Goal: Transaction & Acquisition: Download file/media

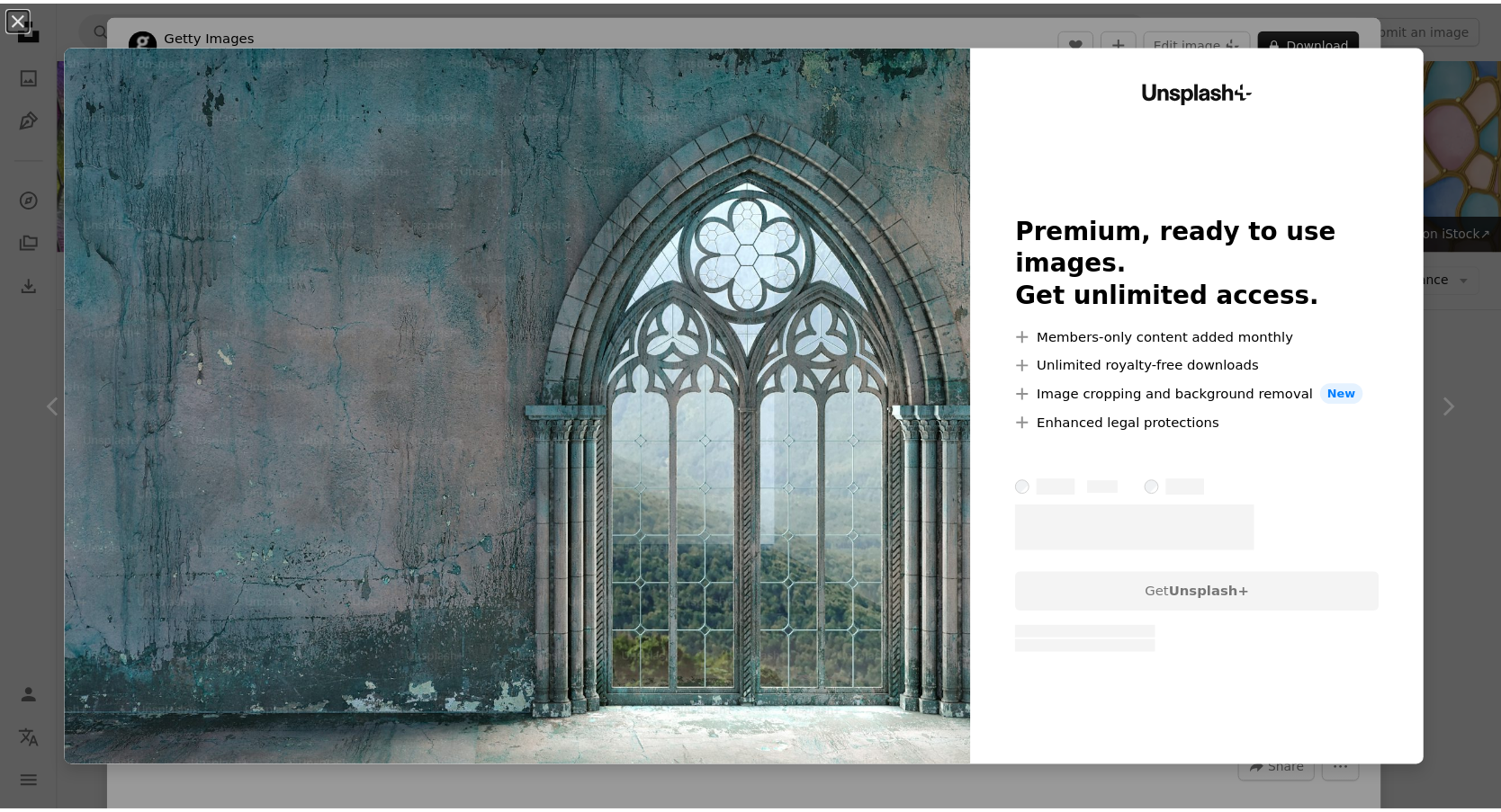
scroll to position [13847, 0]
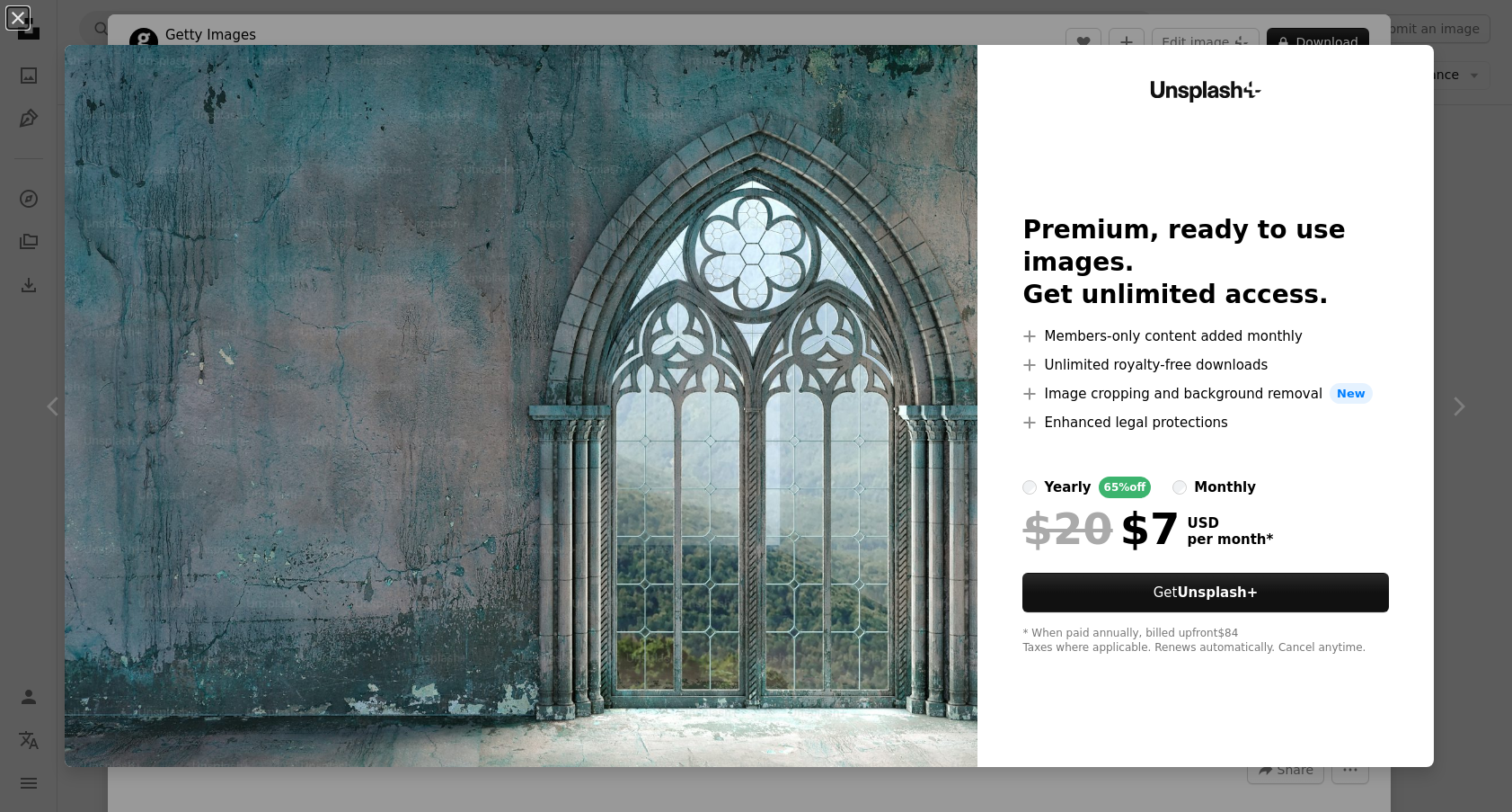
click at [1431, 156] on div "An X shape Unsplash+ Premium, ready to use images. Get unlimited access. A plus…" at bounding box center [756, 406] width 1512 height 812
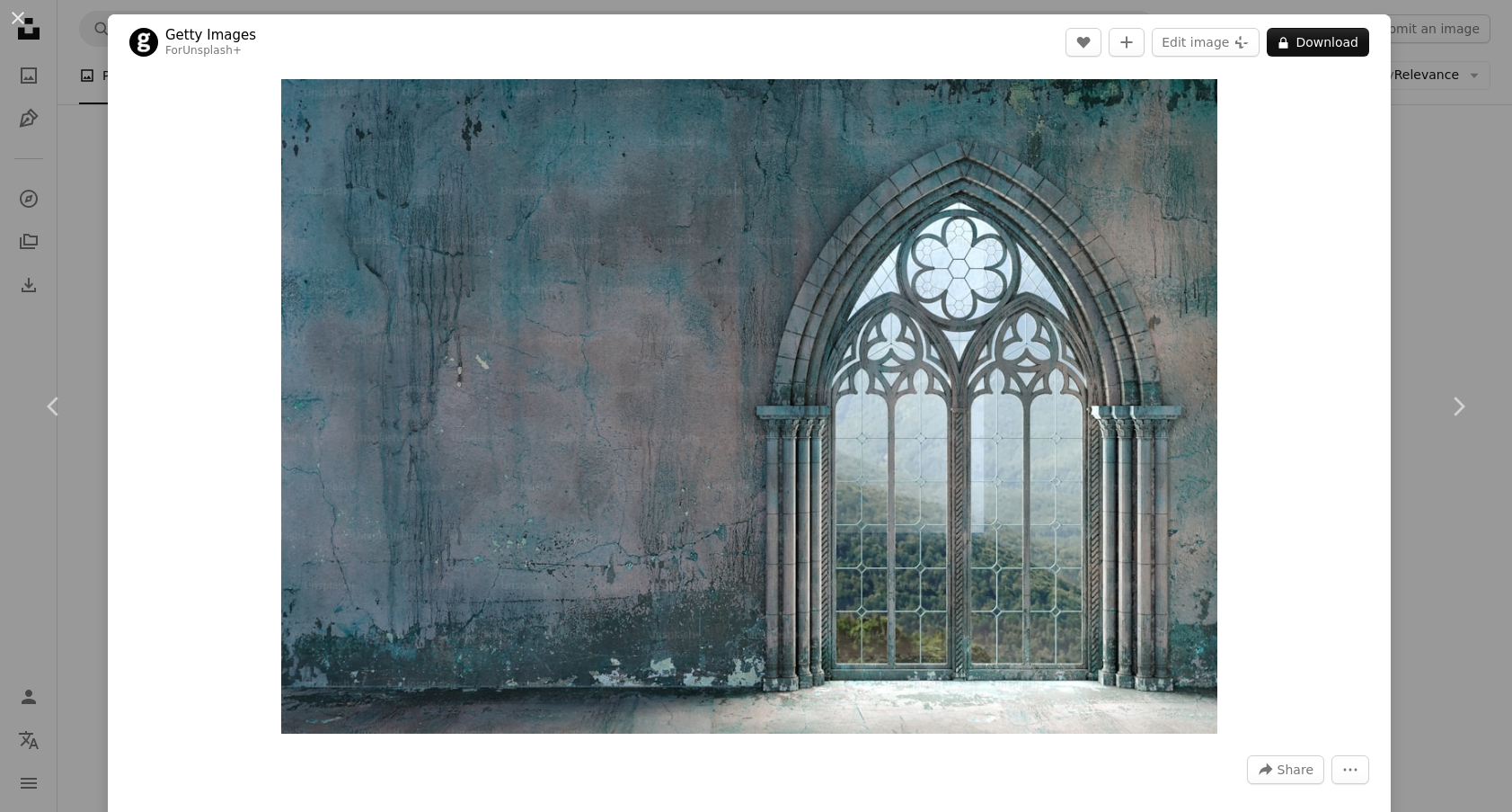
click at [1431, 150] on div "An X shape Chevron left Chevron right Getty Images For Unsplash+ A heart A plus…" at bounding box center [756, 406] width 1512 height 812
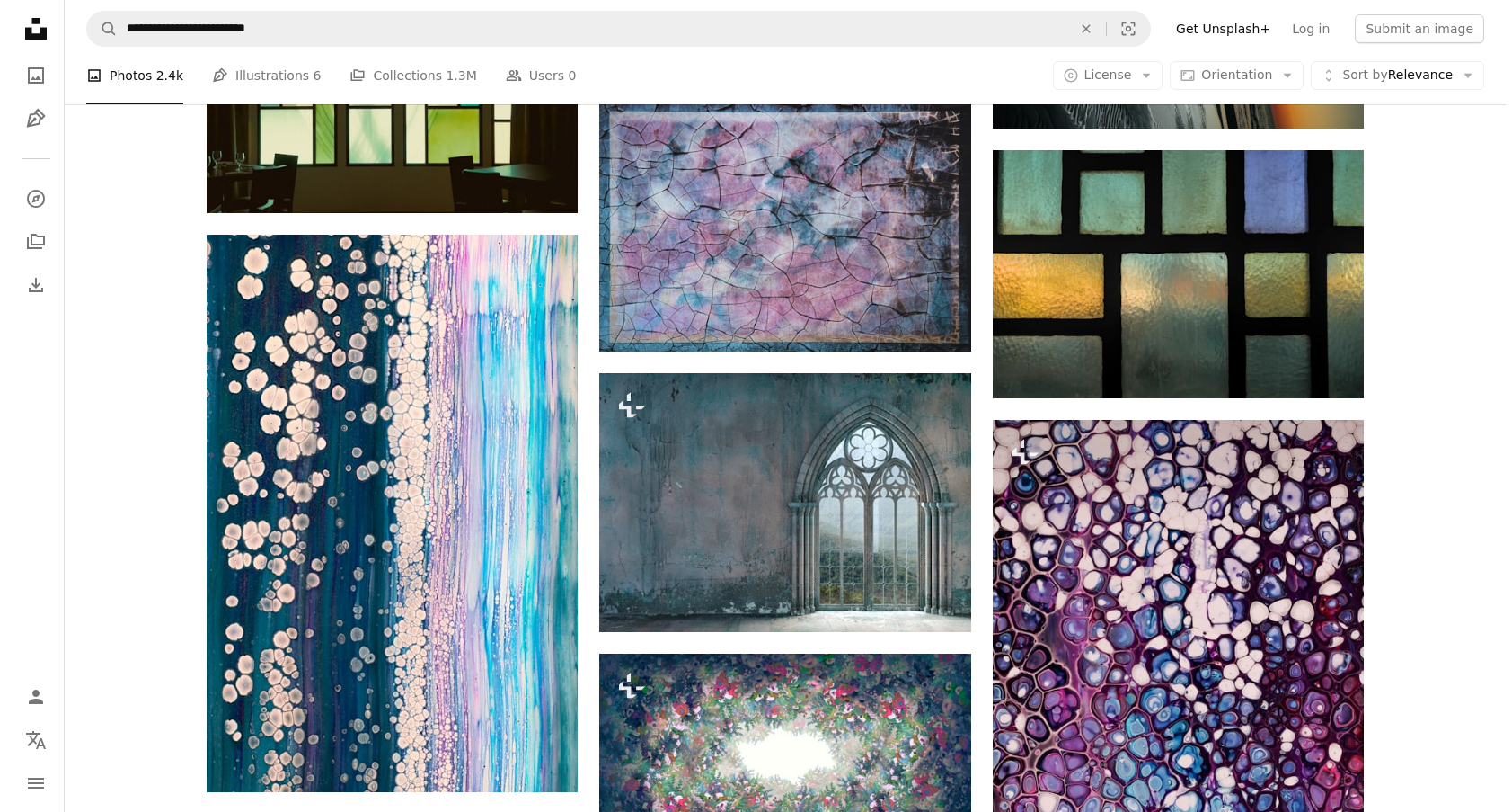
scroll to position [14477, 0]
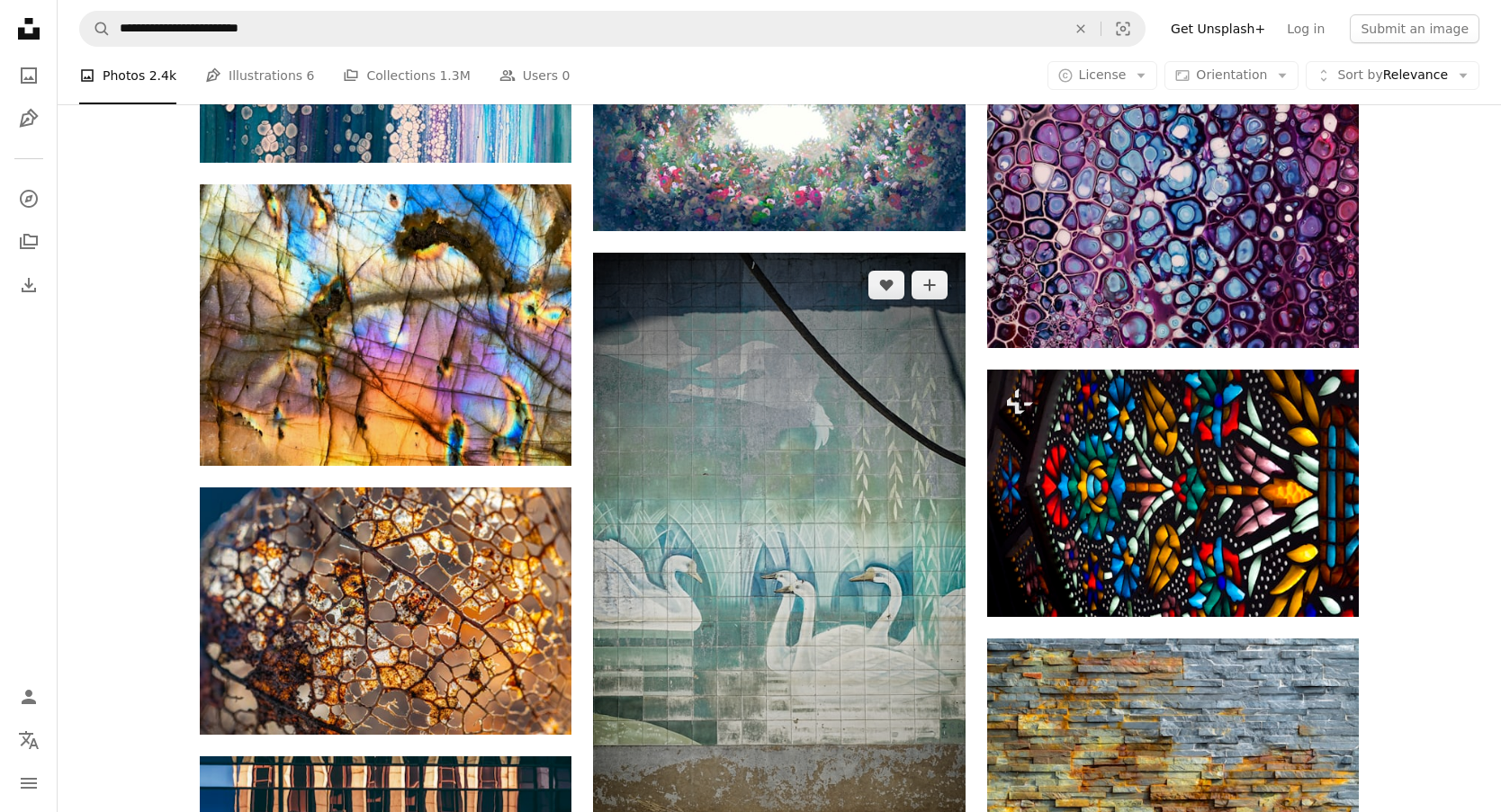
click at [791, 553] on img at bounding box center [779, 582] width 372 height 660
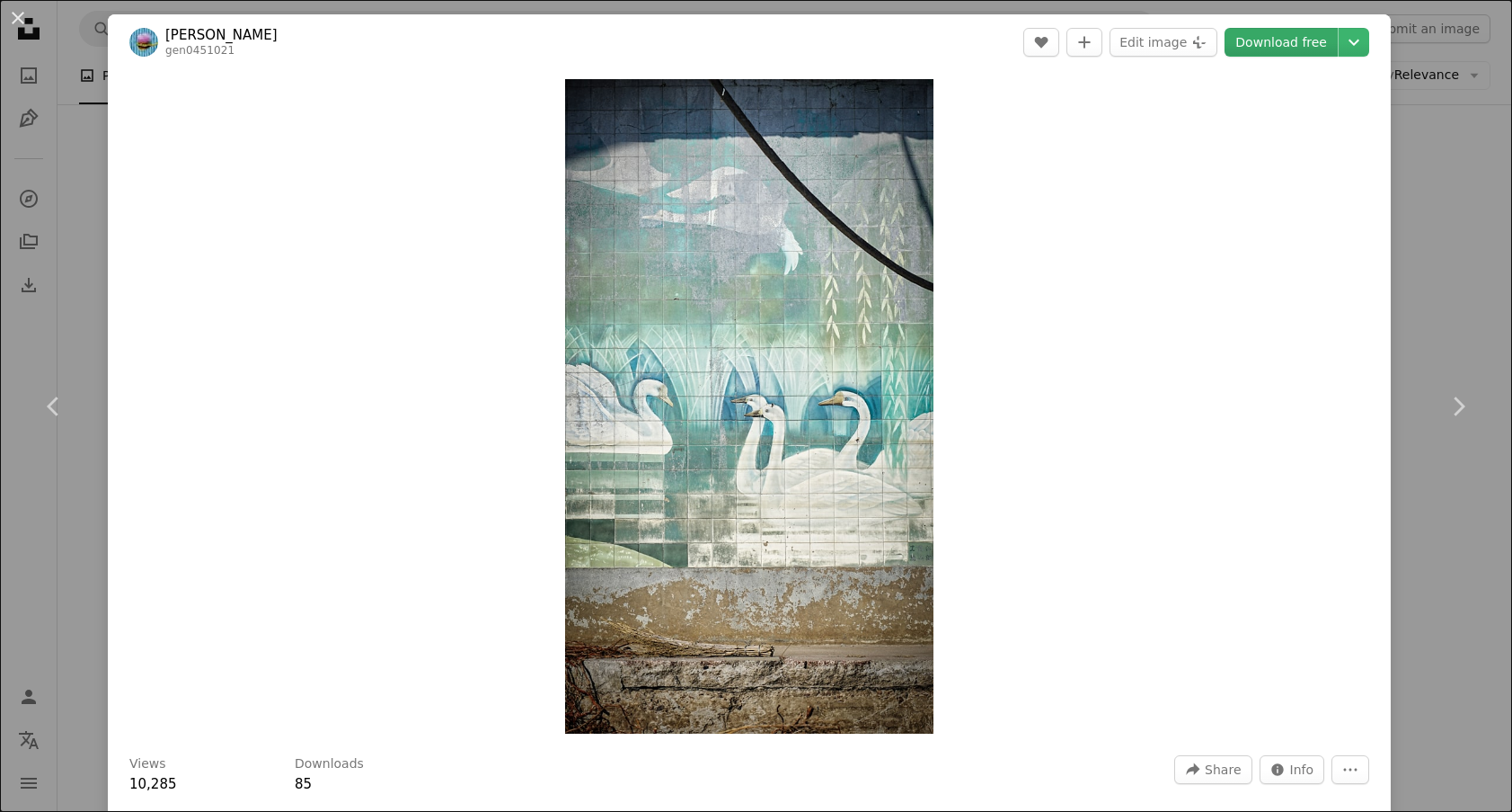
click at [1275, 44] on link "Download free" at bounding box center [1281, 41] width 113 height 29
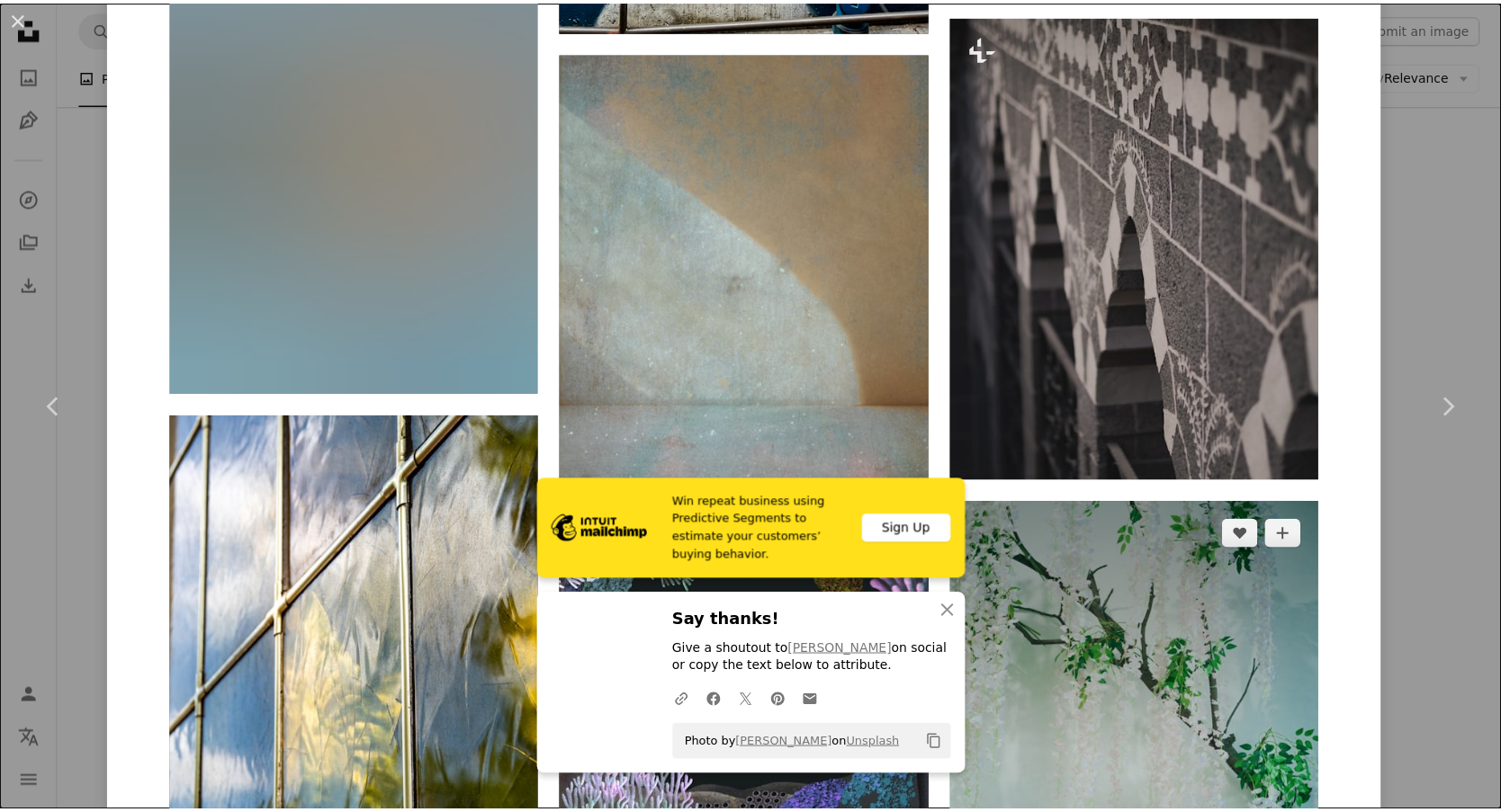
scroll to position [2788, 0]
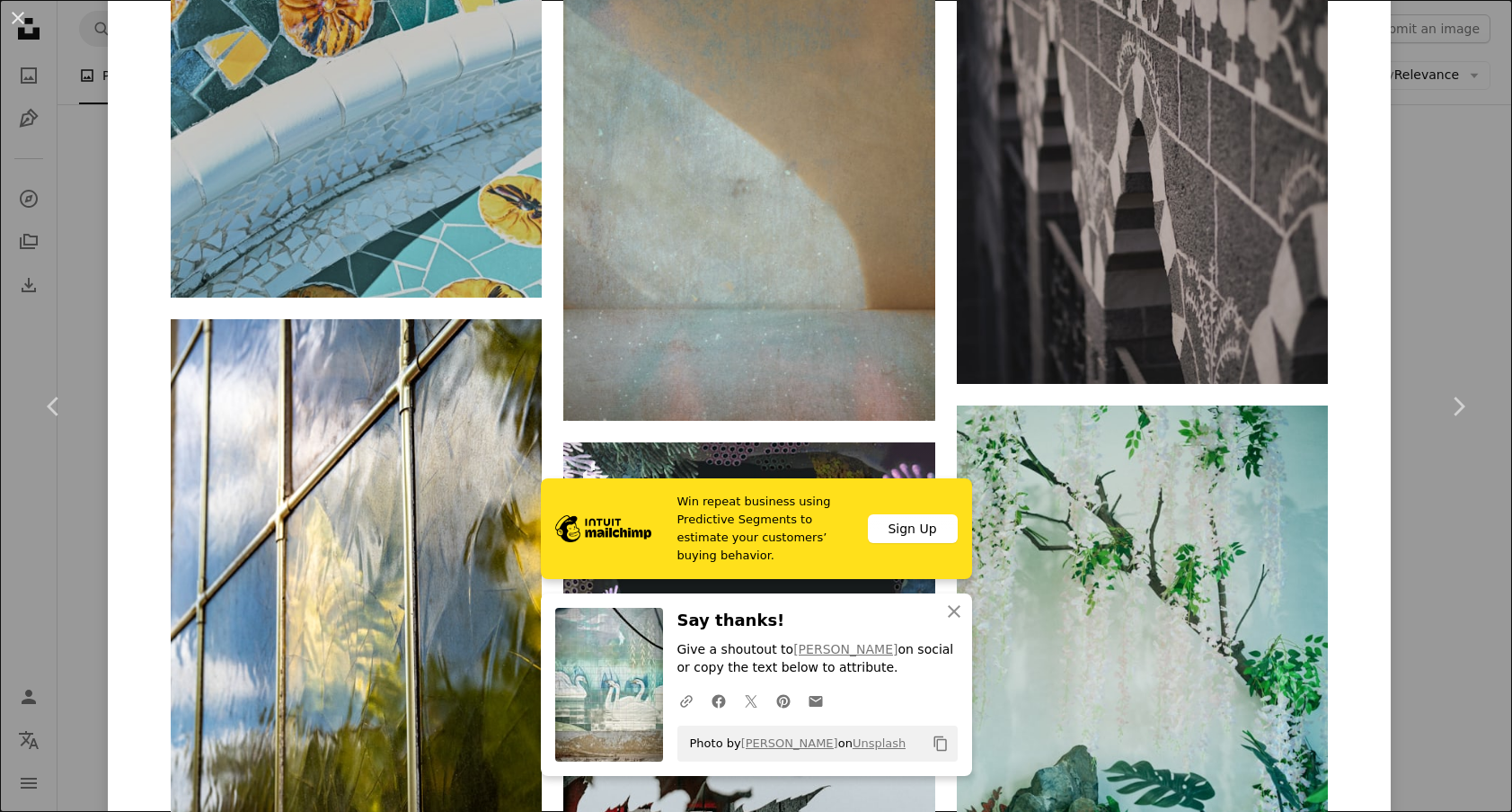
click at [1429, 313] on div "An X shape Chevron left Chevron right Win repeat business using Predictive Segm…" at bounding box center [756, 406] width 1512 height 812
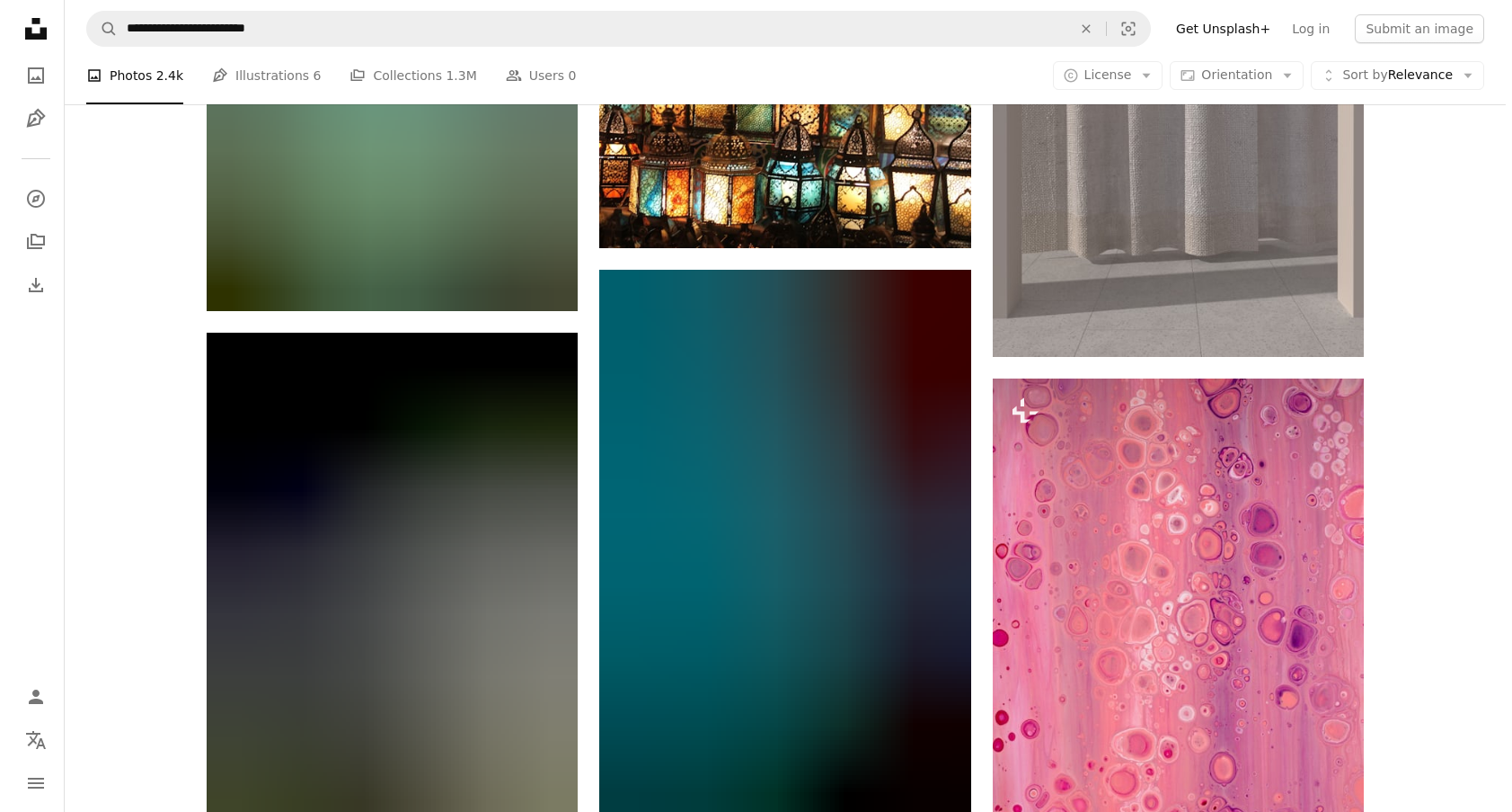
scroll to position [17715, 0]
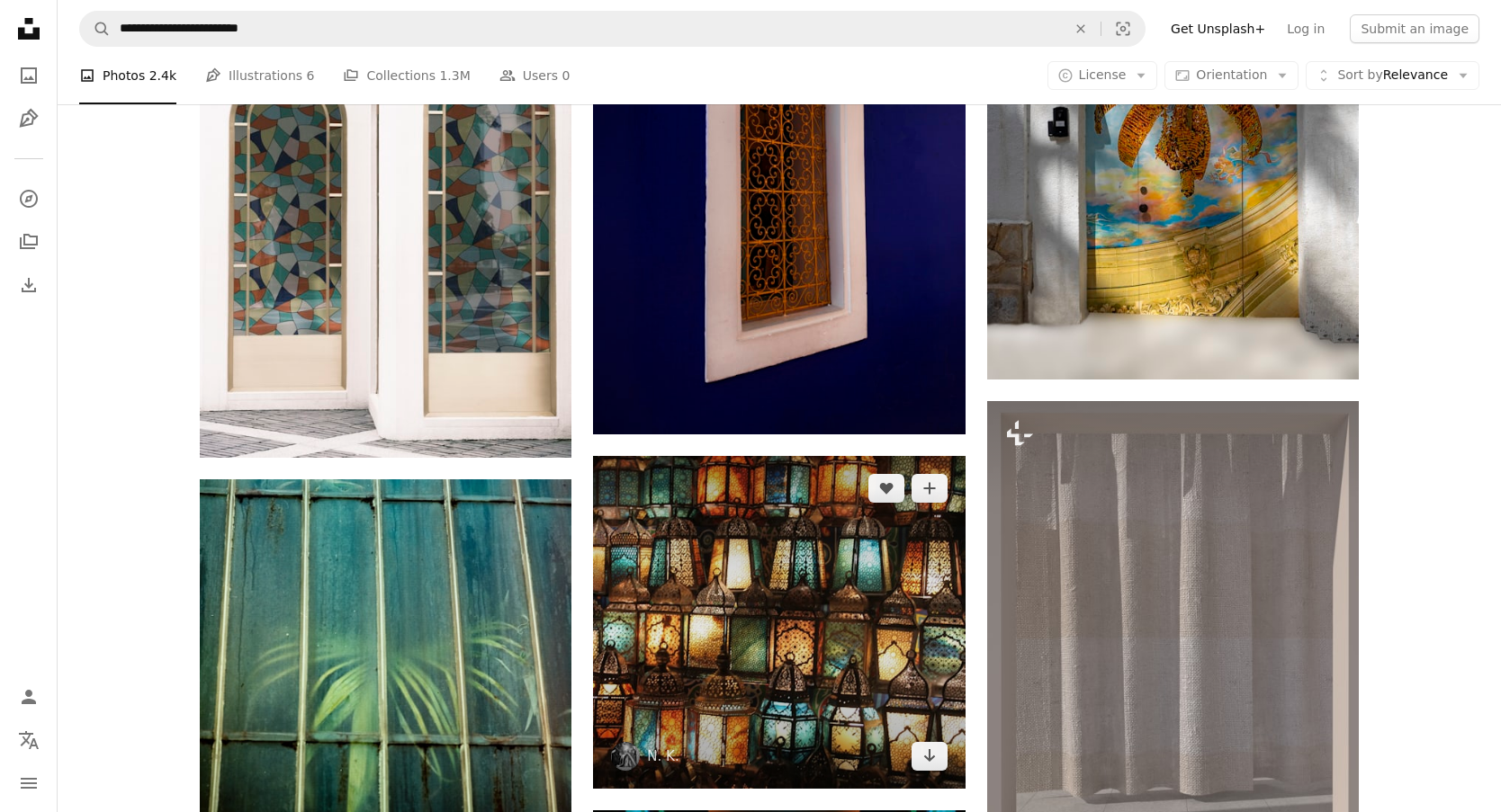
click at [880, 456] on img at bounding box center [779, 622] width 372 height 332
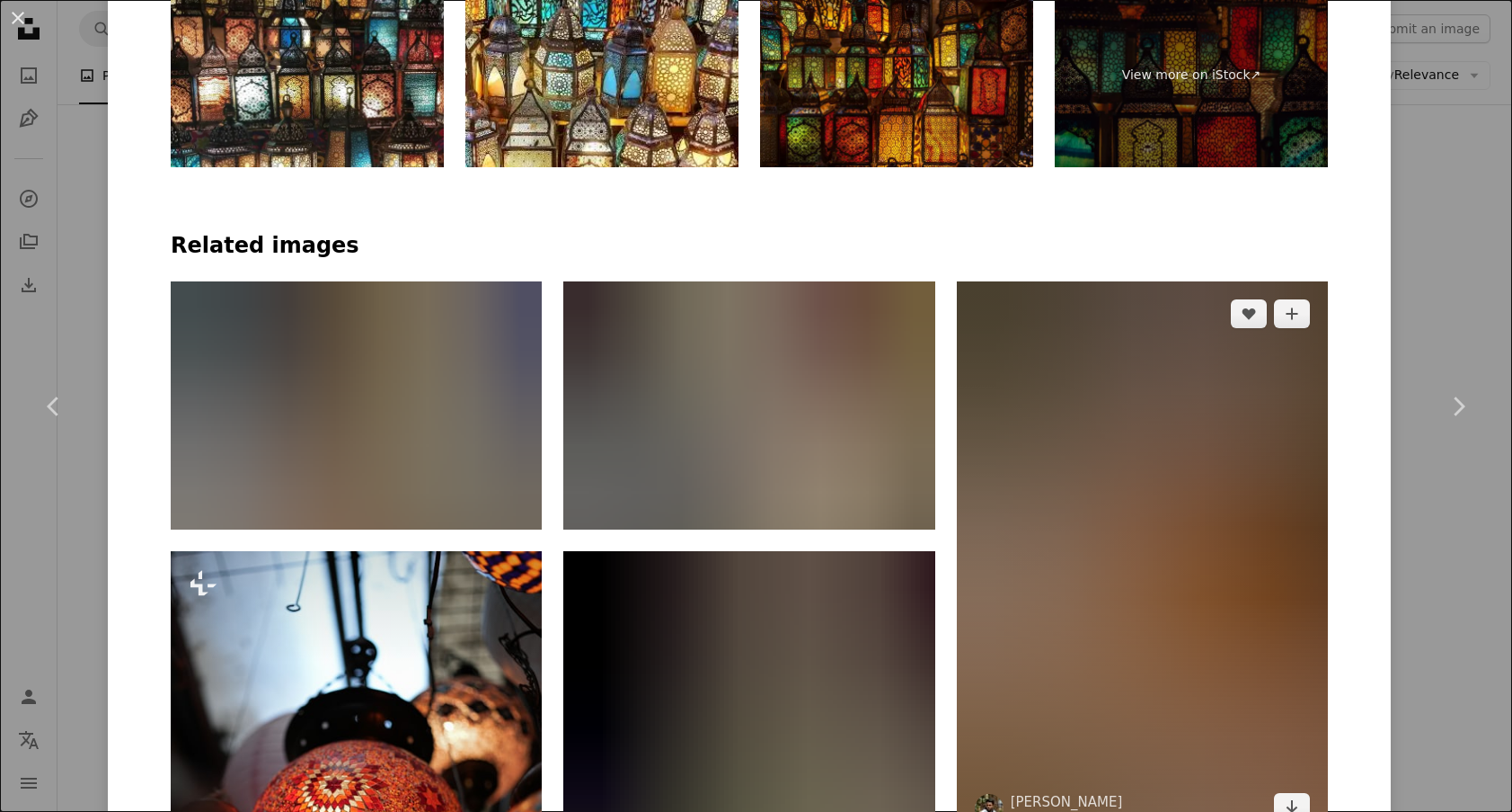
scroll to position [1169, 0]
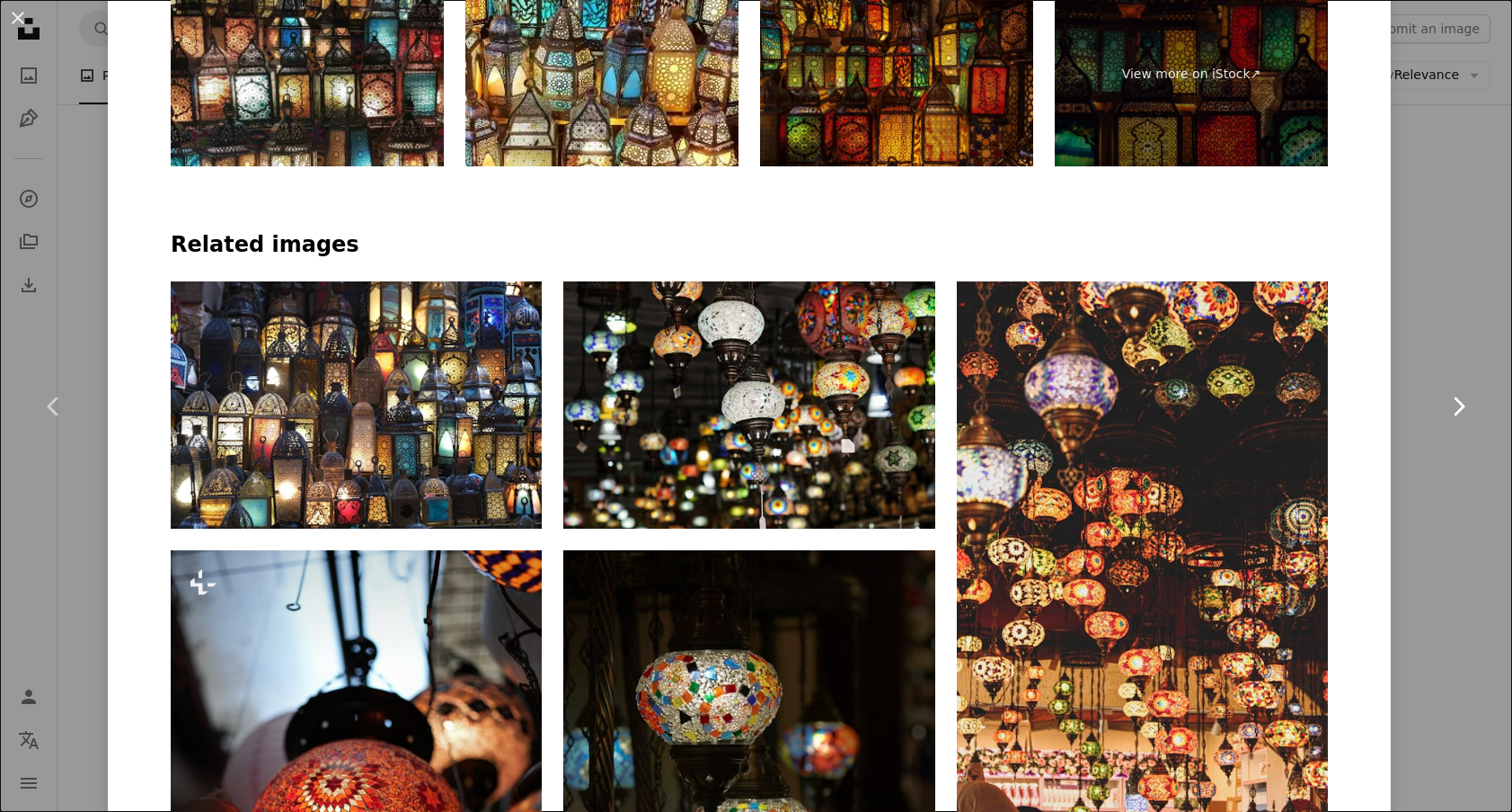
click at [1408, 323] on link "Chevron right" at bounding box center [1459, 407] width 108 height 173
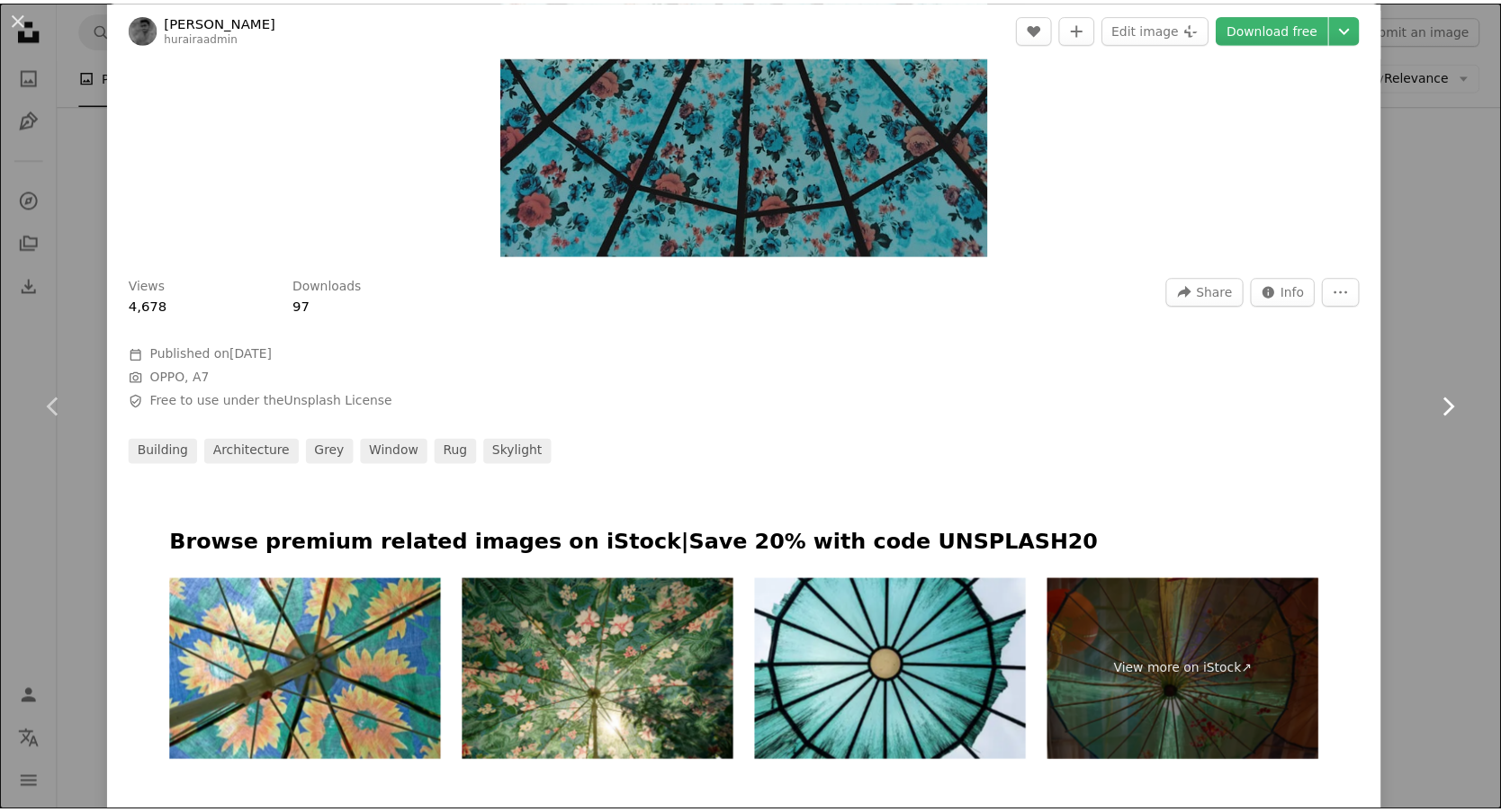
scroll to position [540, 0]
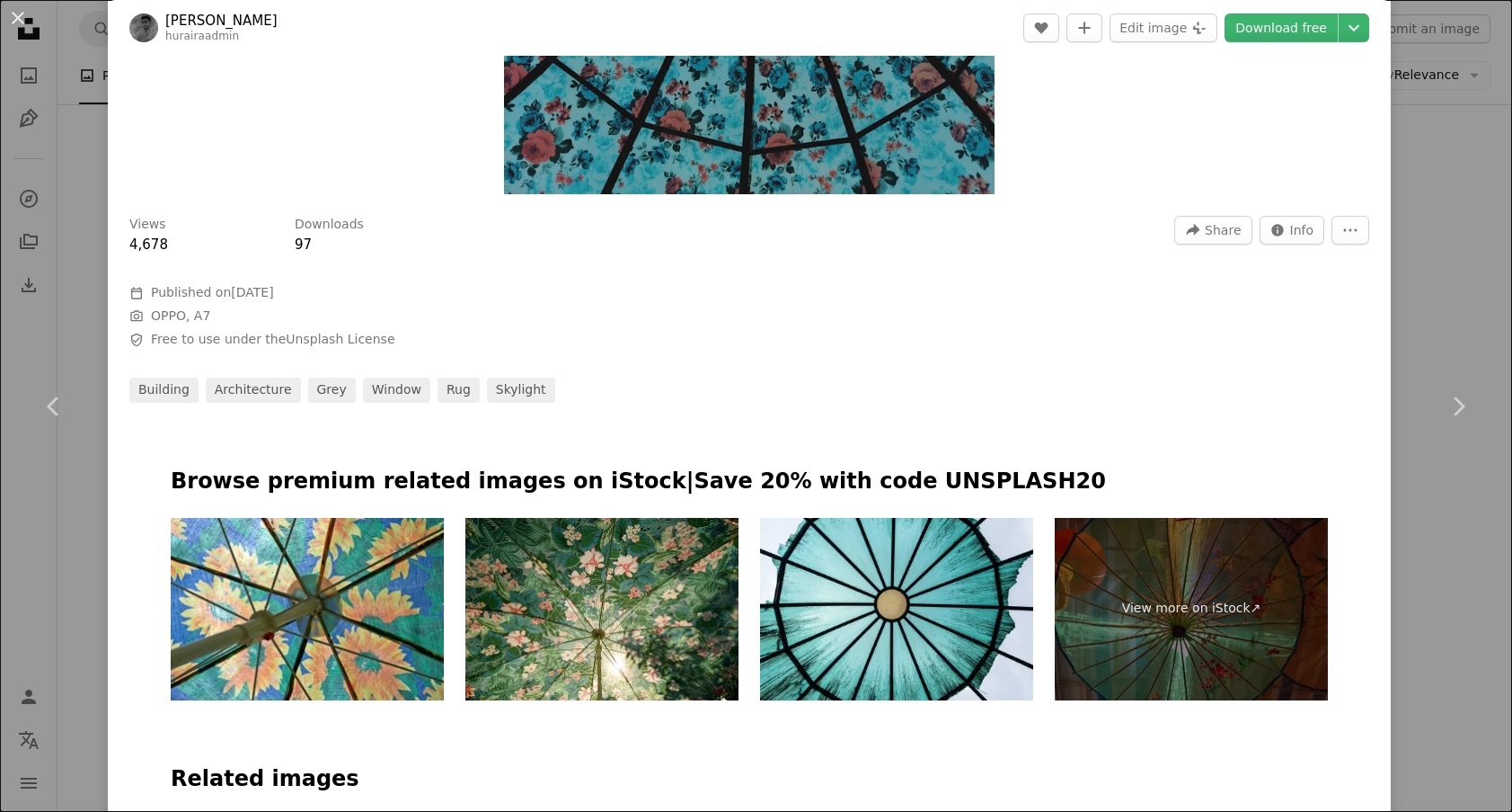
click at [1450, 309] on div "An X shape Chevron left Chevron right Abu Huraira hurairaadmin A heart A plus s…" at bounding box center [756, 406] width 1512 height 812
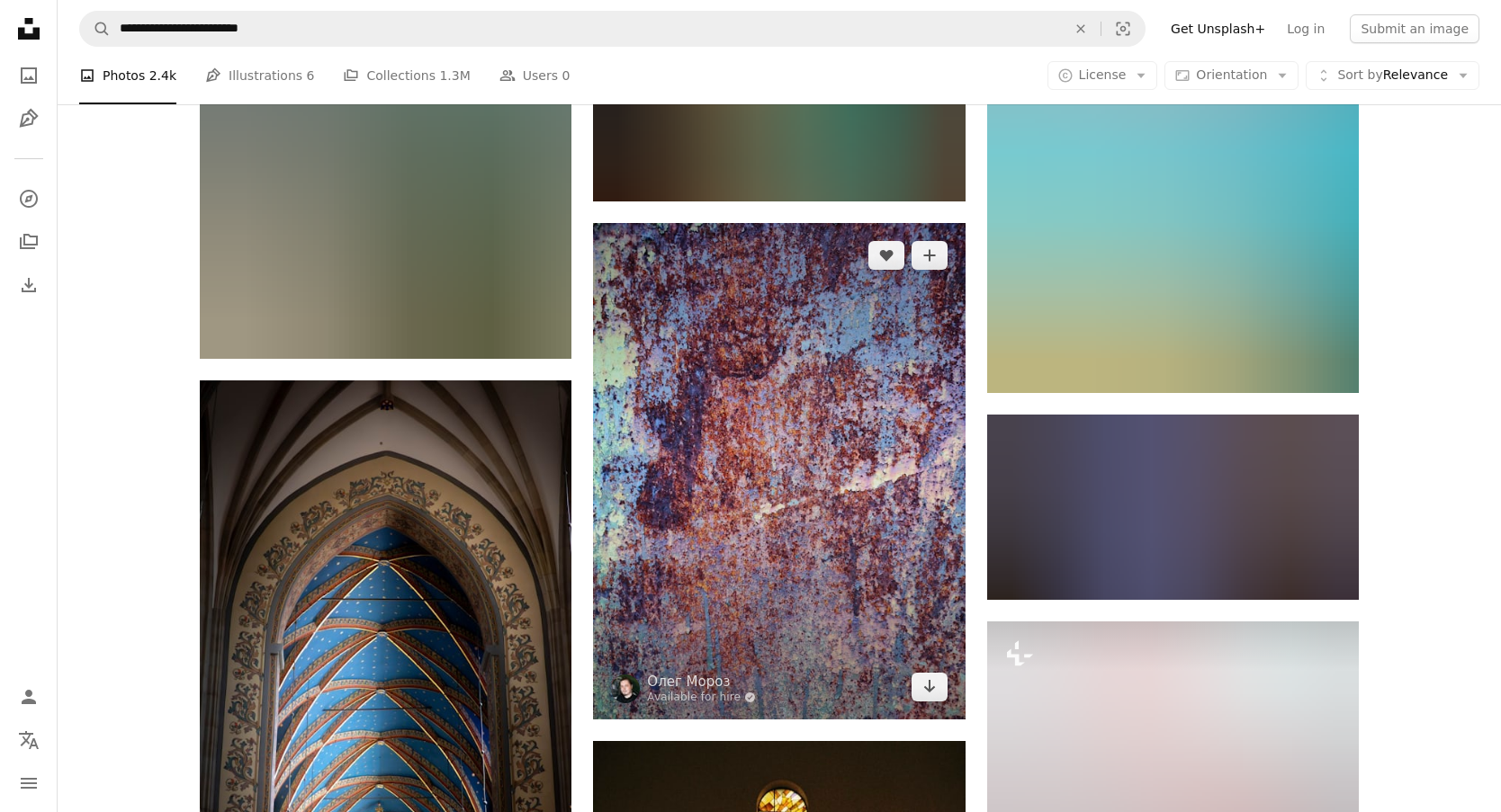
scroll to position [28684, 0]
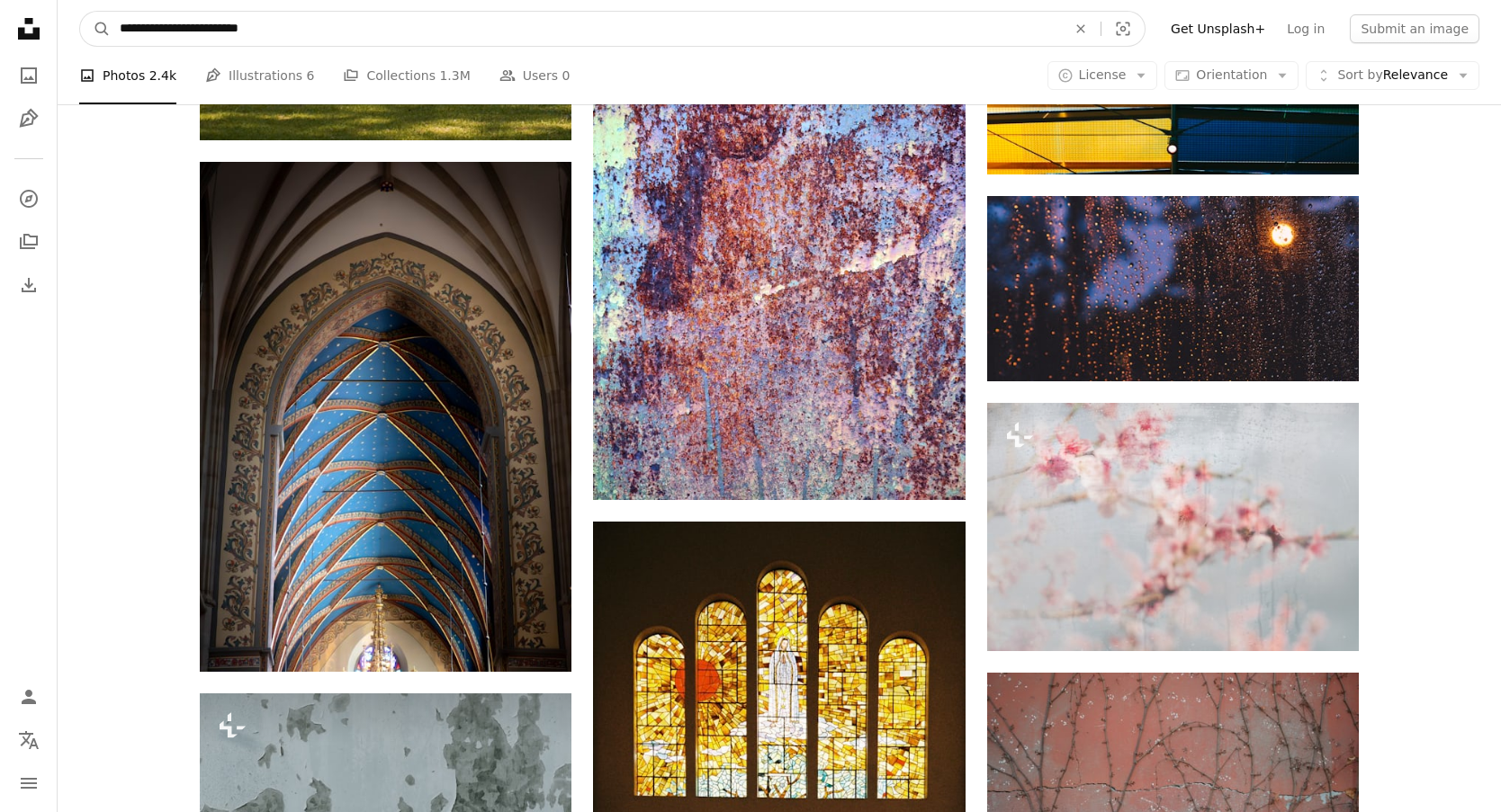
drag, startPoint x: 189, startPoint y: 32, endPoint x: 30, endPoint y: 53, distance: 160.4
type input "**********"
click button "A magnifying glass" at bounding box center [94, 29] width 30 height 34
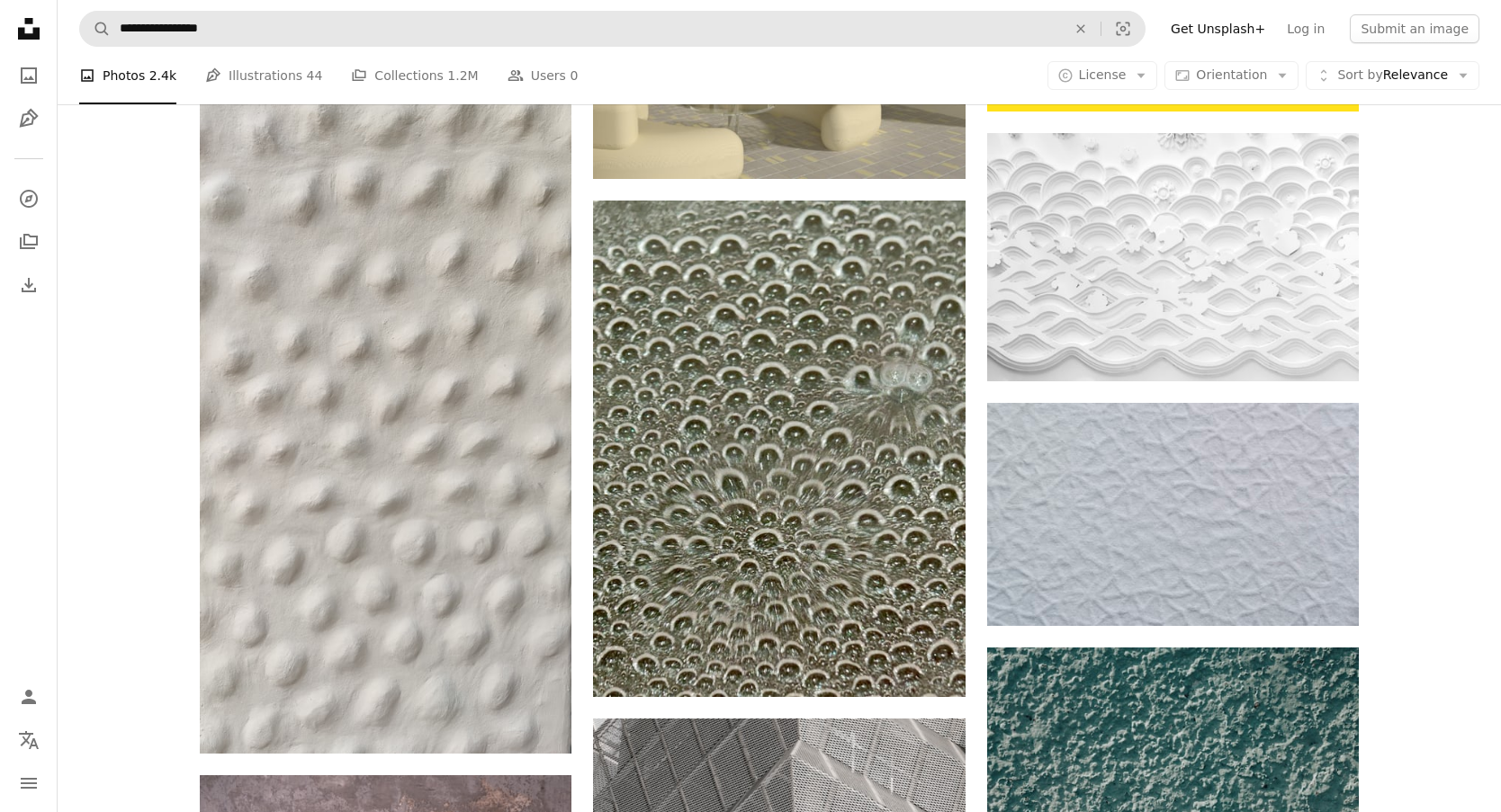
scroll to position [629, 0]
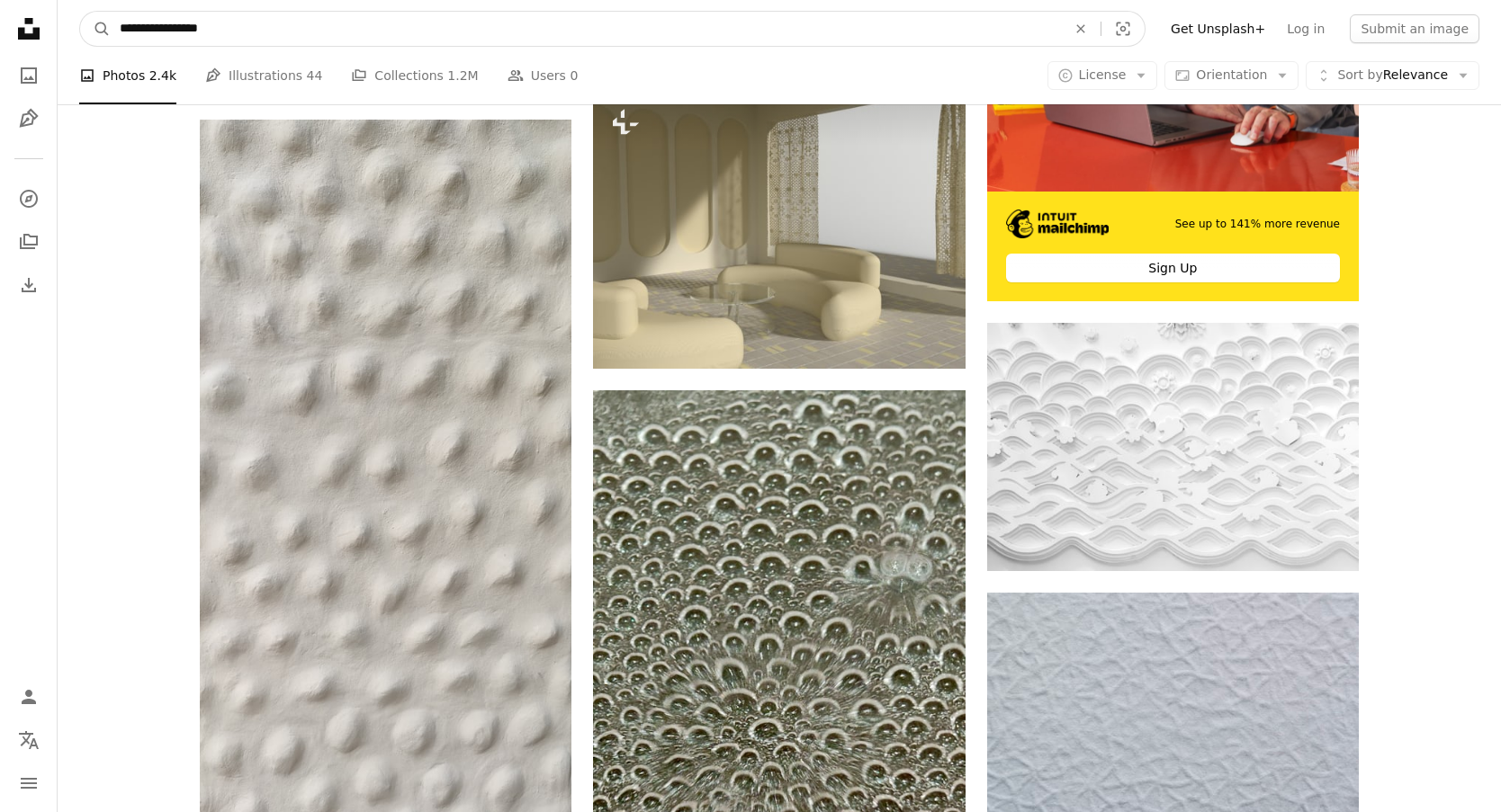
drag, startPoint x: 156, startPoint y: 33, endPoint x: 142, endPoint y: 34, distance: 14.0
click at [142, 34] on input "**********" at bounding box center [586, 29] width 950 height 34
type input "**********"
click button "A magnifying glass" at bounding box center [94, 29] width 30 height 34
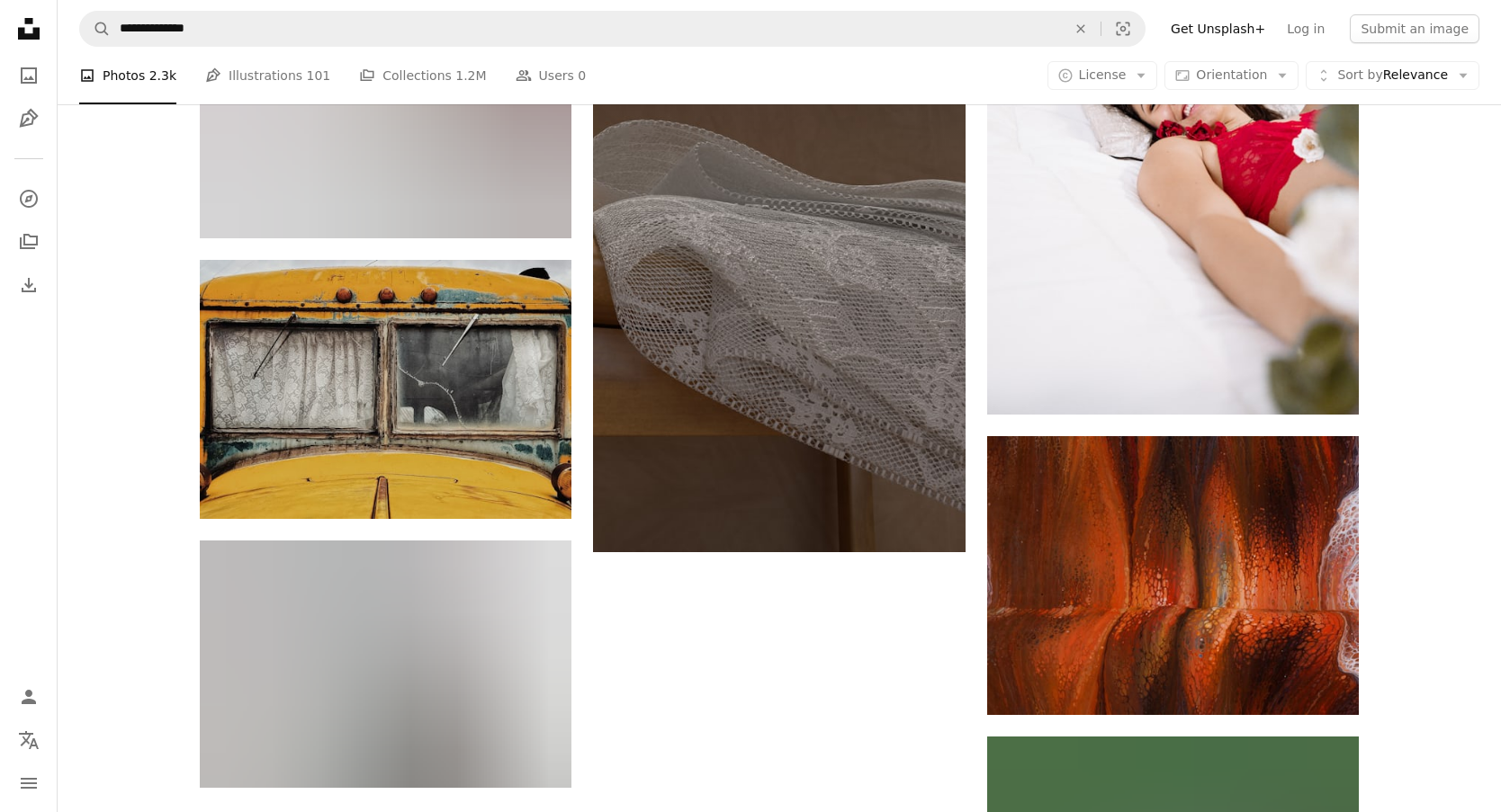
scroll to position [2636, 0]
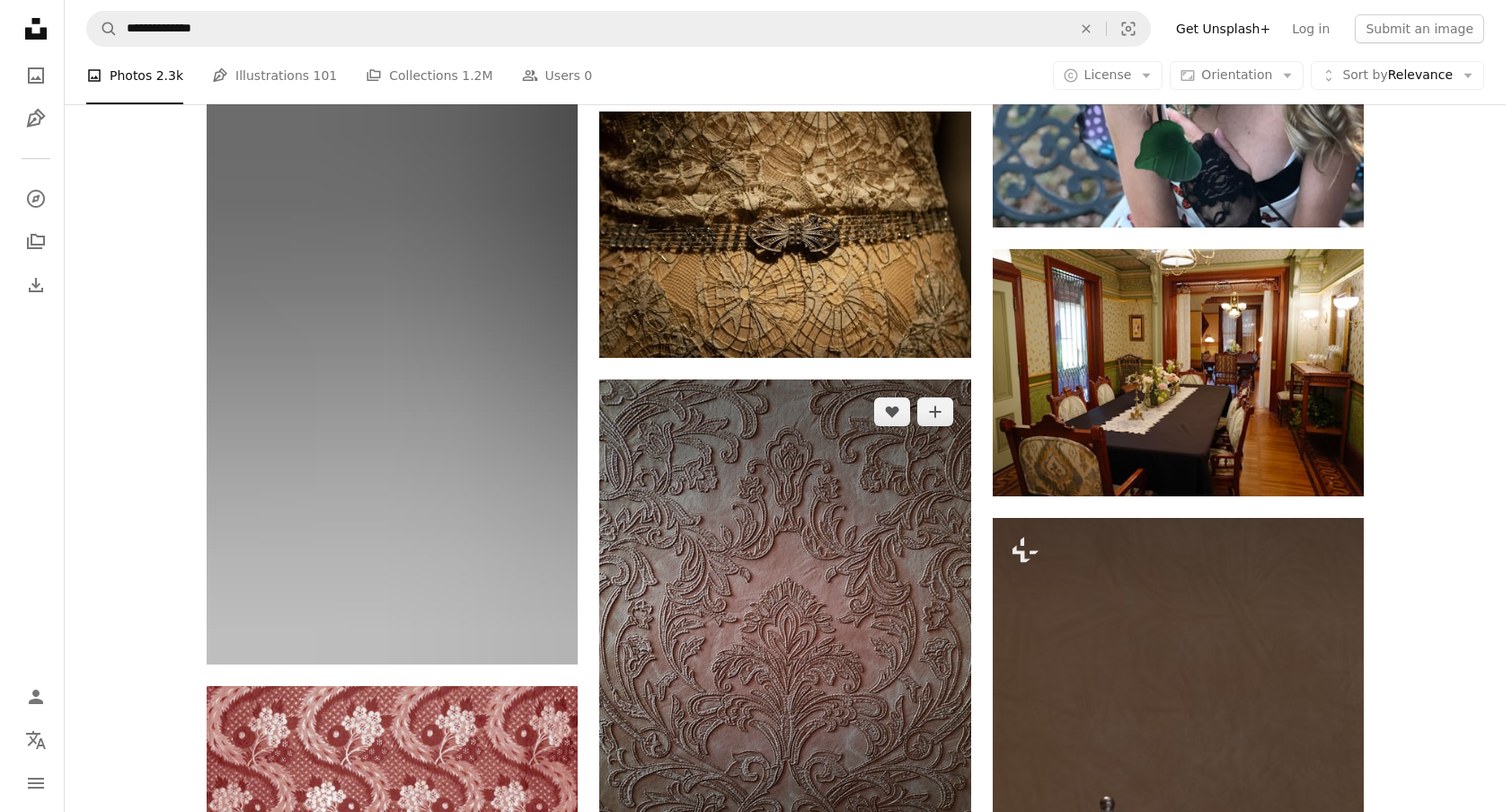
scroll to position [7761, 0]
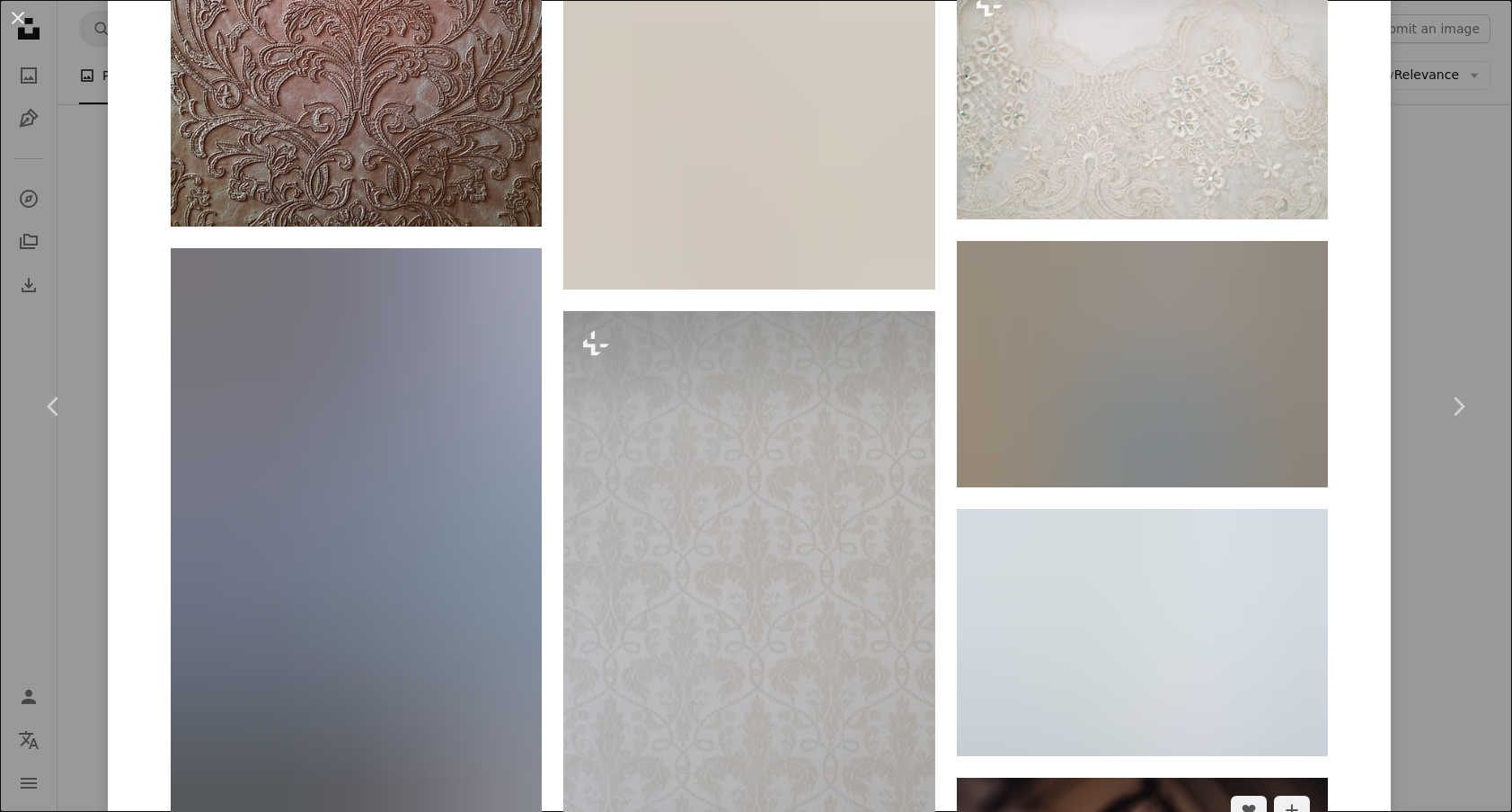
scroll to position [1798, 0]
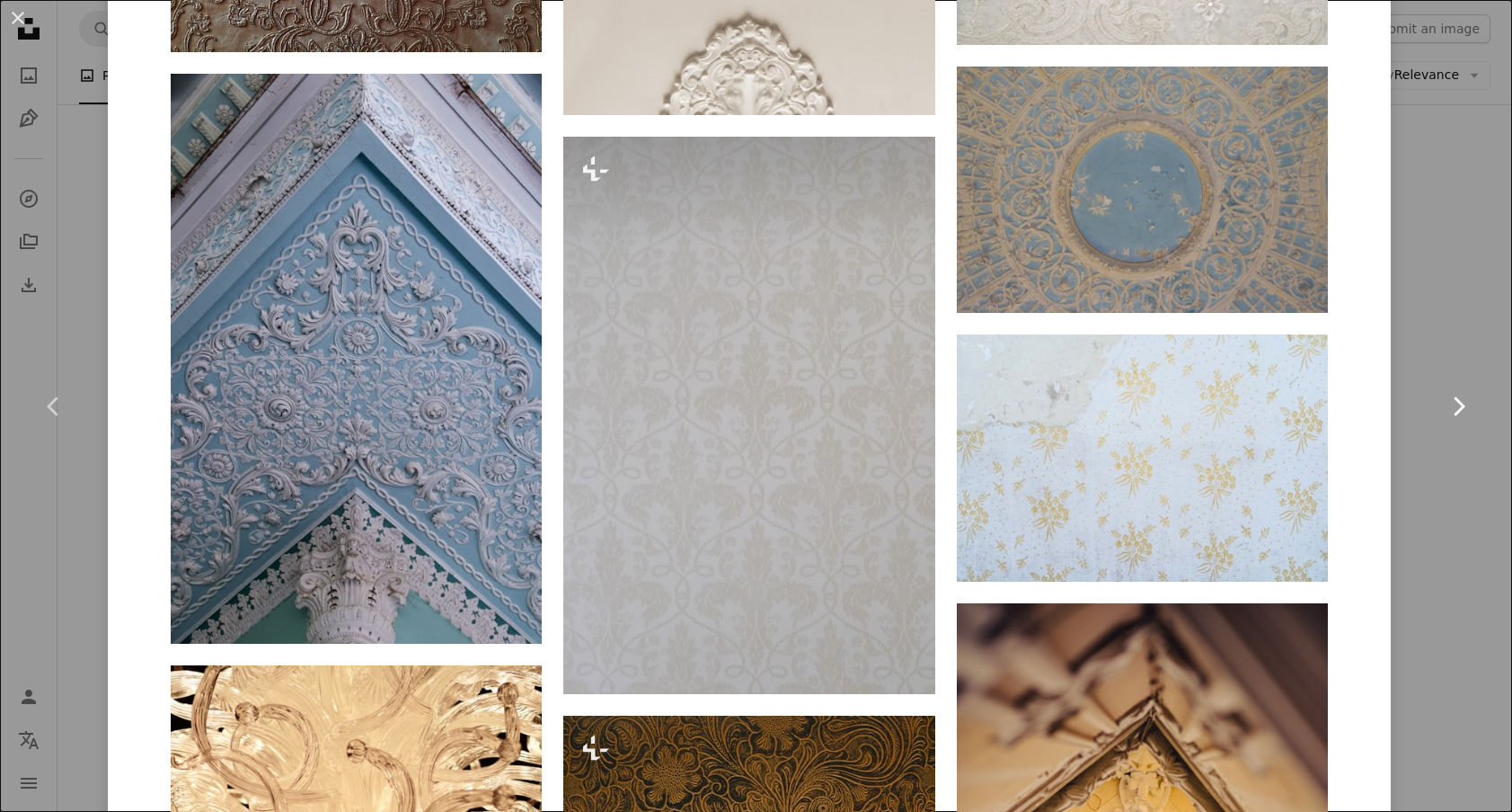
click at [1405, 344] on link "Chevron right" at bounding box center [1459, 407] width 108 height 173
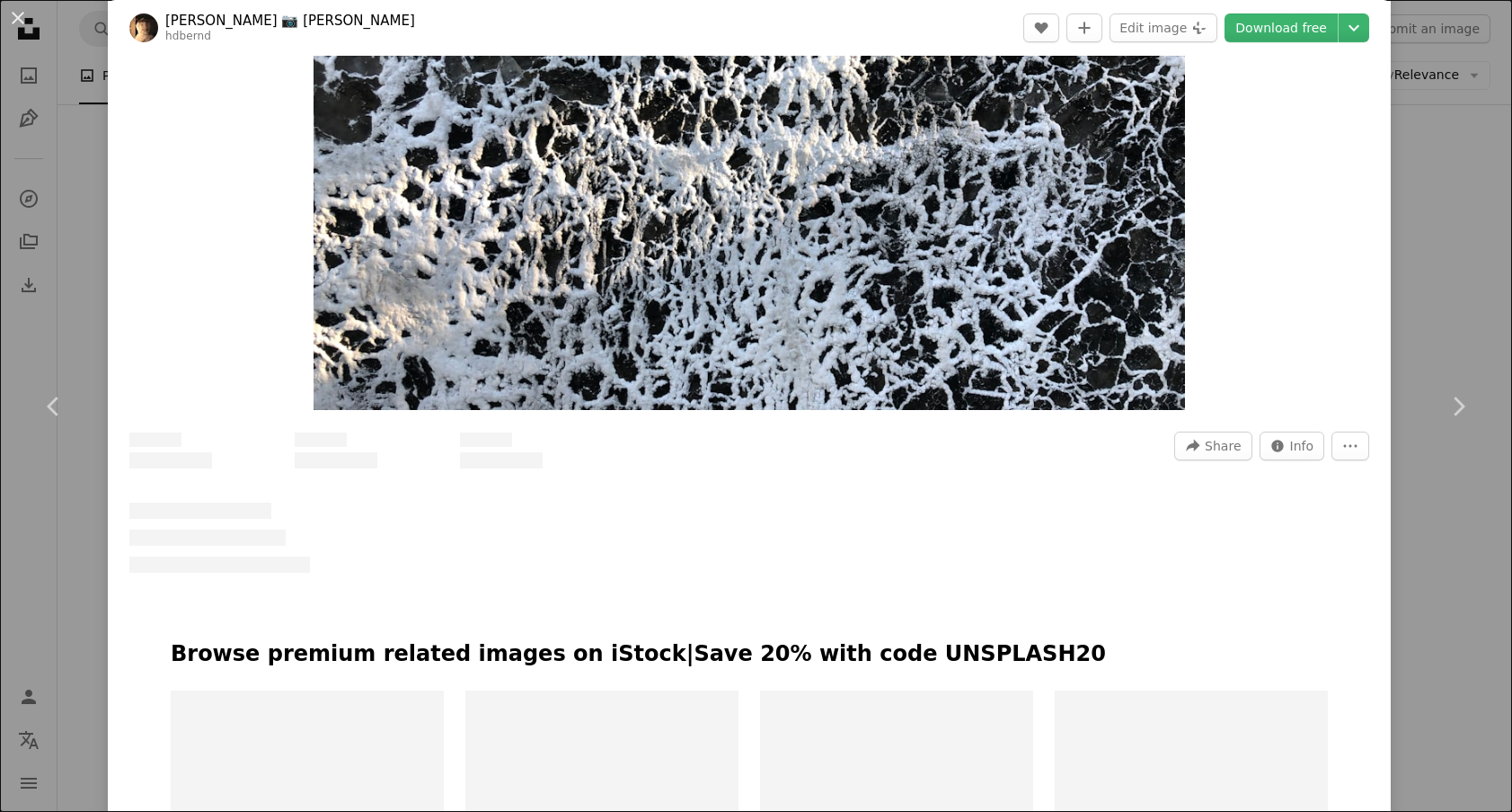
scroll to position [540, 0]
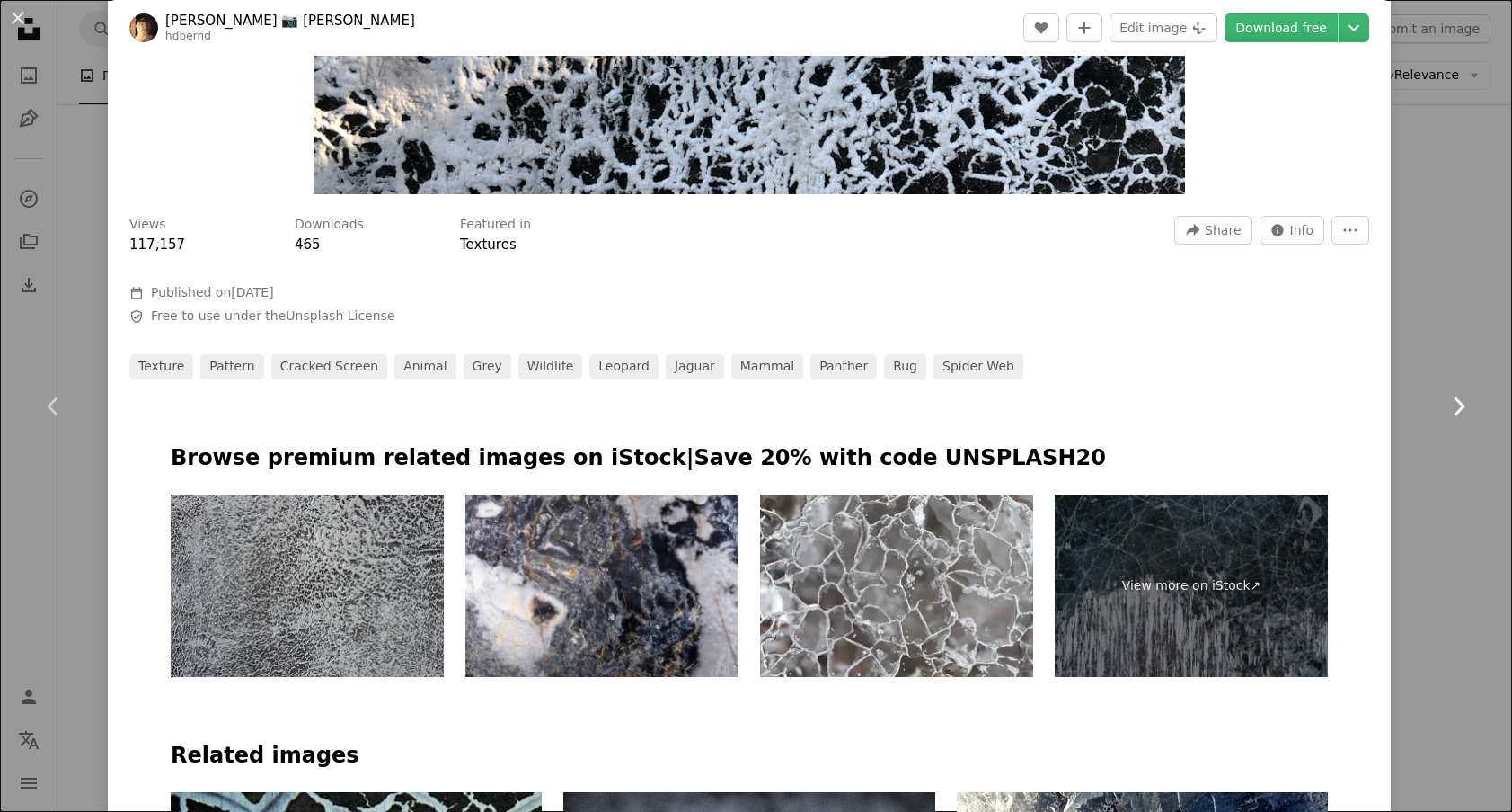
click at [1454, 346] on link "Chevron right" at bounding box center [1459, 407] width 108 height 173
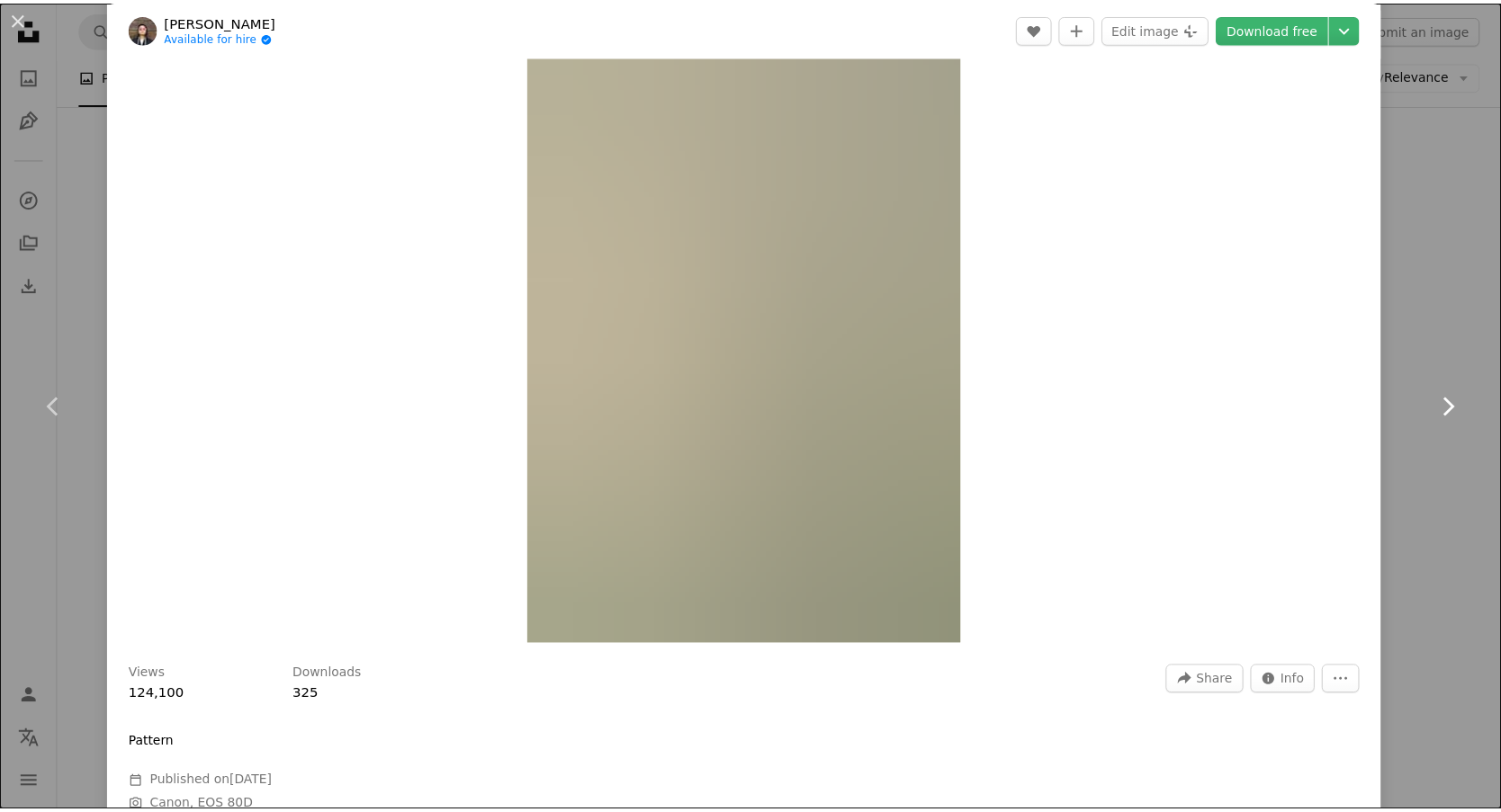
scroll to position [540, 0]
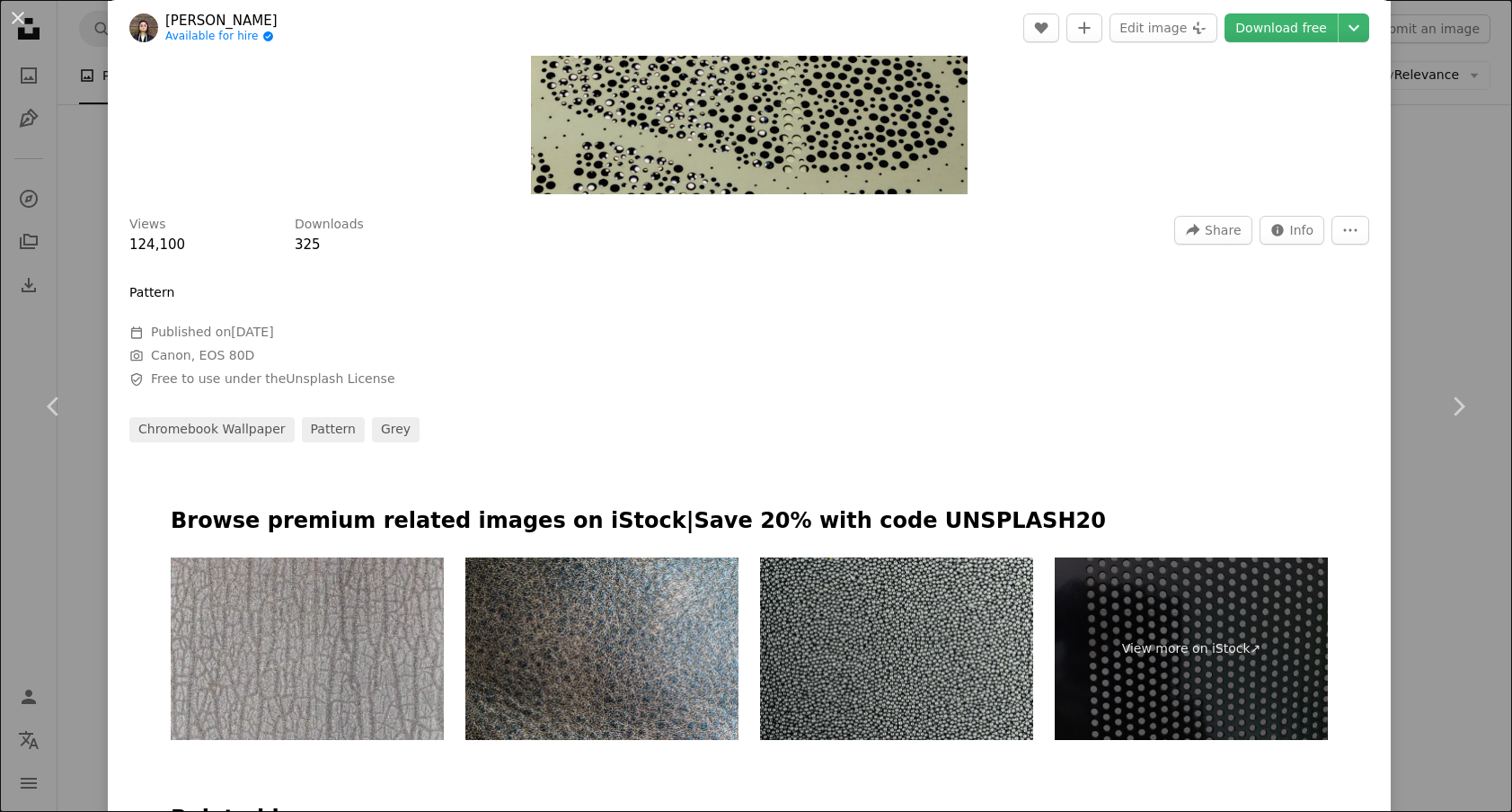
click at [1416, 295] on div "An X shape Chevron left Chevron right [PERSON_NAME] Available for hire A checkm…" at bounding box center [756, 406] width 1512 height 812
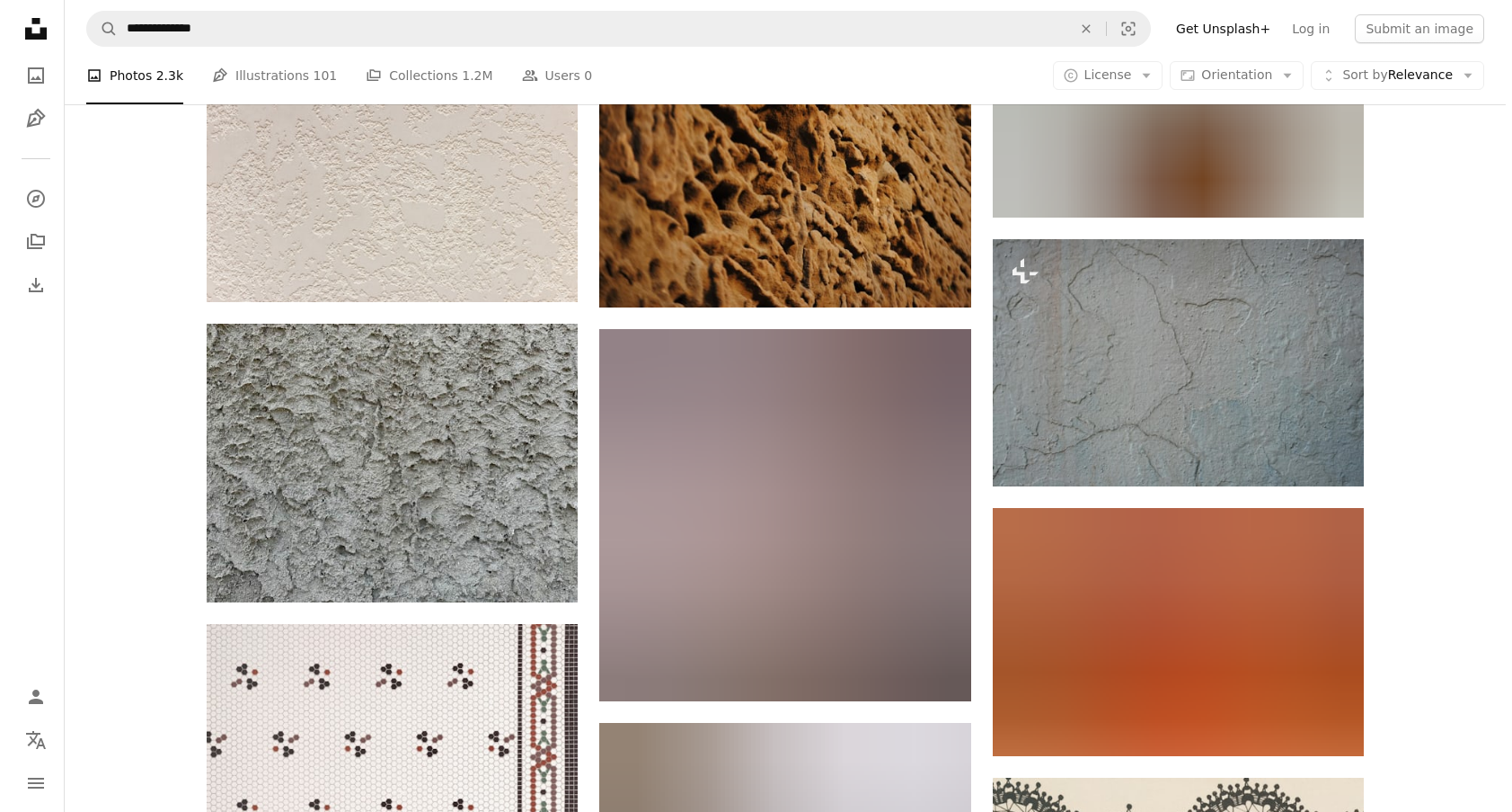
scroll to position [10548, 0]
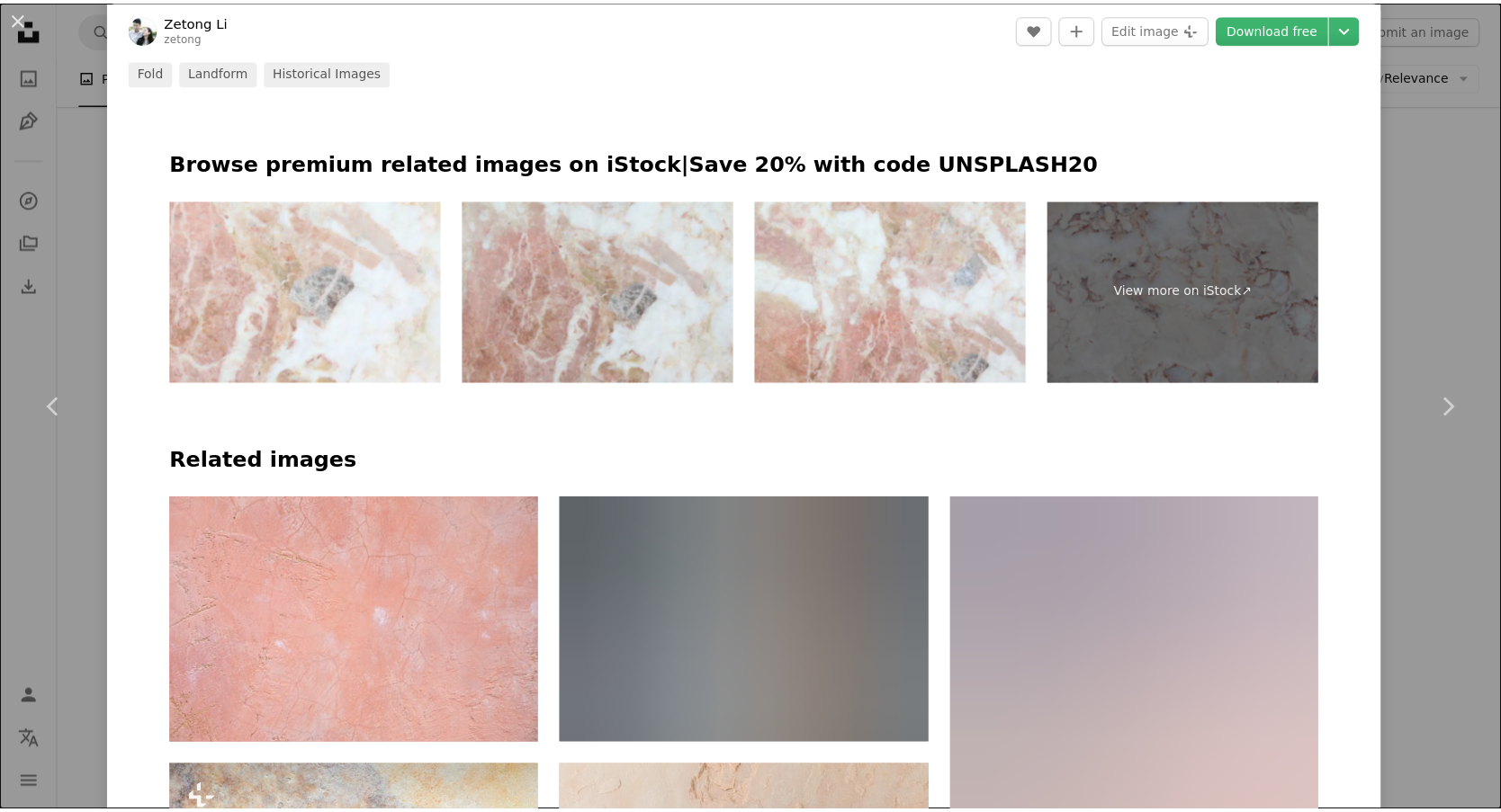
scroll to position [899, 0]
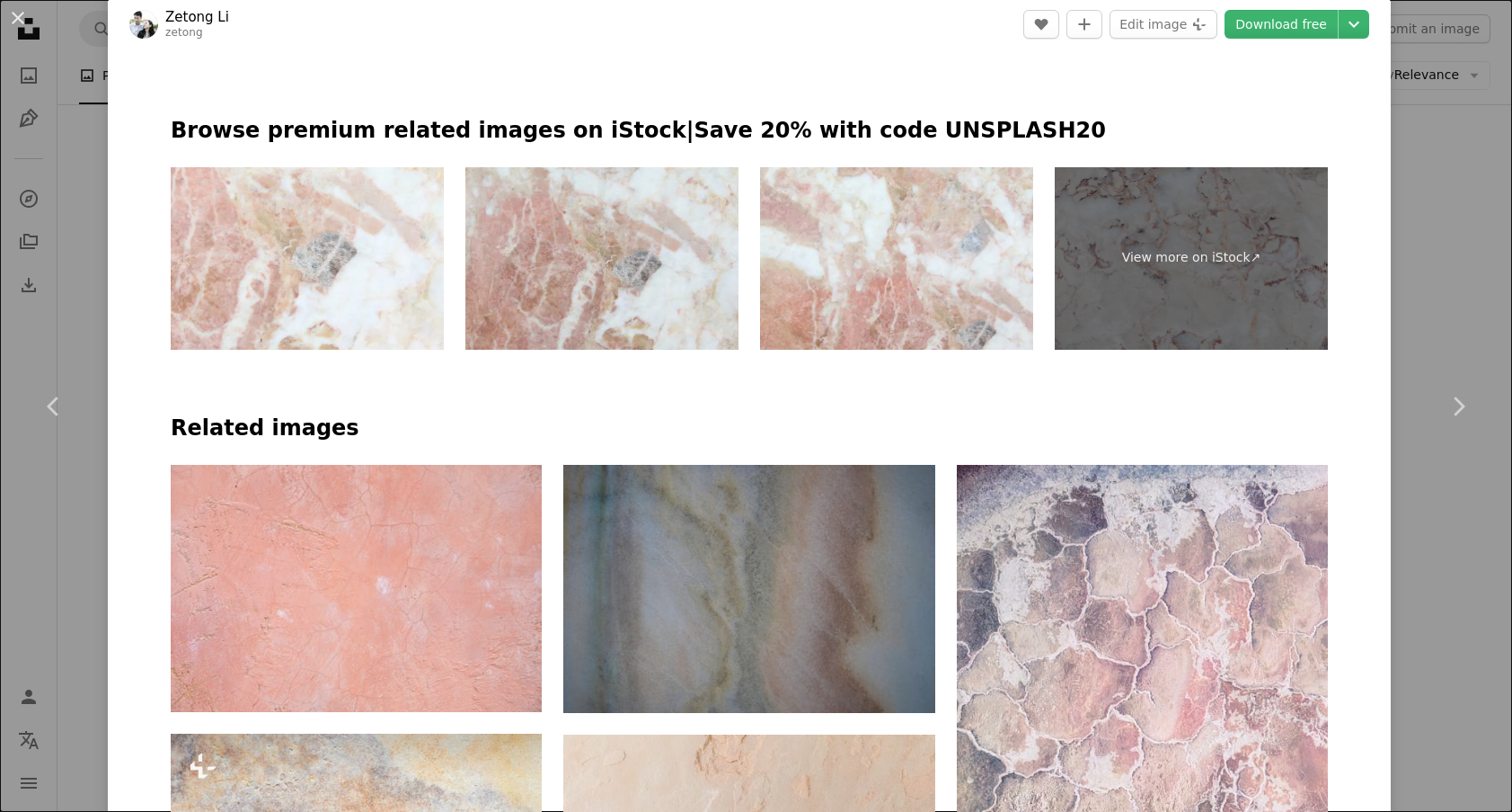
click at [1428, 264] on div "An X shape Chevron left Chevron right Zetong Li zetong A heart A plus sign Edit…" at bounding box center [756, 406] width 1512 height 812
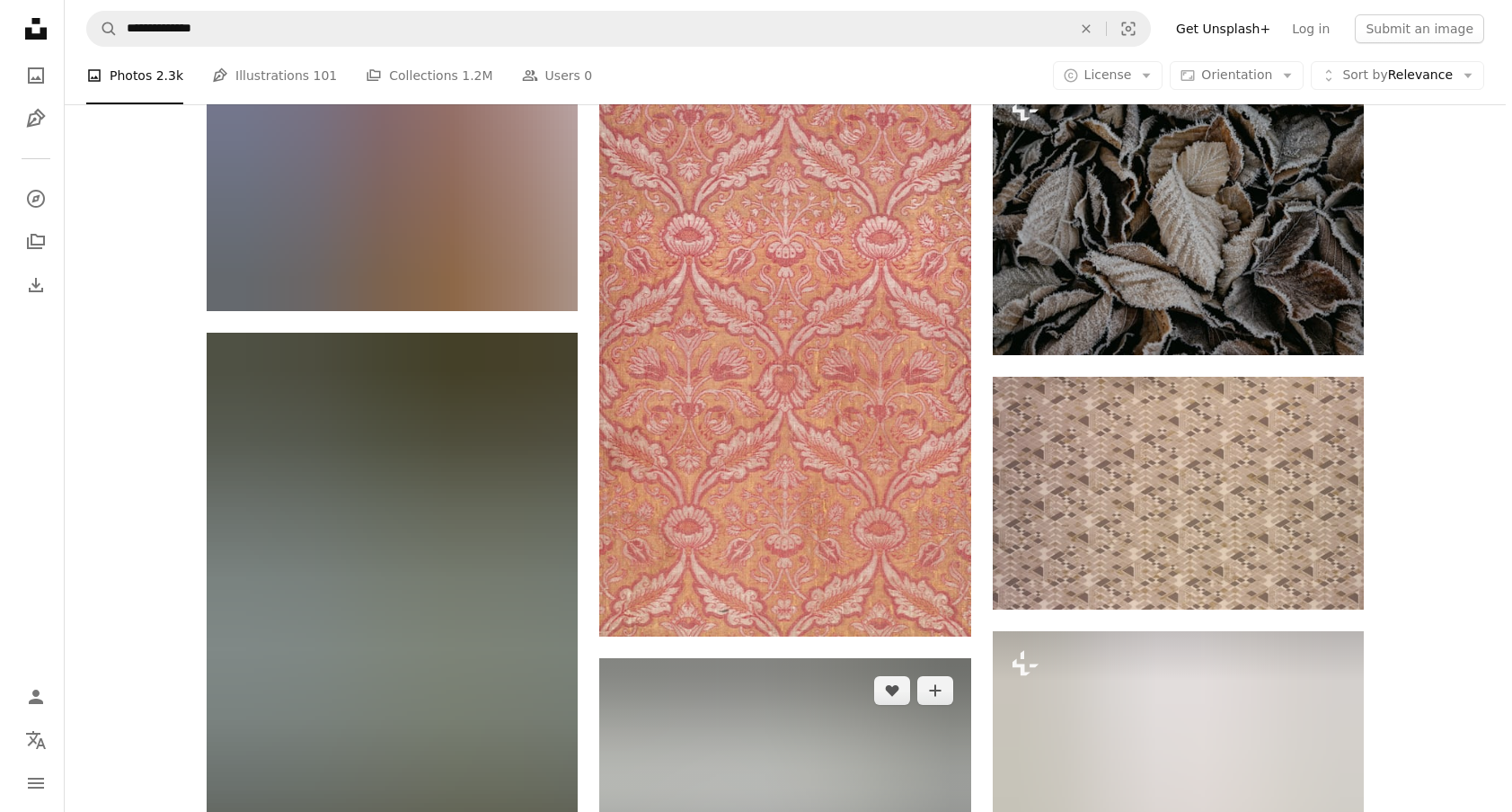
scroll to position [21339, 0]
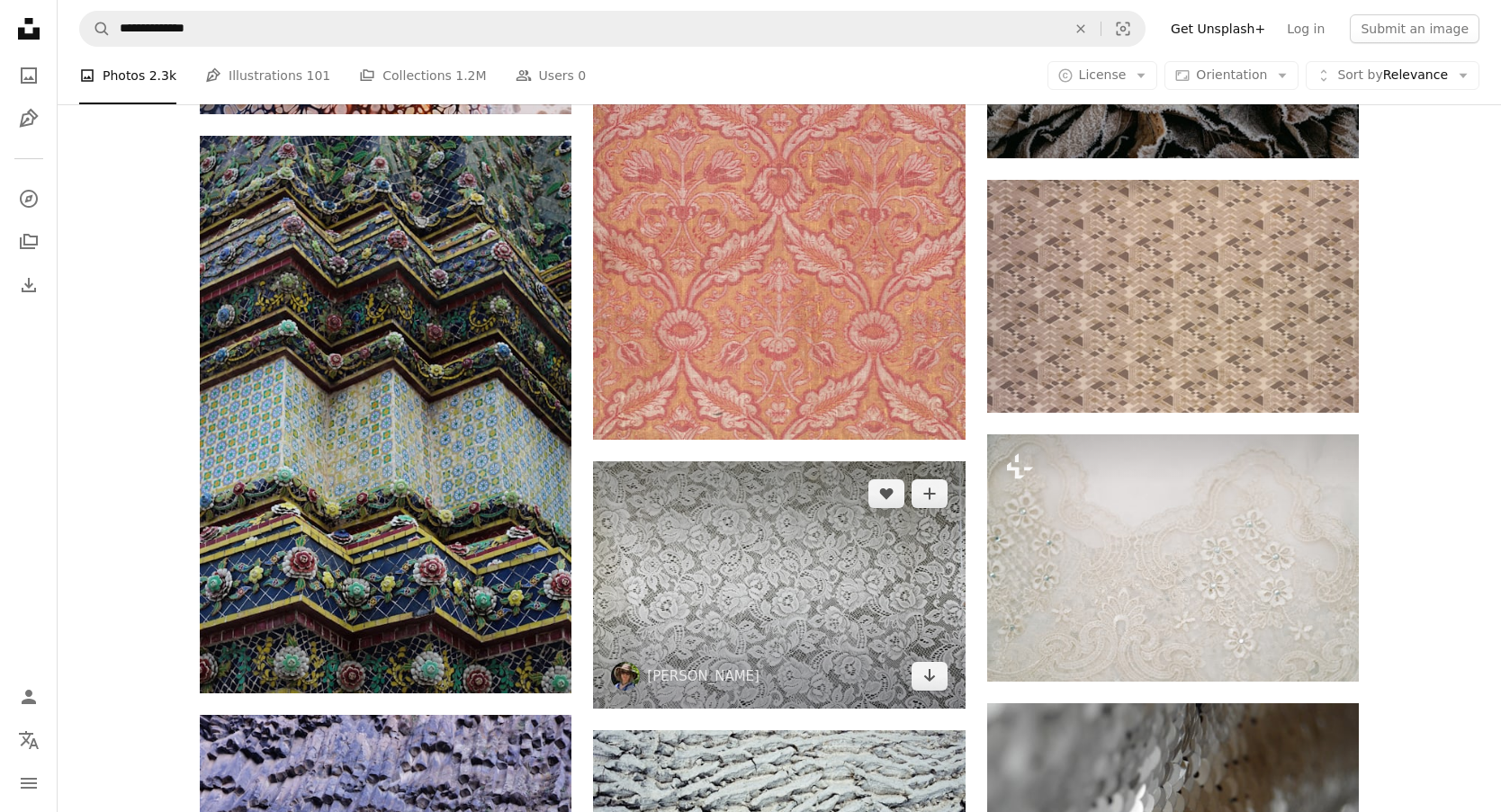
click at [751, 461] on img at bounding box center [779, 585] width 372 height 248
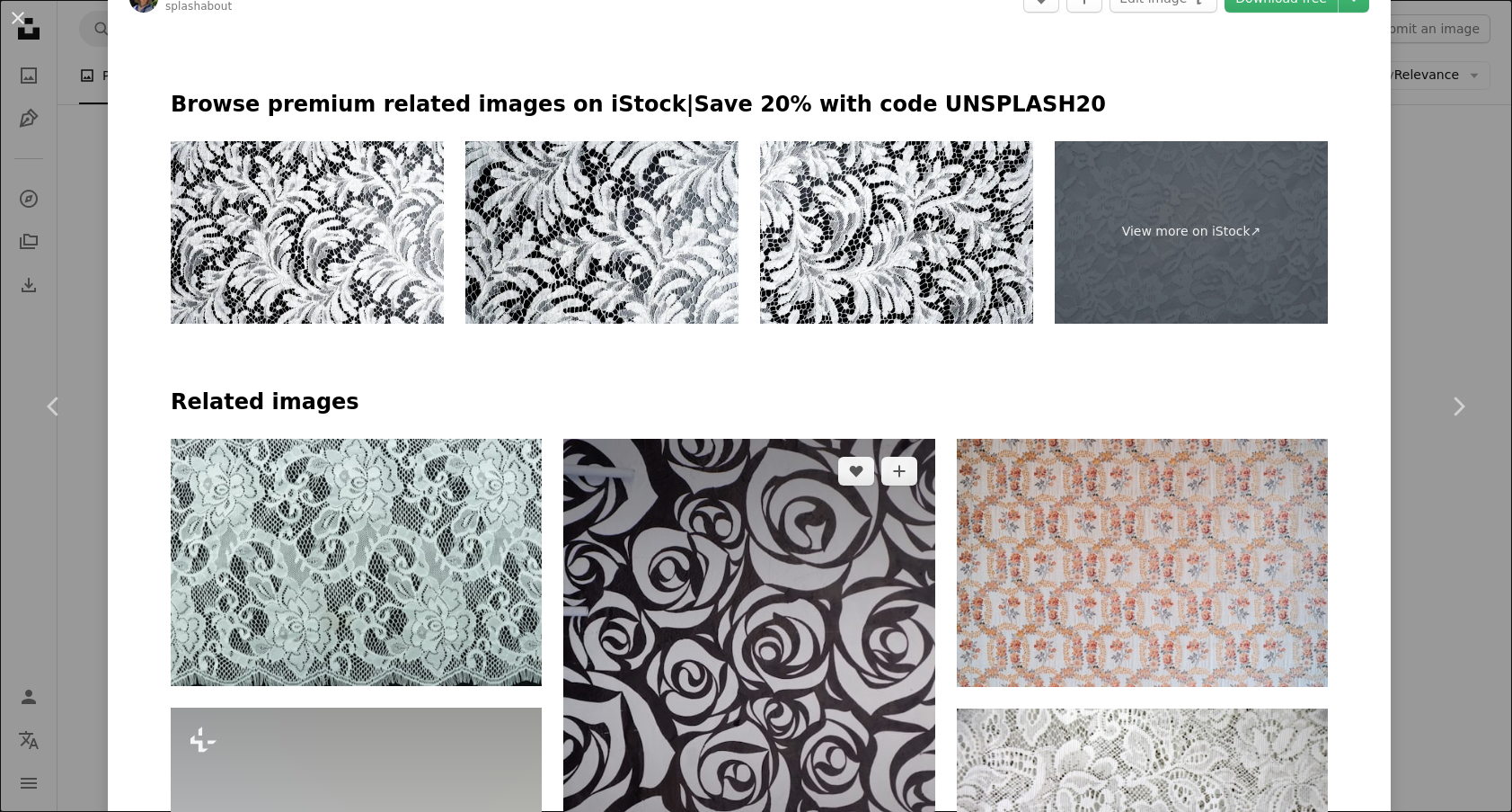
scroll to position [1079, 0]
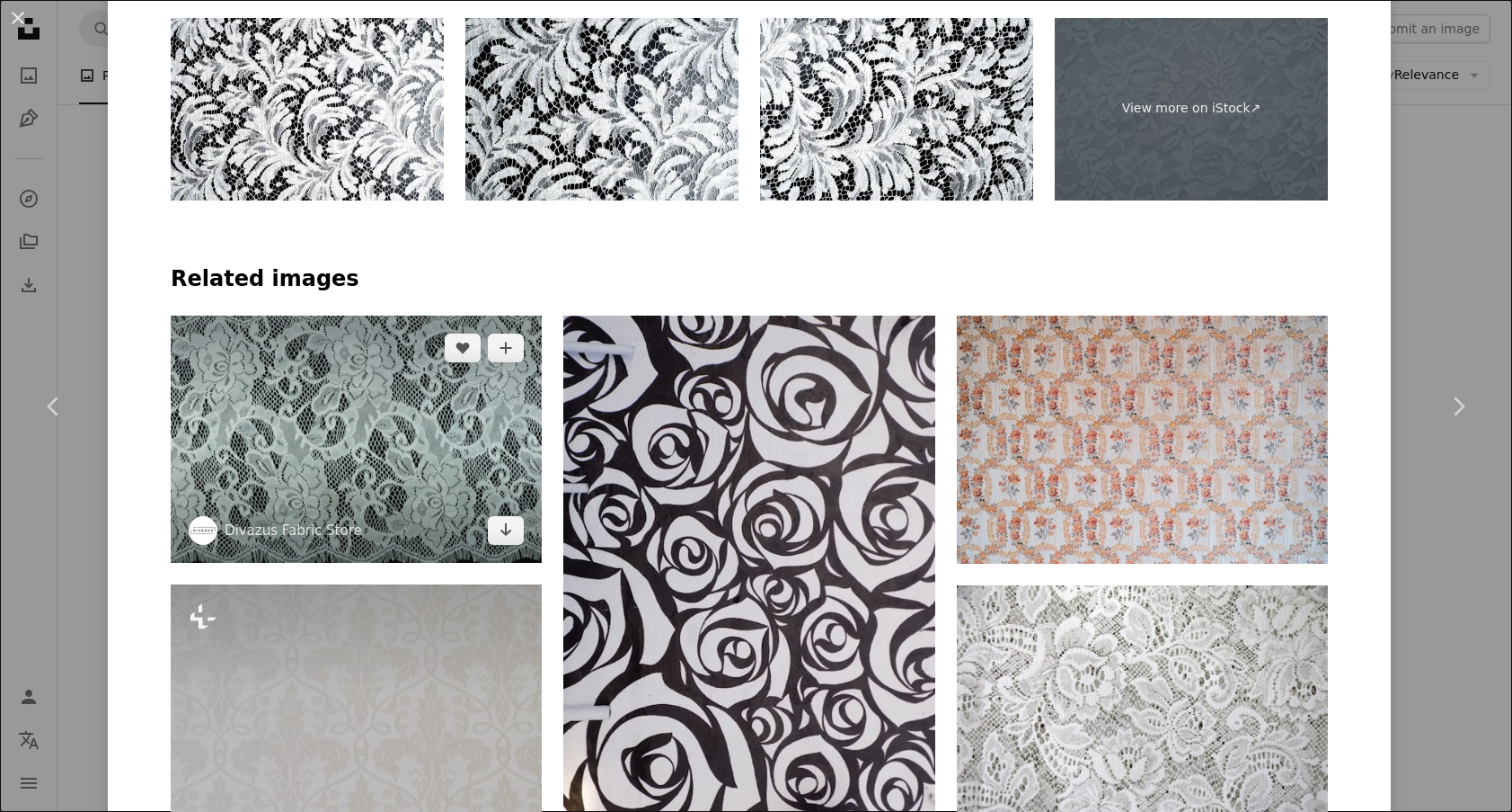
click at [400, 316] on img at bounding box center [357, 439] width 371 height 248
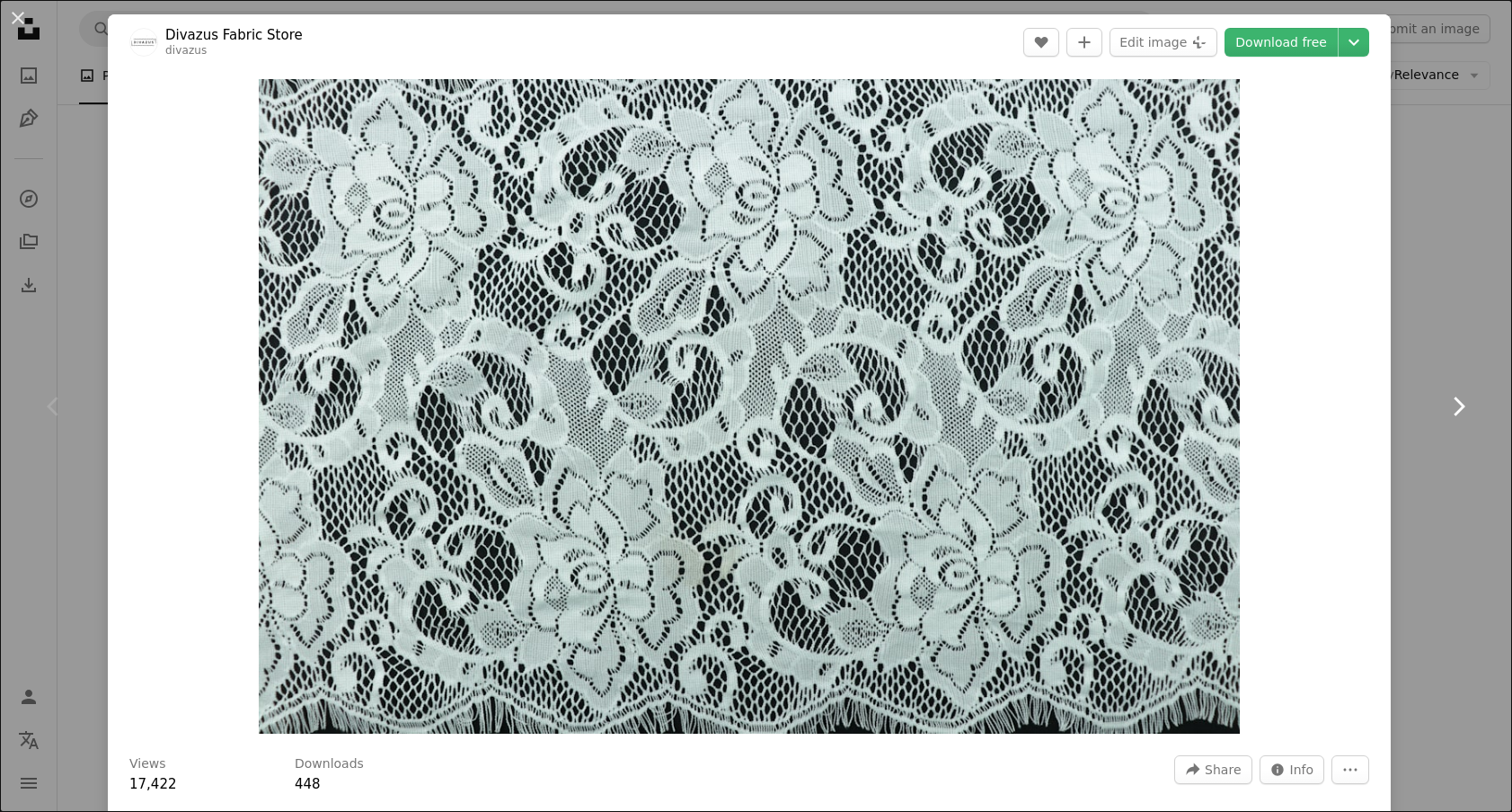
click at [1405, 331] on link "Chevron right" at bounding box center [1459, 407] width 108 height 173
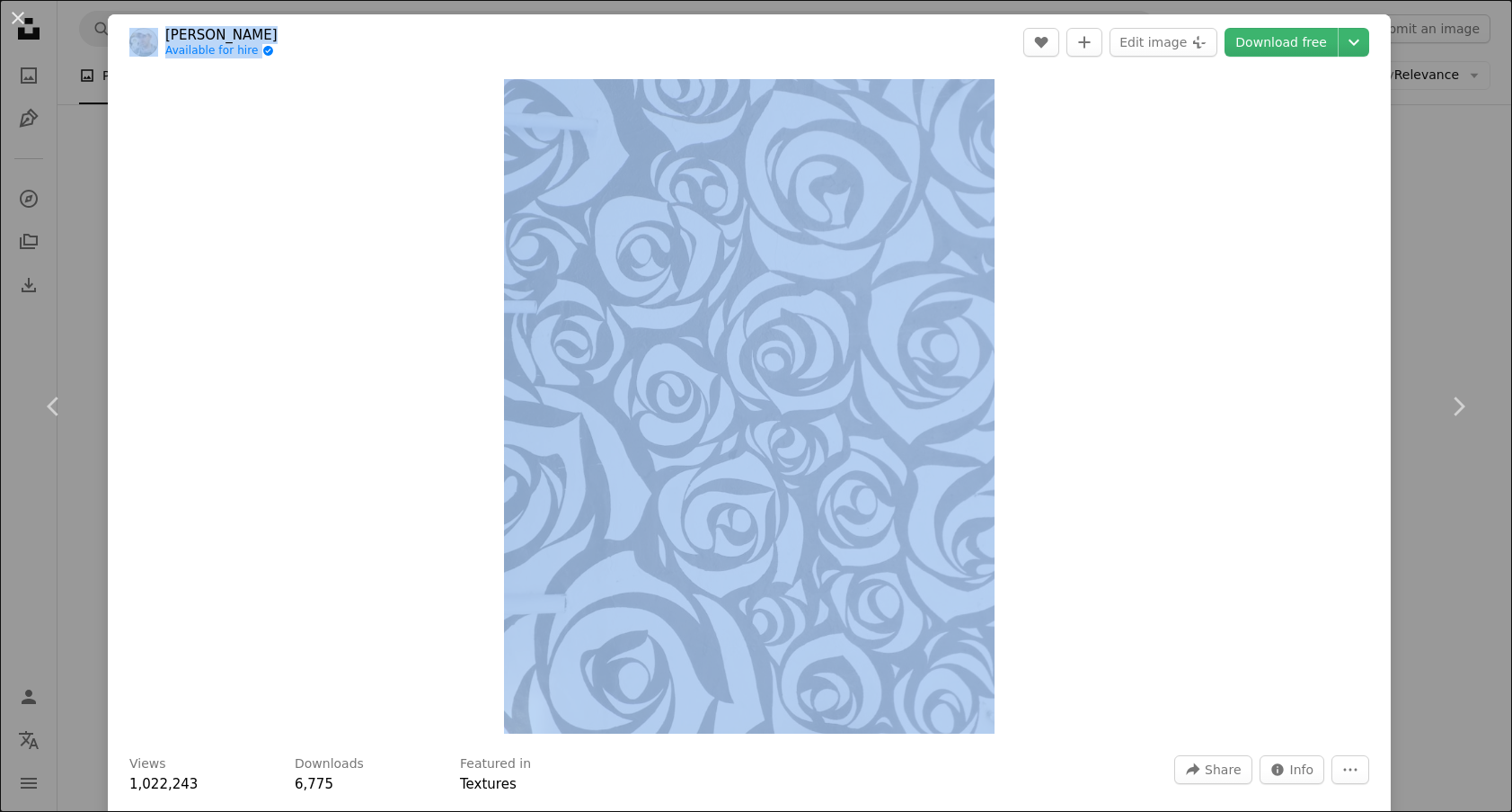
drag, startPoint x: 1446, startPoint y: 316, endPoint x: 1438, endPoint y: 327, distance: 13.6
click at [1441, 324] on div "An X shape Chevron left Chevron right [PERSON_NAME] Available for hire A checkm…" at bounding box center [756, 406] width 1512 height 812
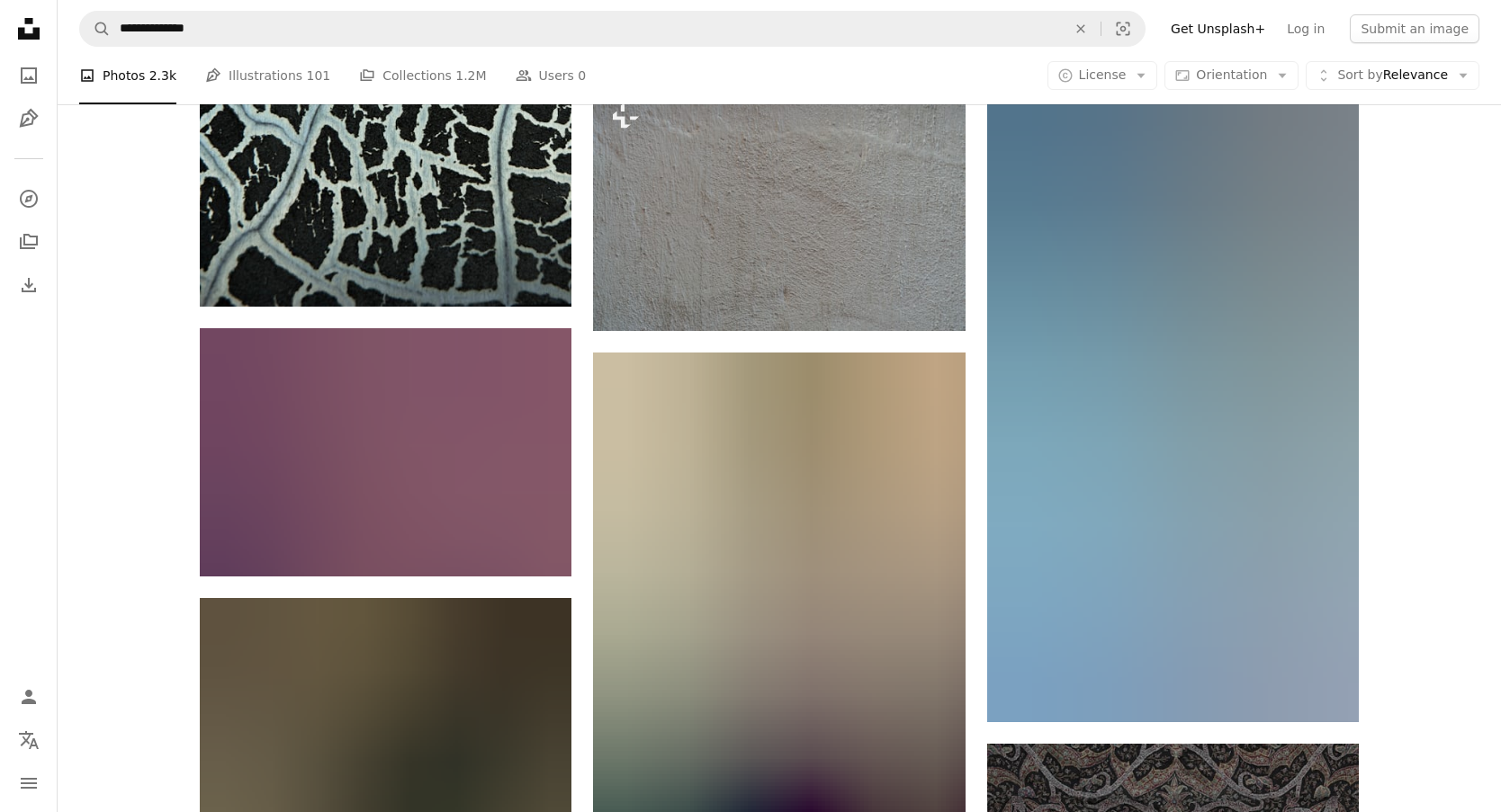
scroll to position [27903, 0]
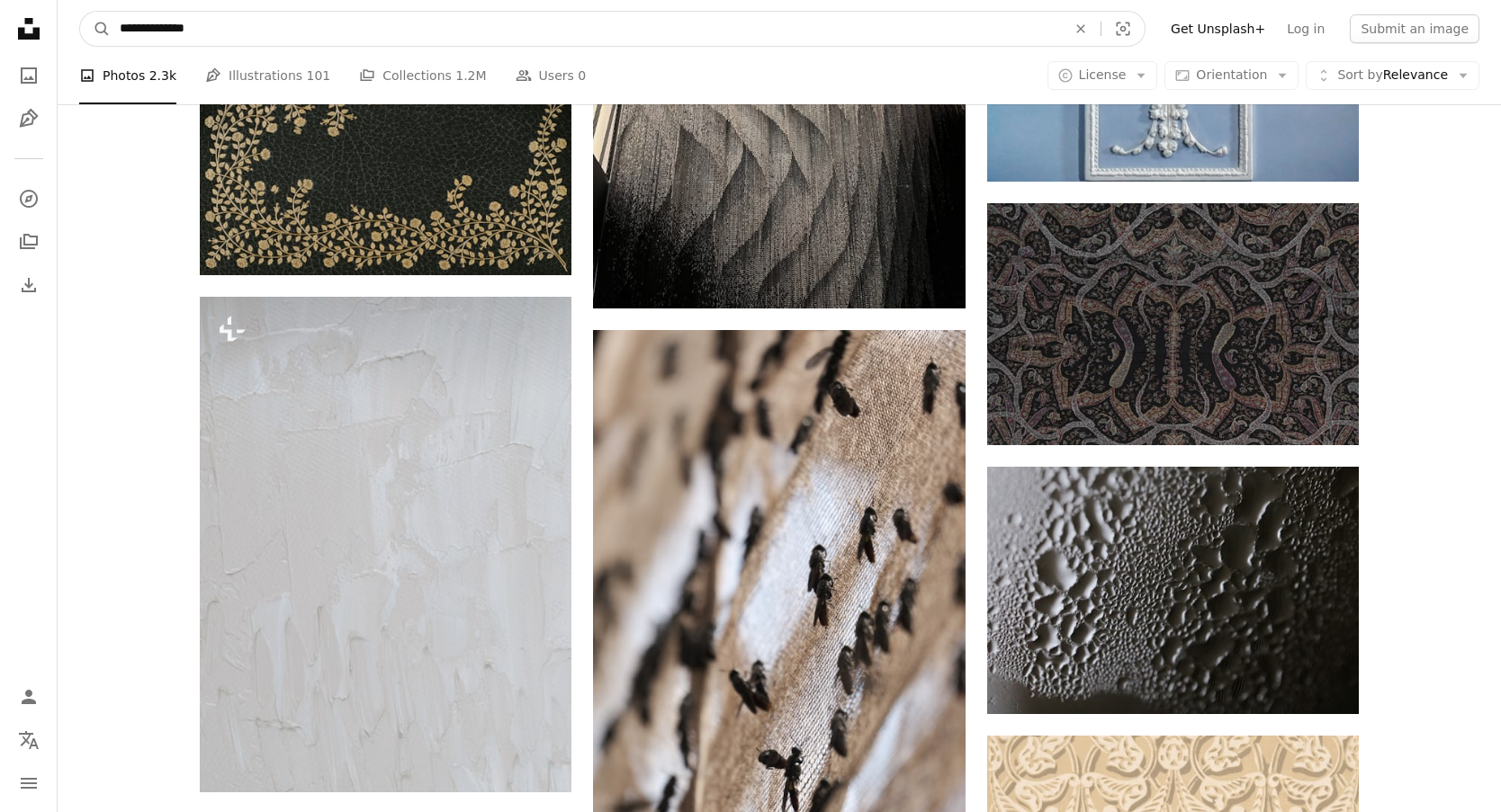
drag, startPoint x: 300, startPoint y: 38, endPoint x: 146, endPoint y: 44, distance: 154.1
click at [146, 44] on input "**********" at bounding box center [586, 29] width 950 height 34
type input "**********"
click at [80, 12] on button "A magnifying glass" at bounding box center [94, 29] width 30 height 34
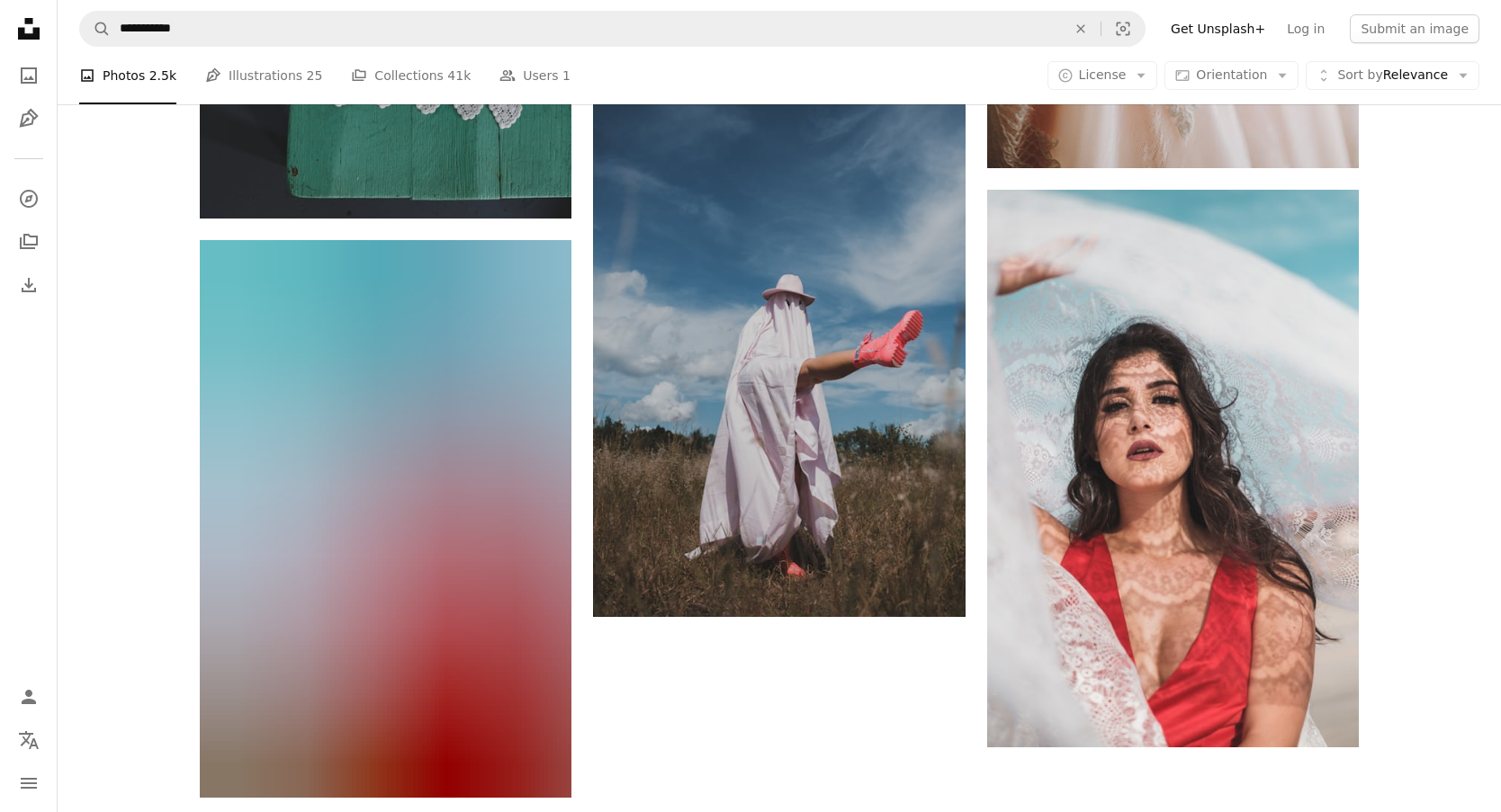
scroll to position [2984, 0]
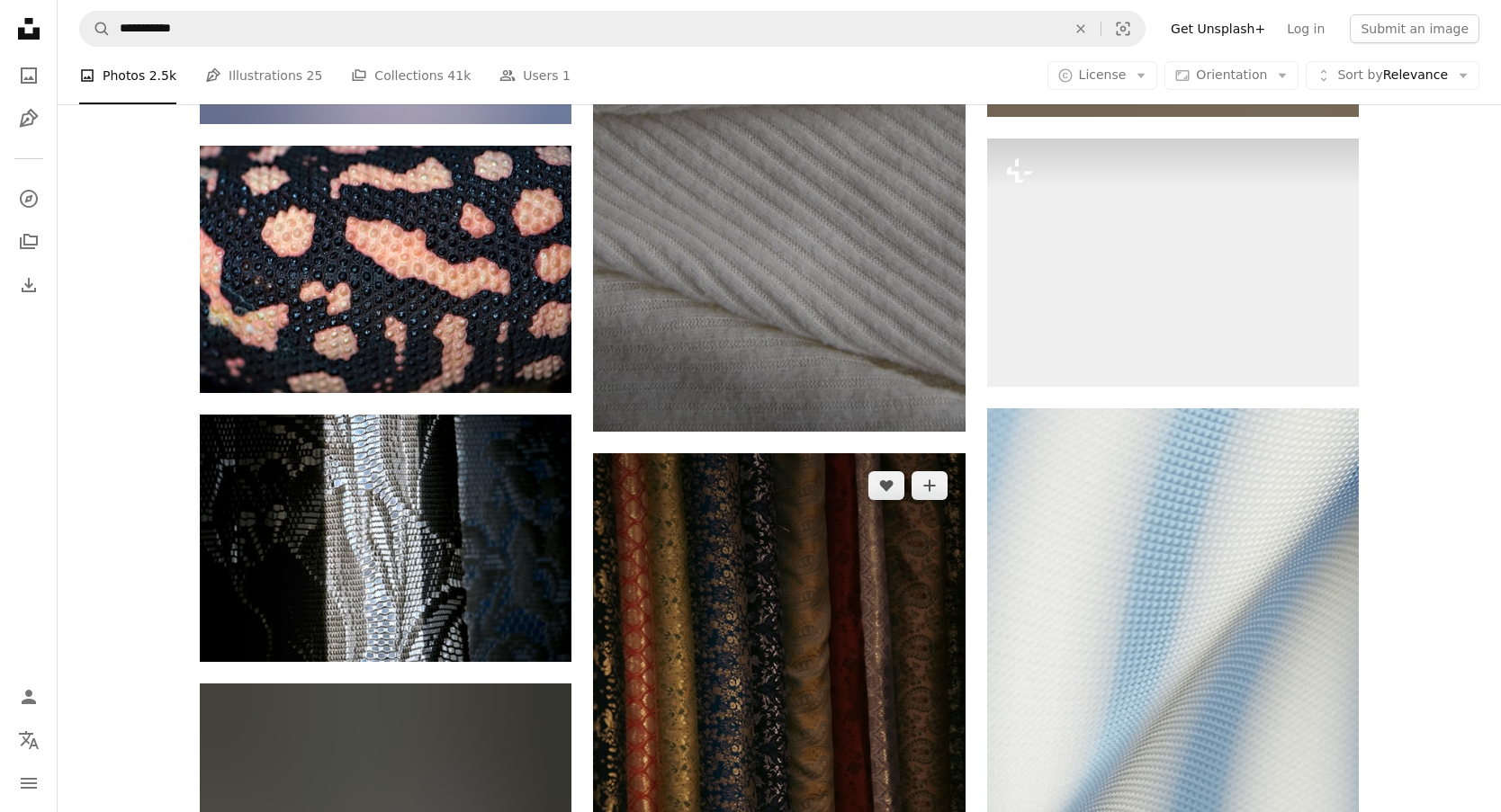
scroll to position [17641, 0]
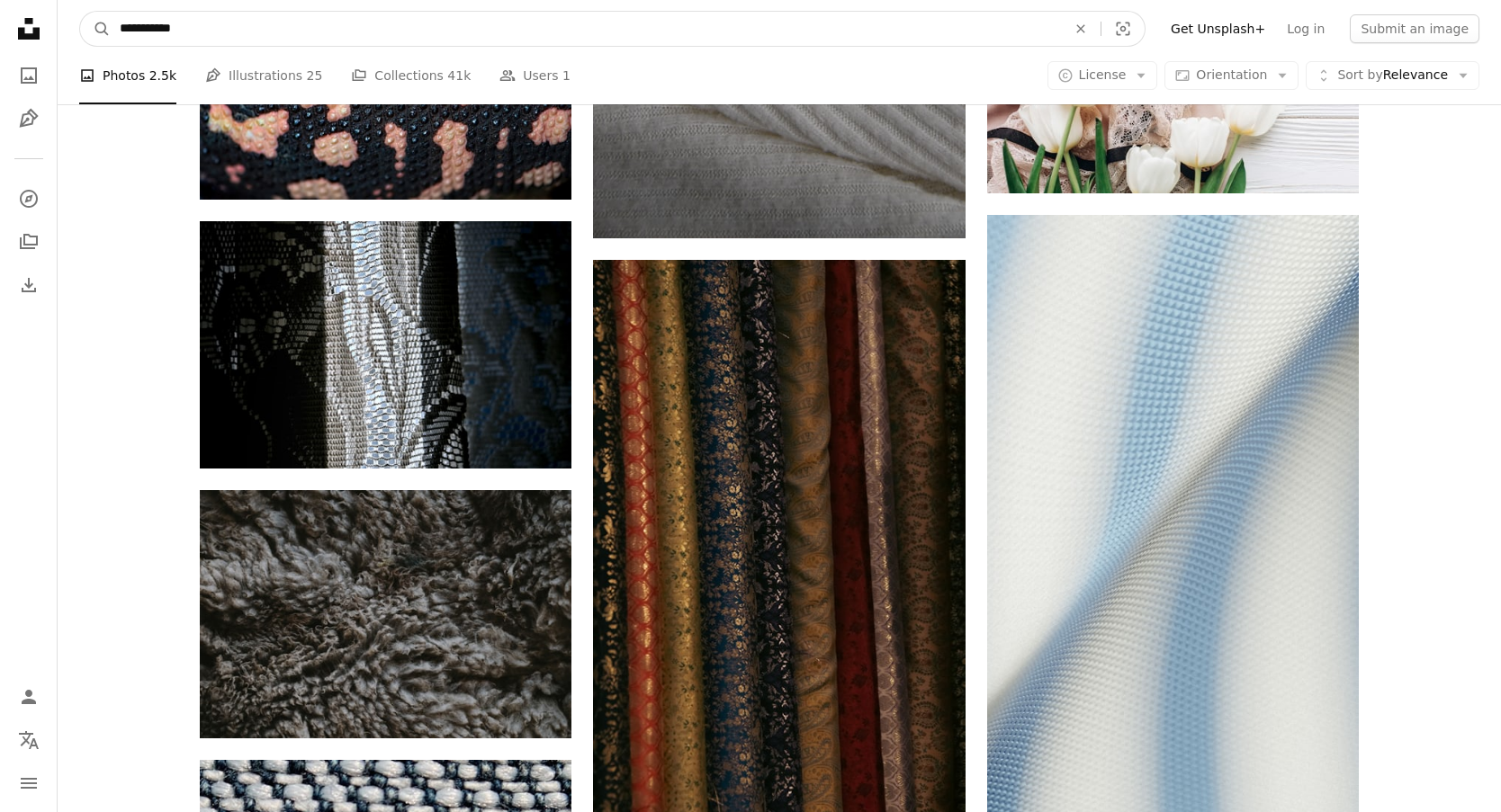
drag, startPoint x: 166, startPoint y: 32, endPoint x: -33, endPoint y: 26, distance: 199.1
type input "*"
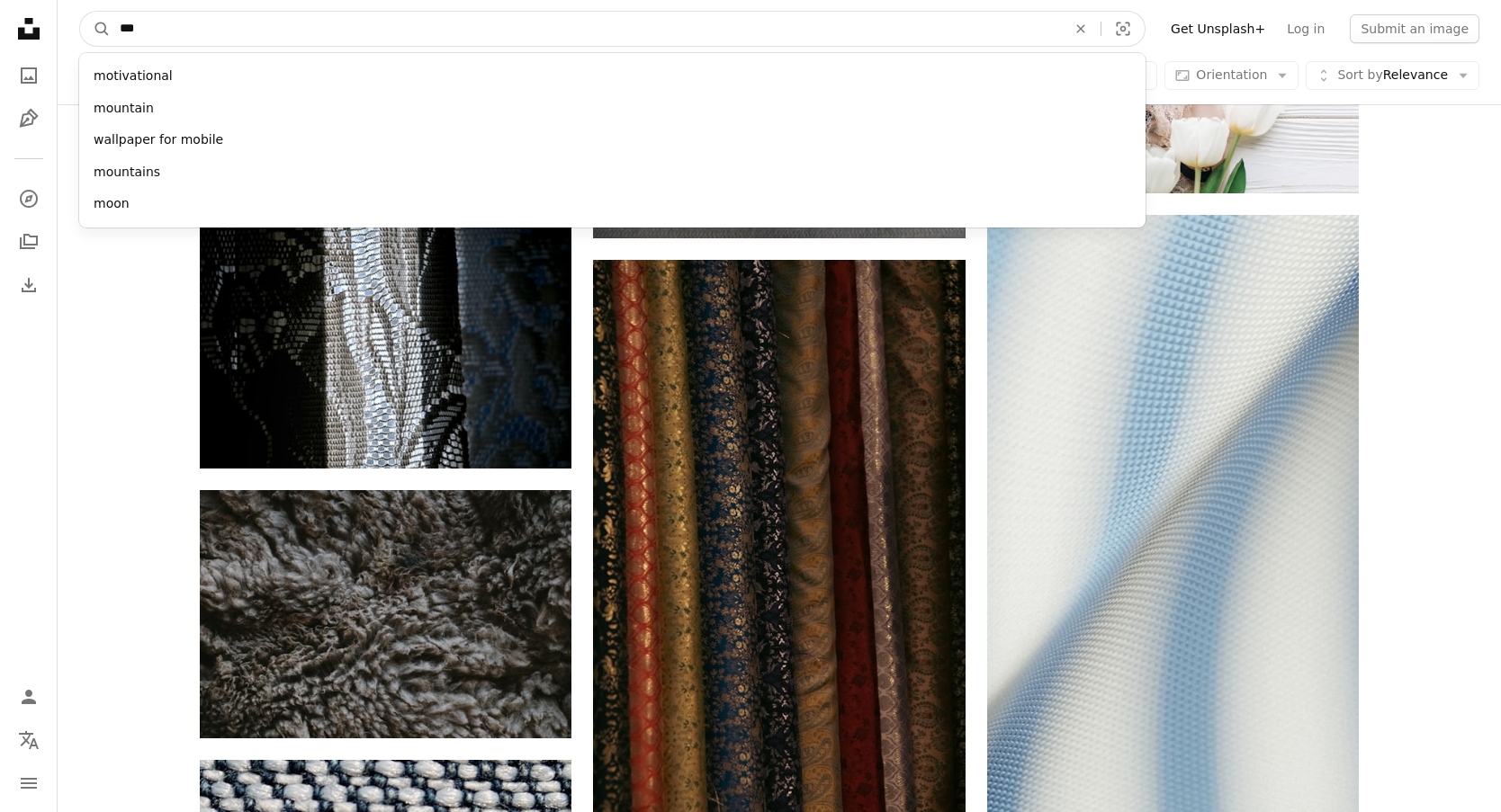
type input "****"
click button "A magnifying glass" at bounding box center [94, 29] width 30 height 34
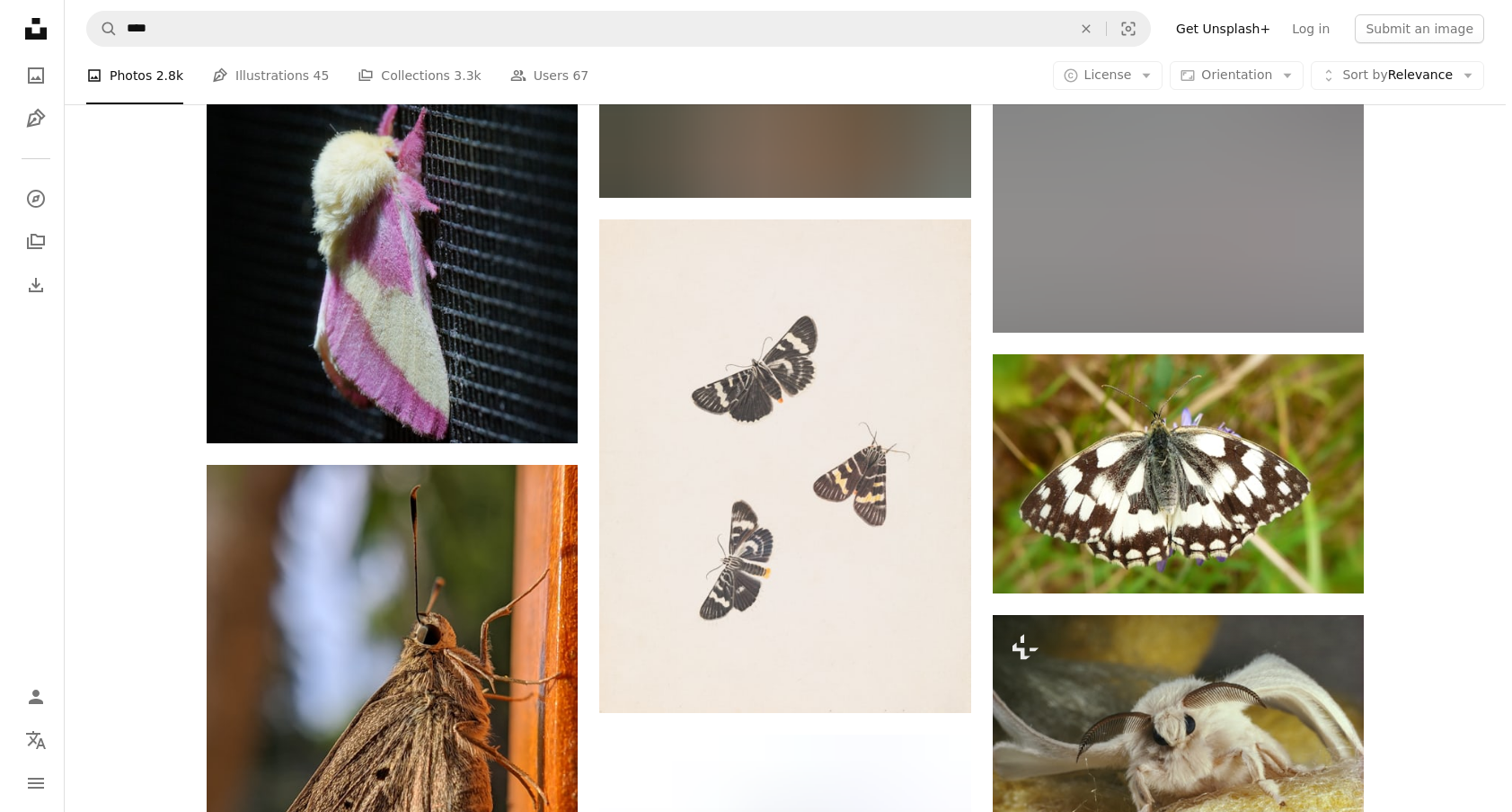
scroll to position [1259, 0]
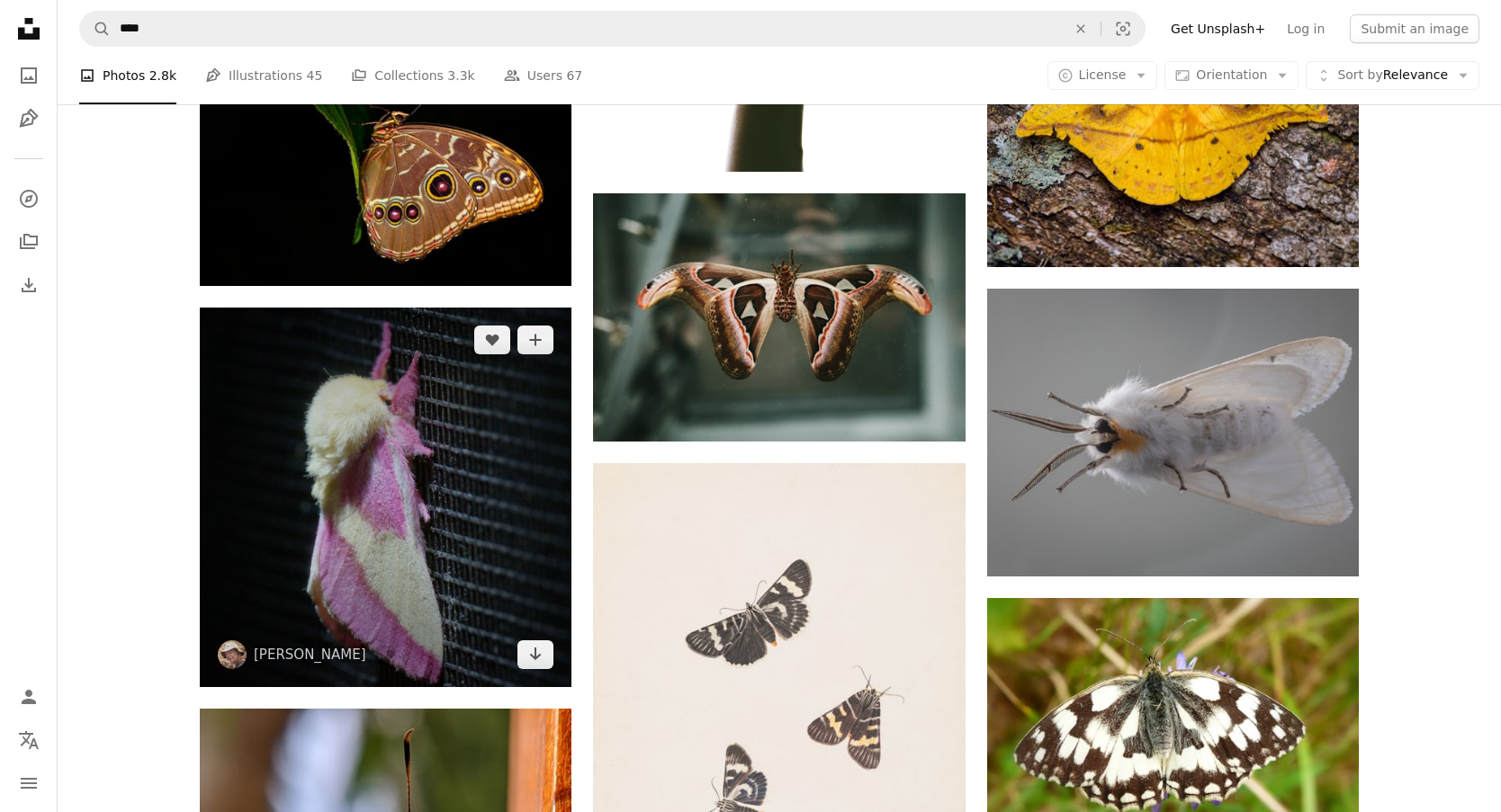
click at [348, 343] on img at bounding box center [386, 497] width 372 height 379
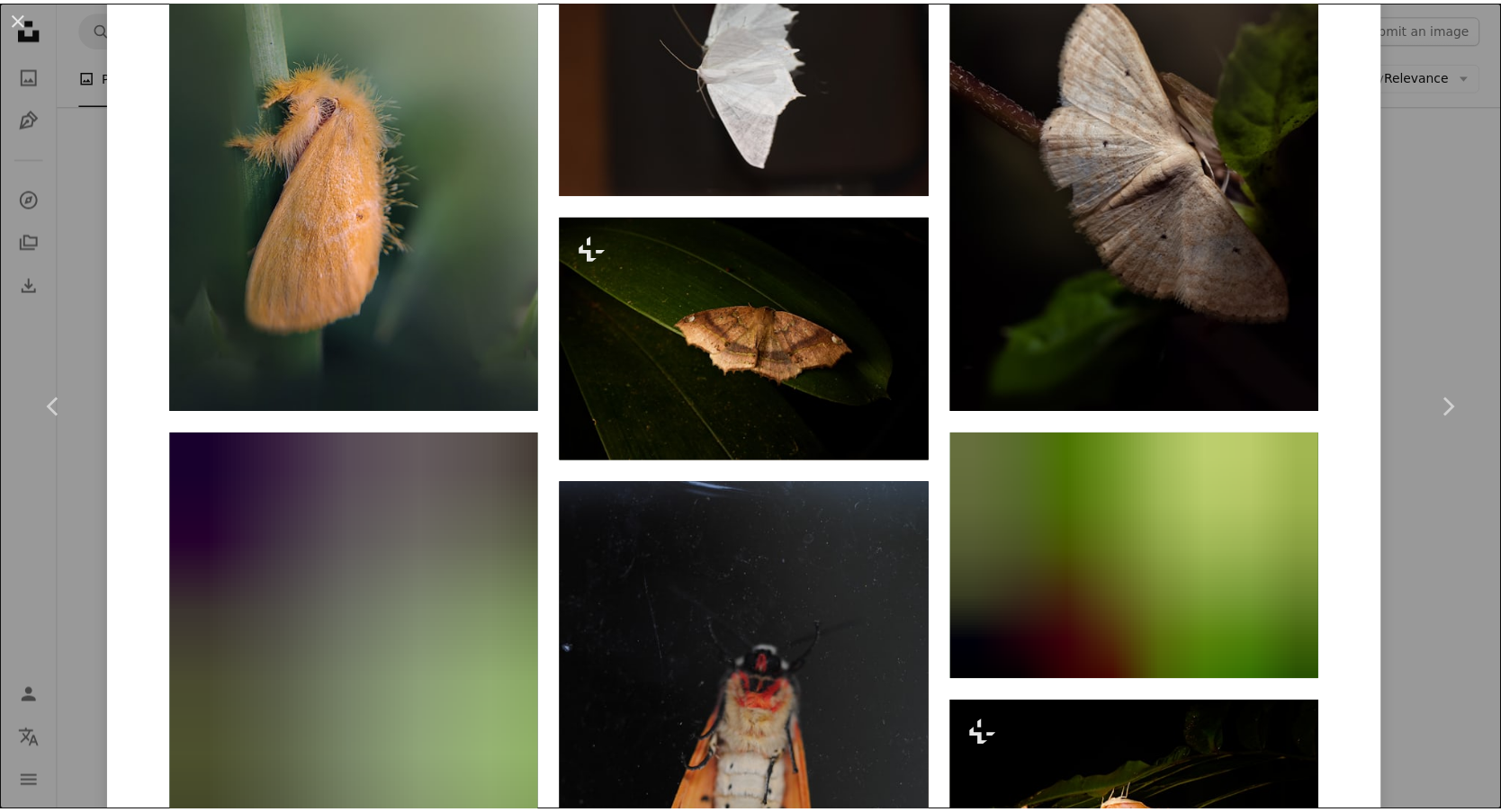
scroll to position [1439, 0]
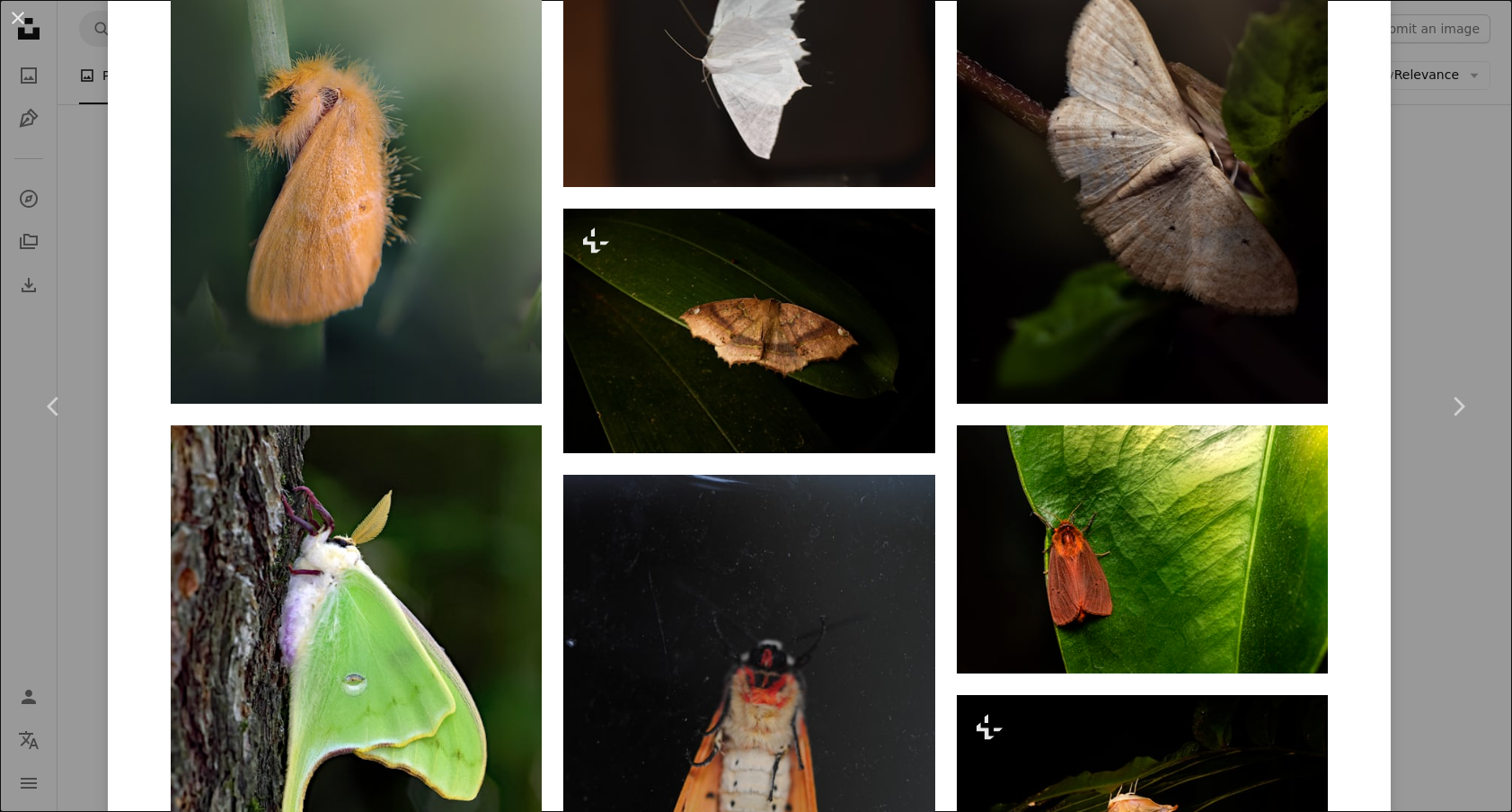
click at [1441, 525] on div "An X shape Chevron left Chevron right [PERSON_NAME] ikewinski A heart A plus si…" at bounding box center [756, 406] width 1512 height 812
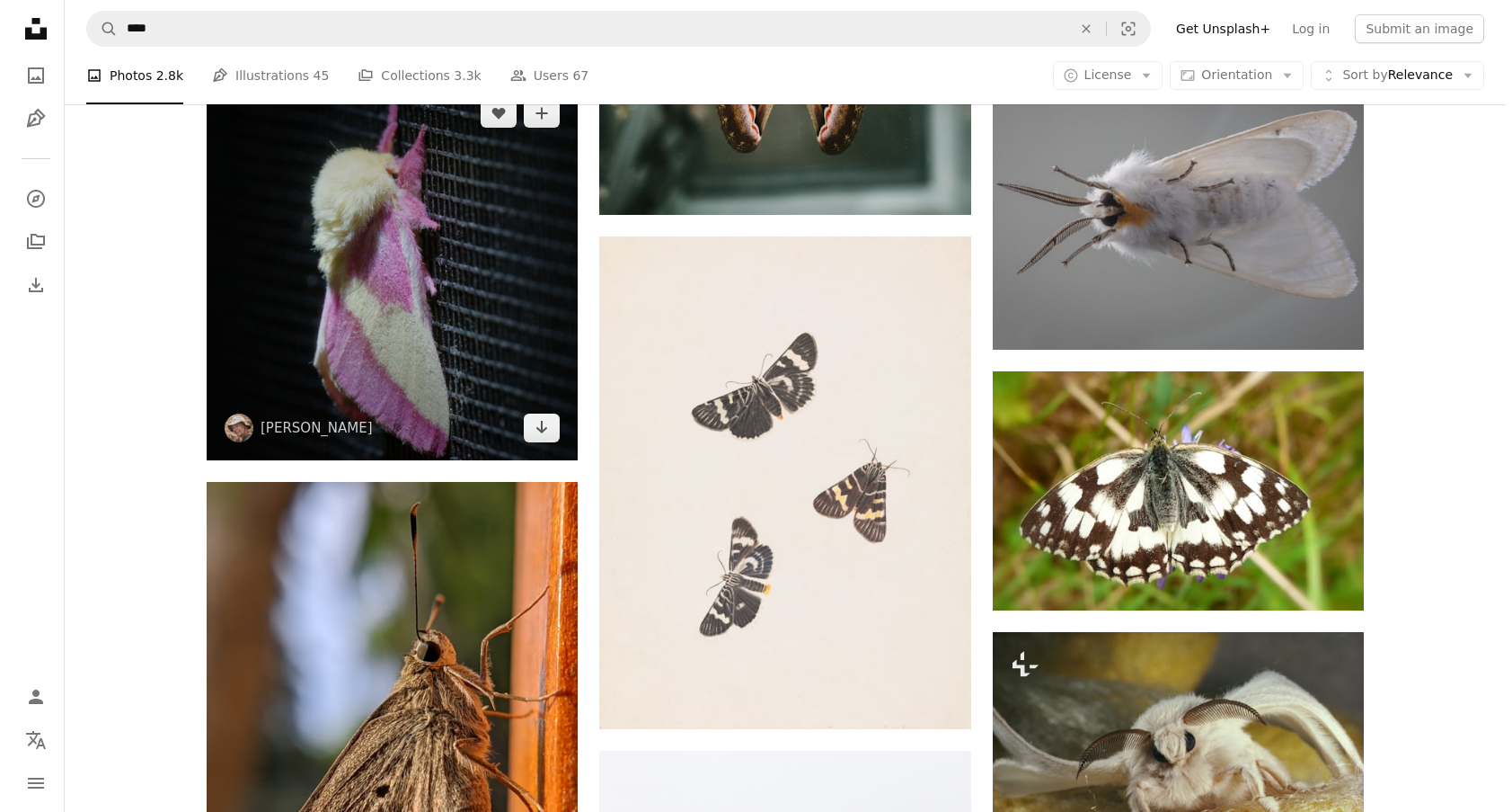
scroll to position [1281, 0]
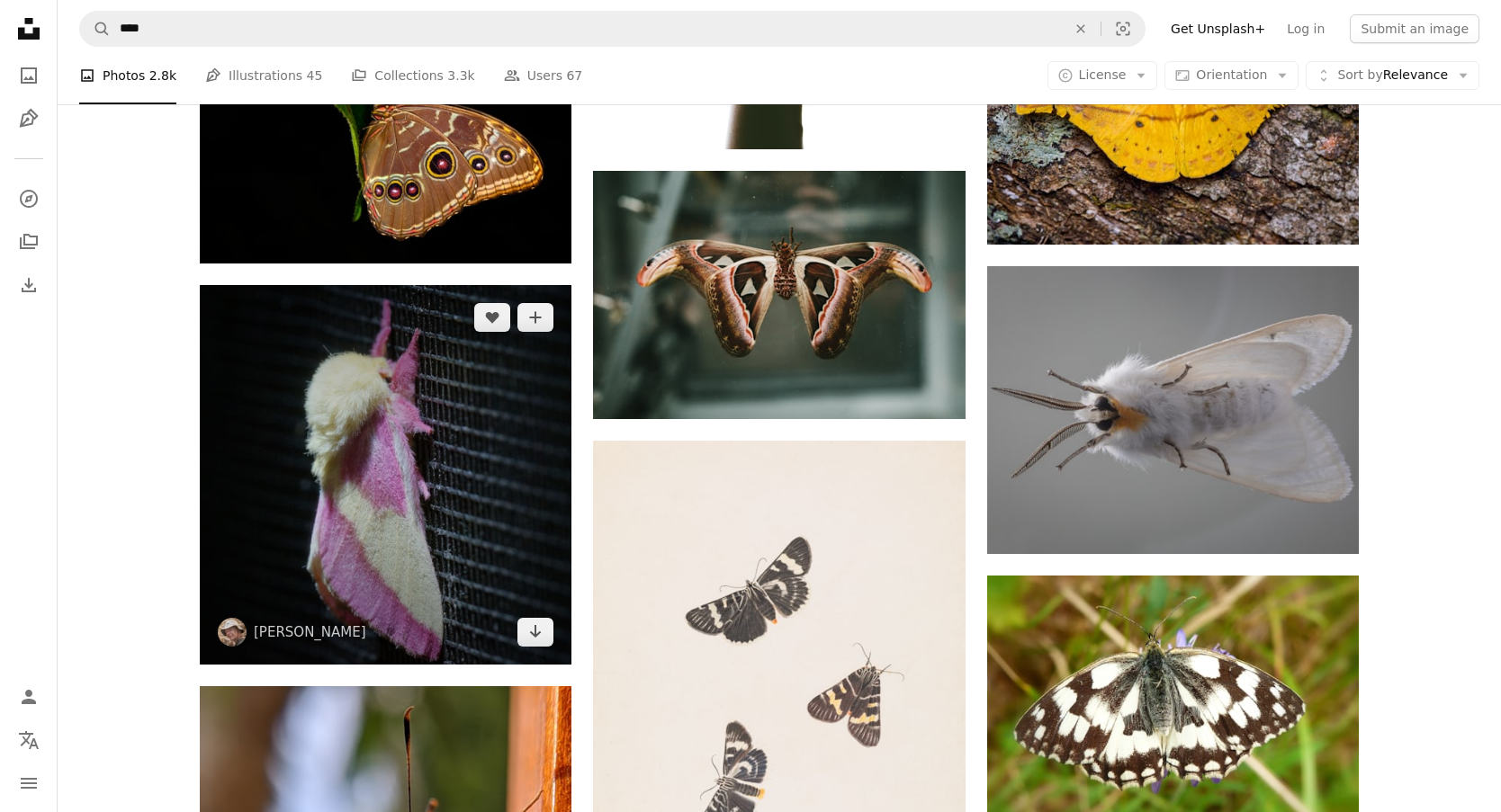
click at [291, 311] on img at bounding box center [386, 475] width 372 height 379
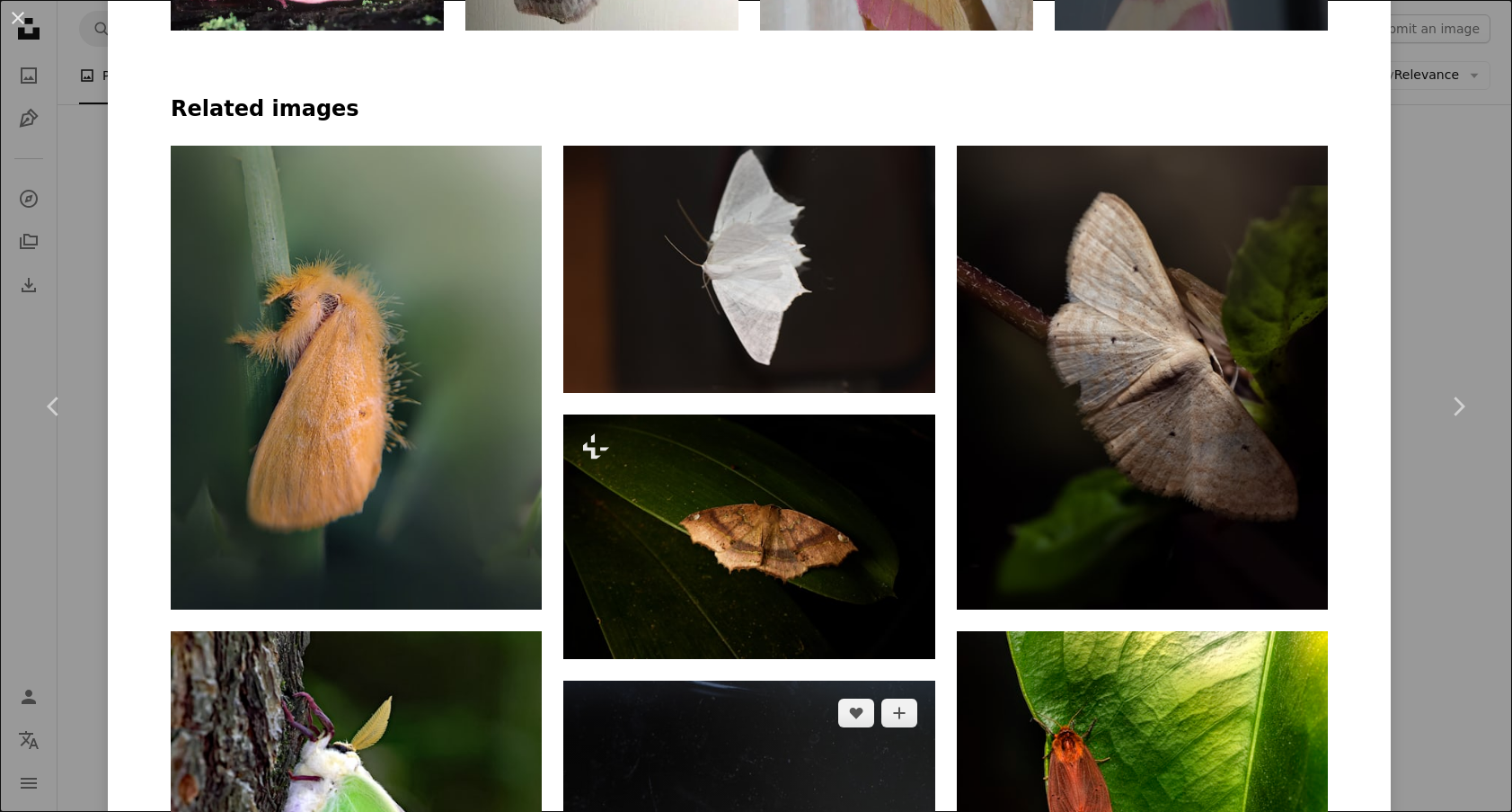
scroll to position [1618, 0]
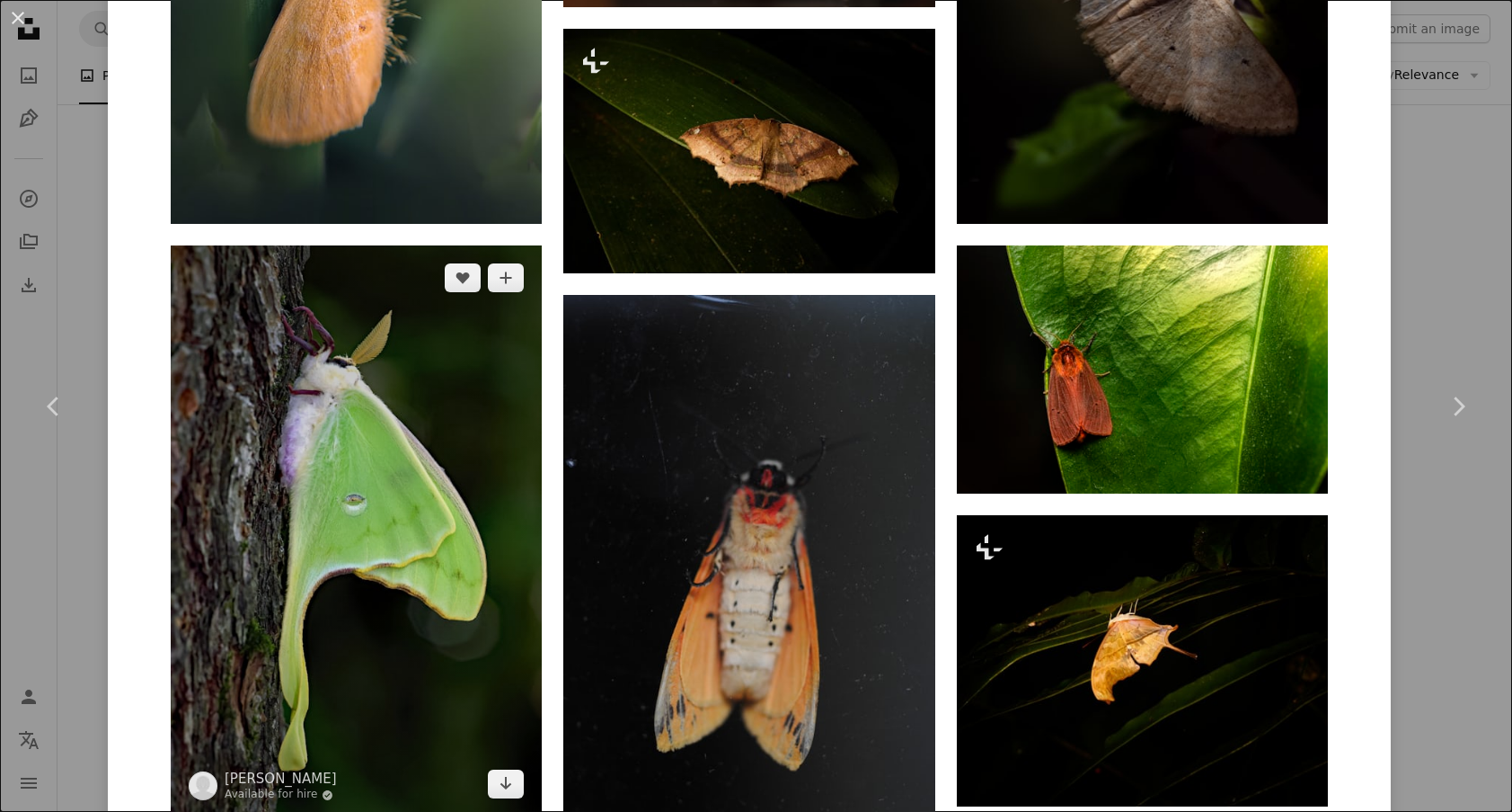
drag, startPoint x: 363, startPoint y: 280, endPoint x: 371, endPoint y: 281, distance: 8.1
click at [364, 280] on img at bounding box center [357, 531] width 371 height 571
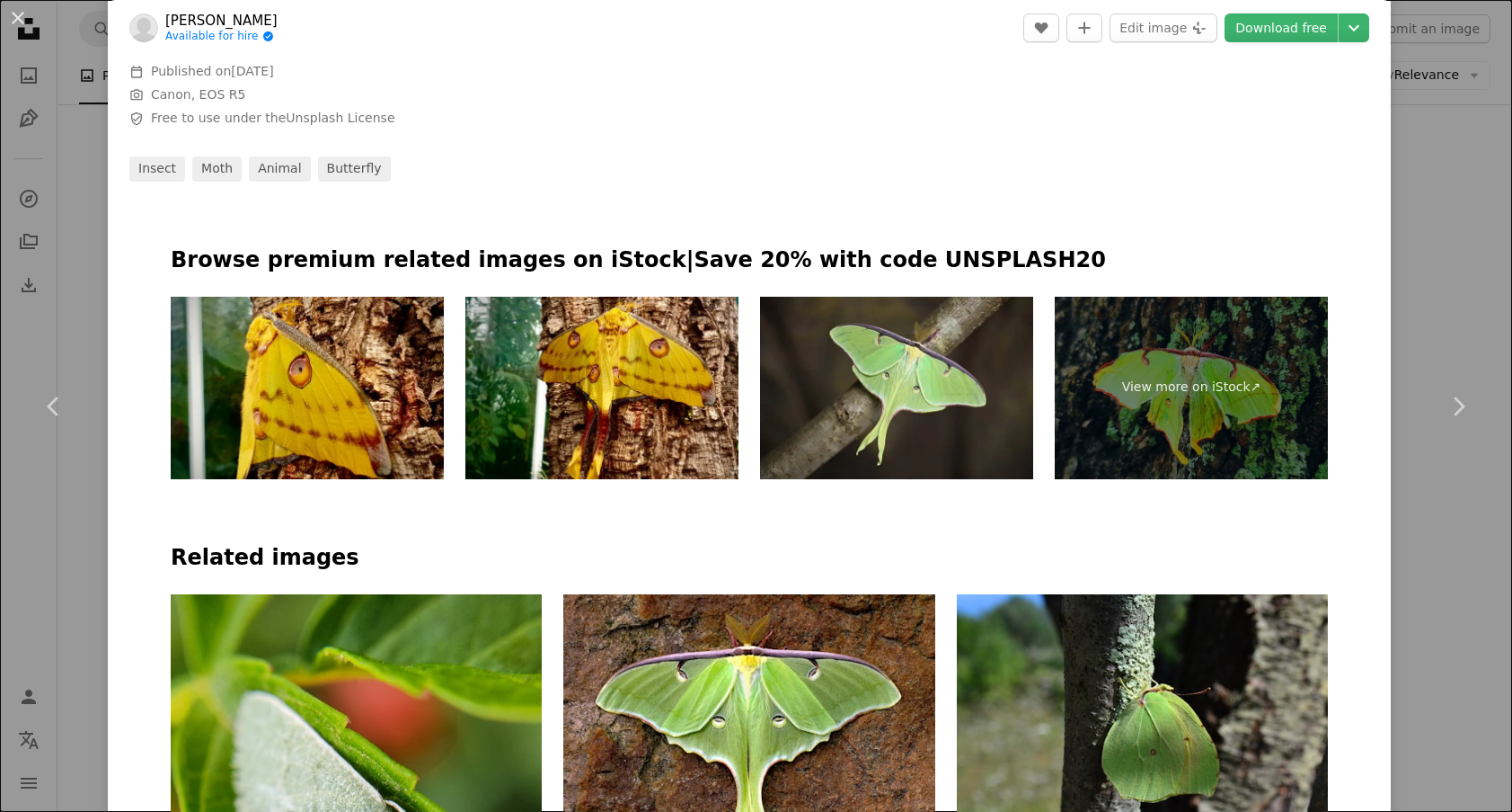
scroll to position [989, 0]
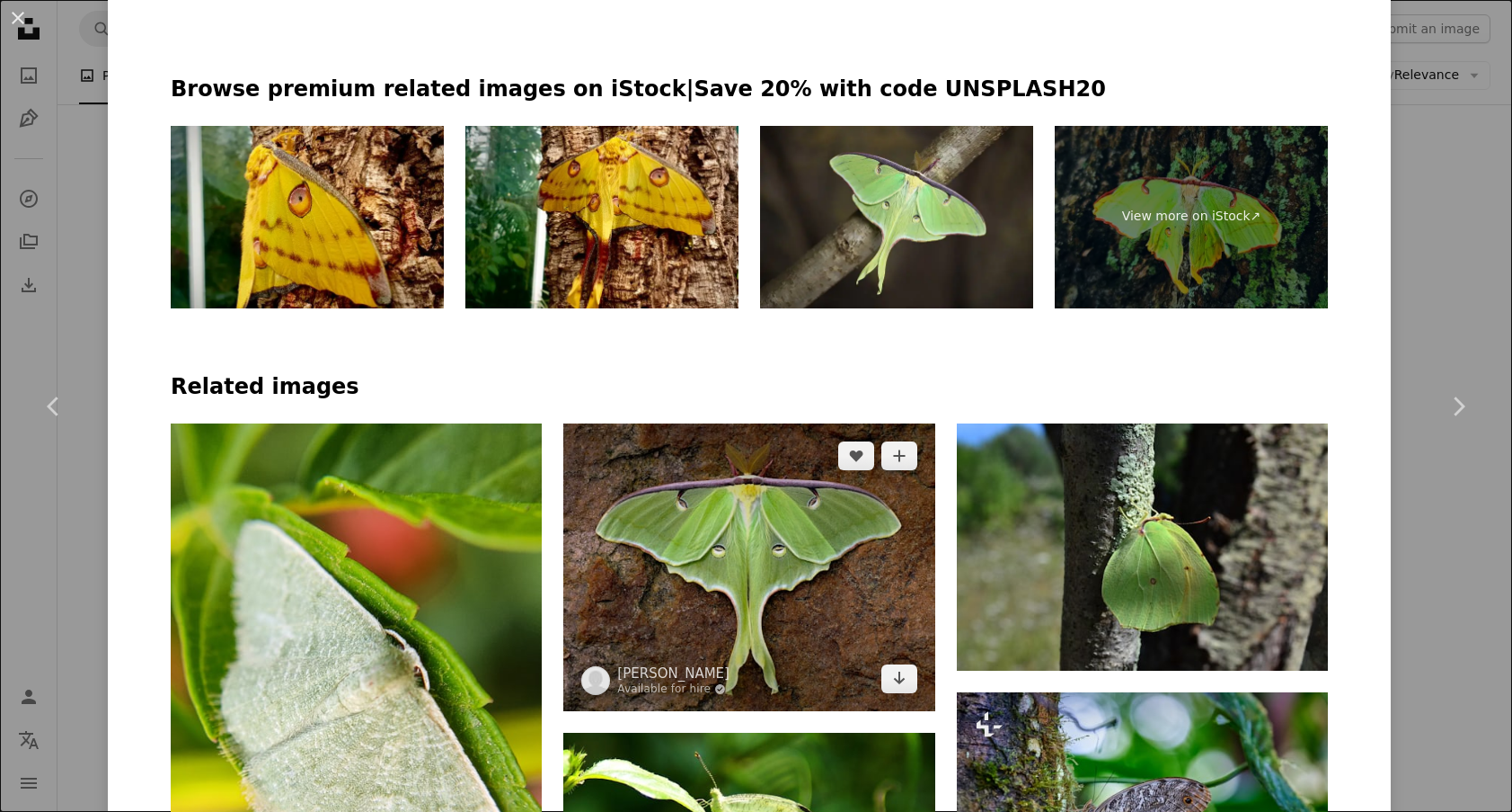
click at [812, 424] on img at bounding box center [750, 567] width 371 height 288
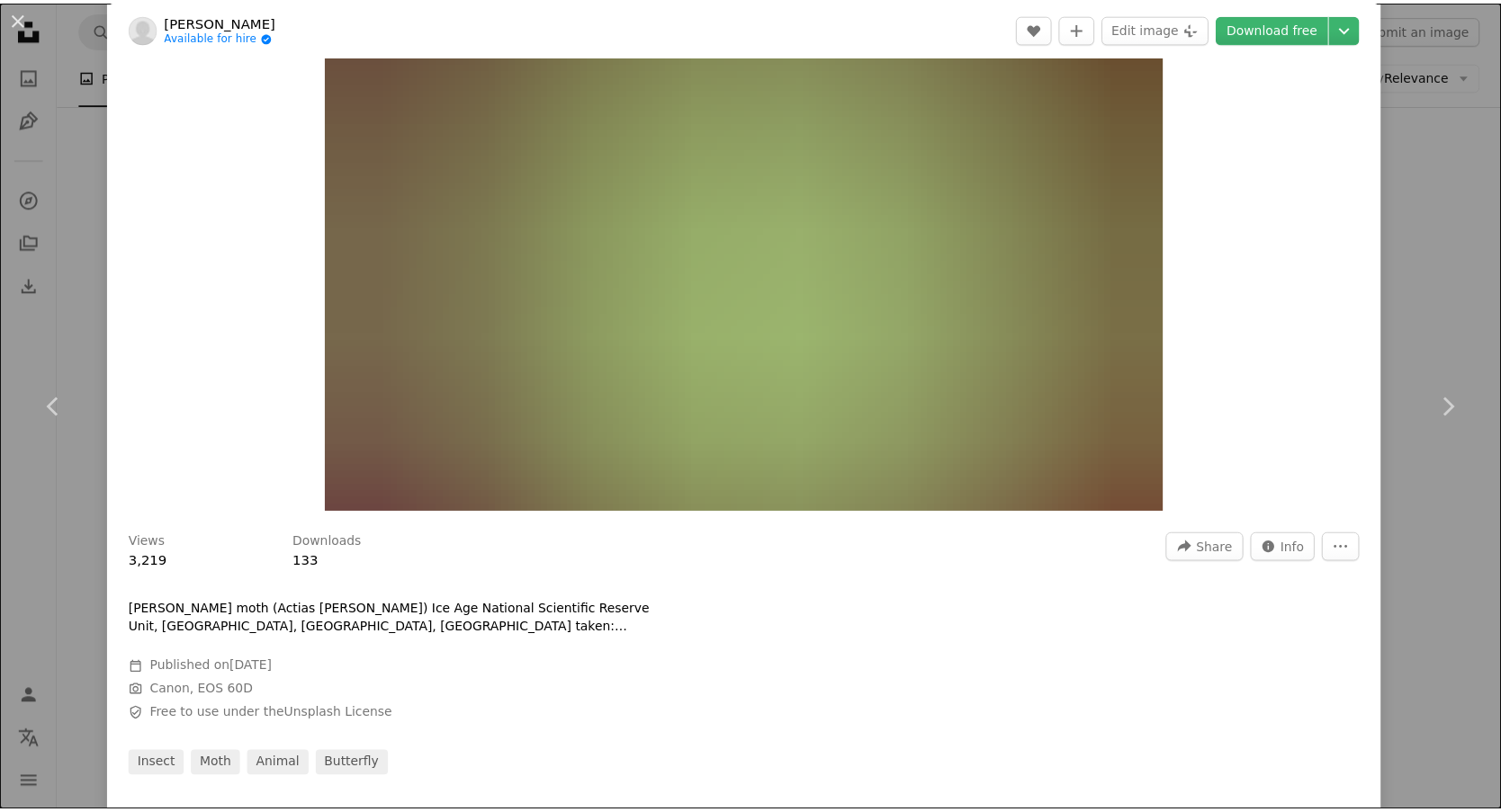
scroll to position [449, 0]
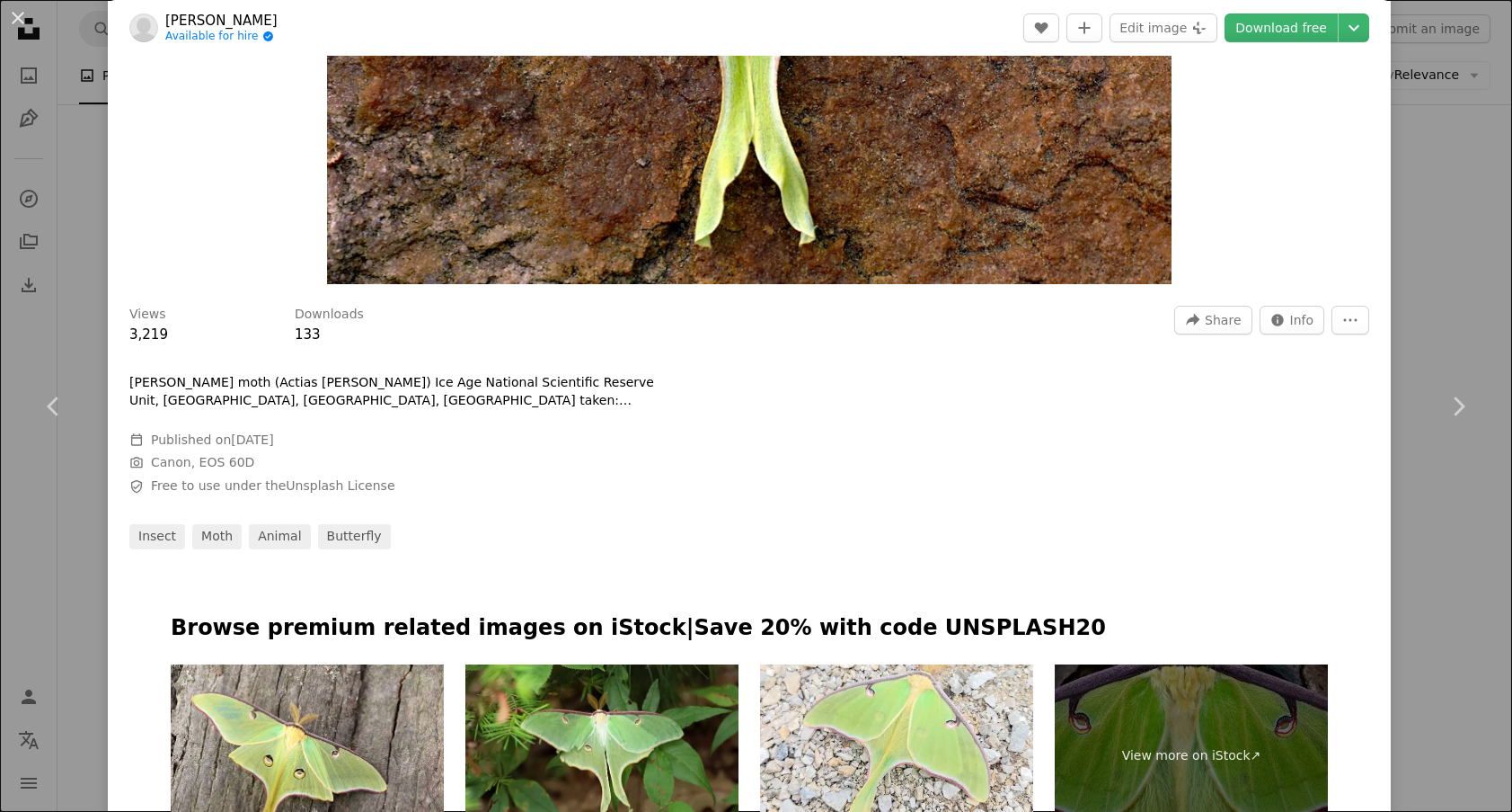
click at [1436, 266] on div "An X shape Chevron left Chevron right [PERSON_NAME] Available for hire A checkm…" at bounding box center [756, 406] width 1512 height 812
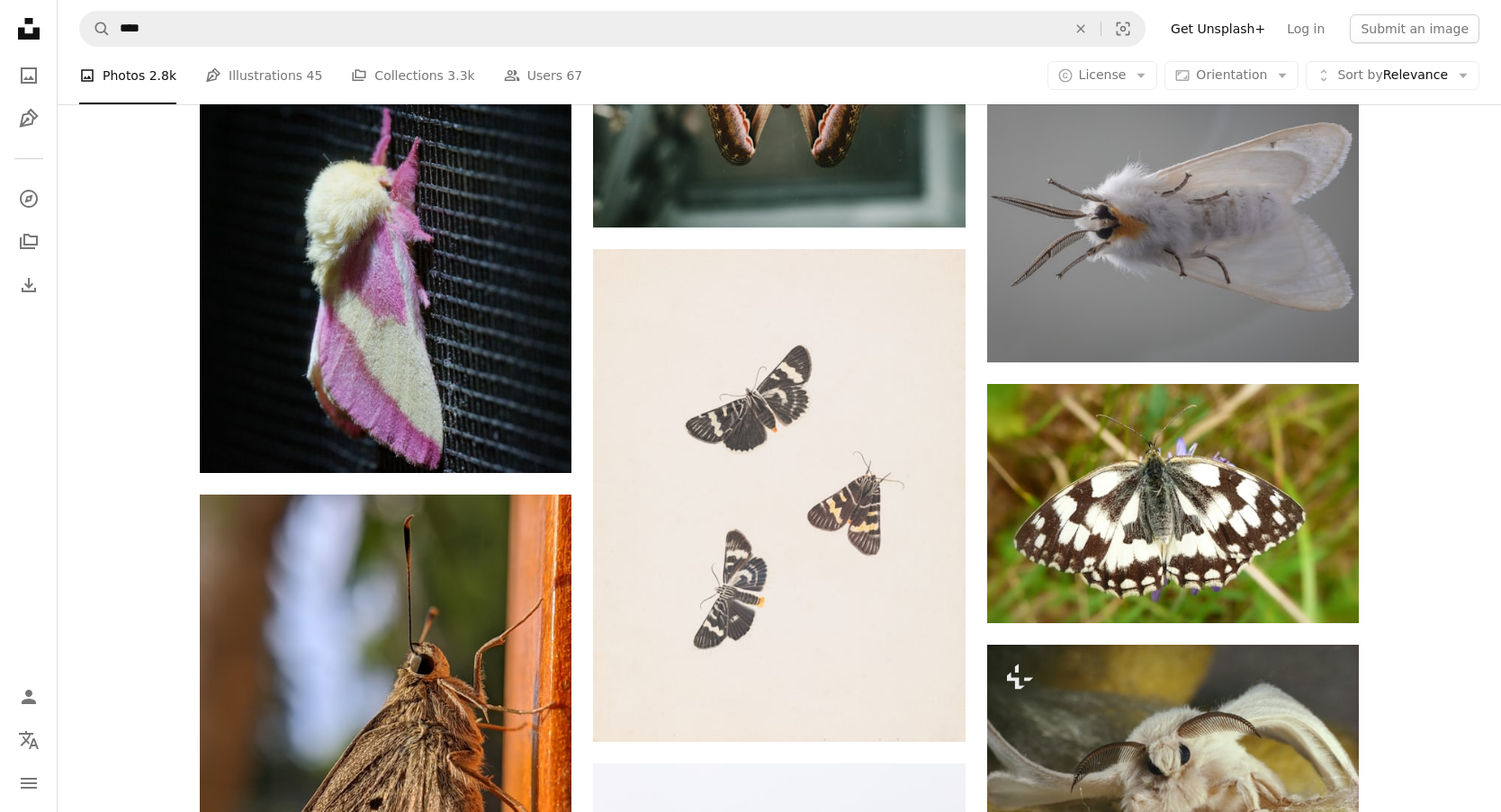
scroll to position [1461, 0]
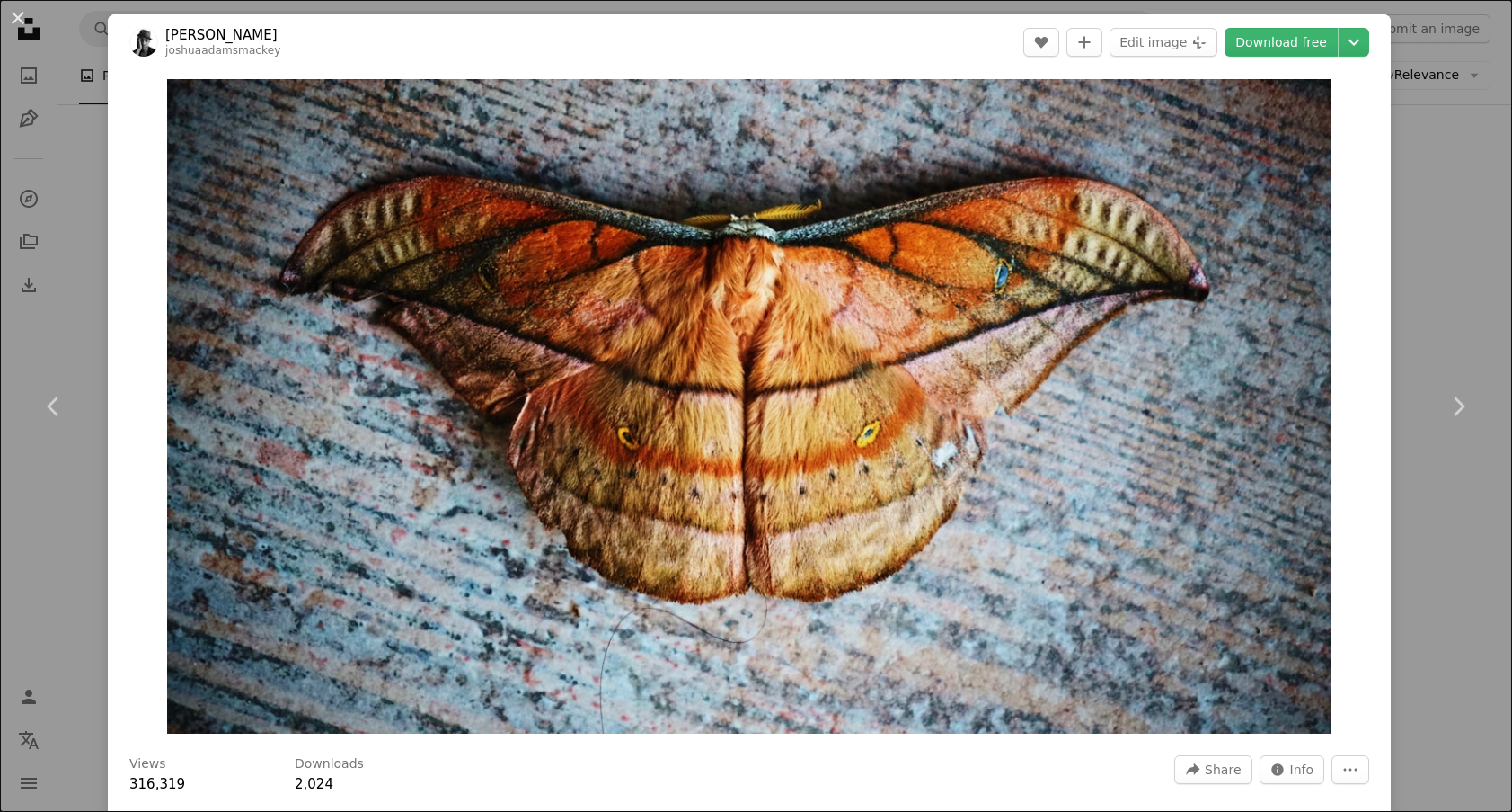
click at [1414, 260] on div "An X shape Chevron left Chevron right [PERSON_NAME] joshuaadamsmackey A heart A…" at bounding box center [756, 406] width 1512 height 812
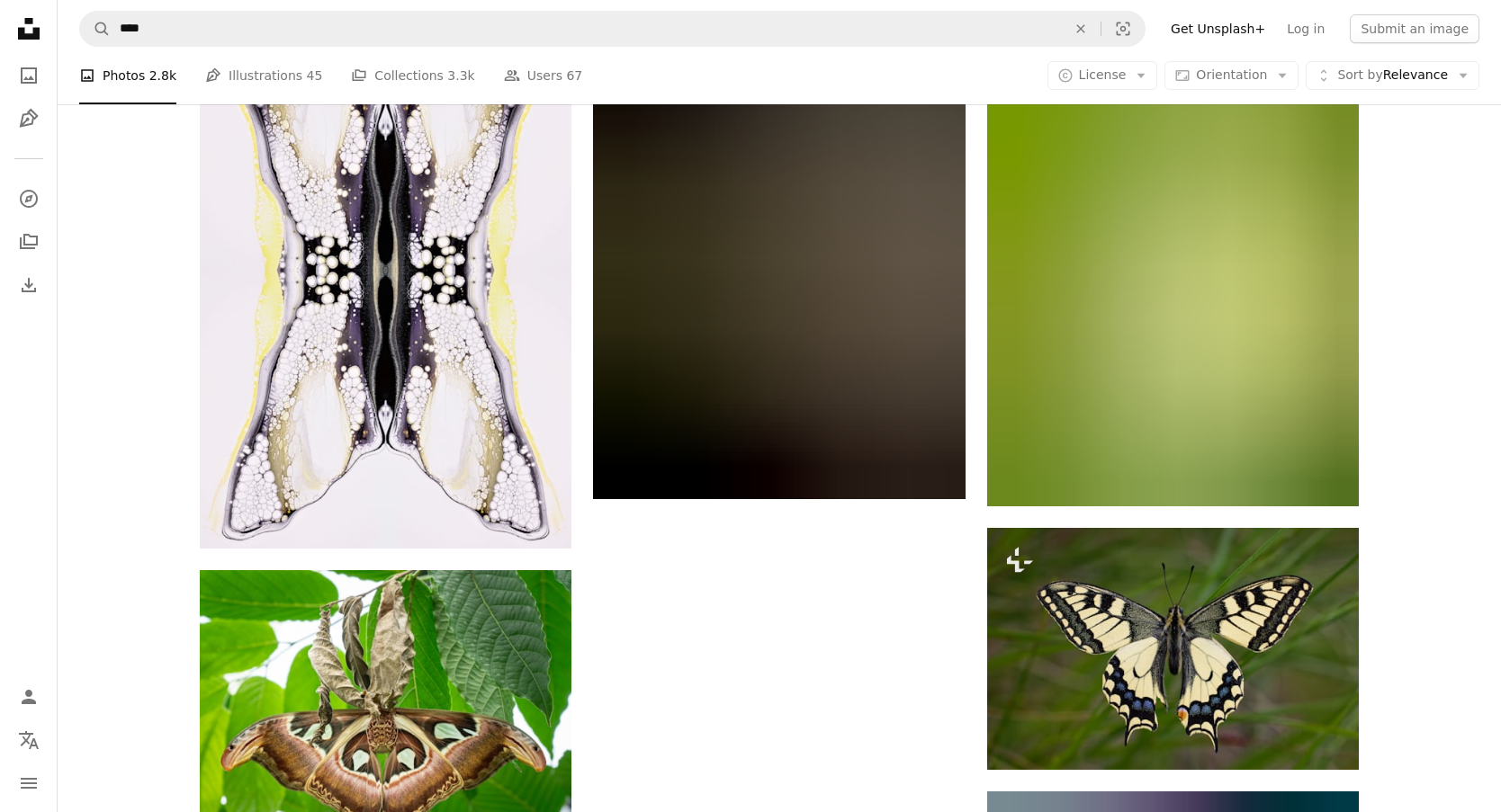
scroll to position [4698, 0]
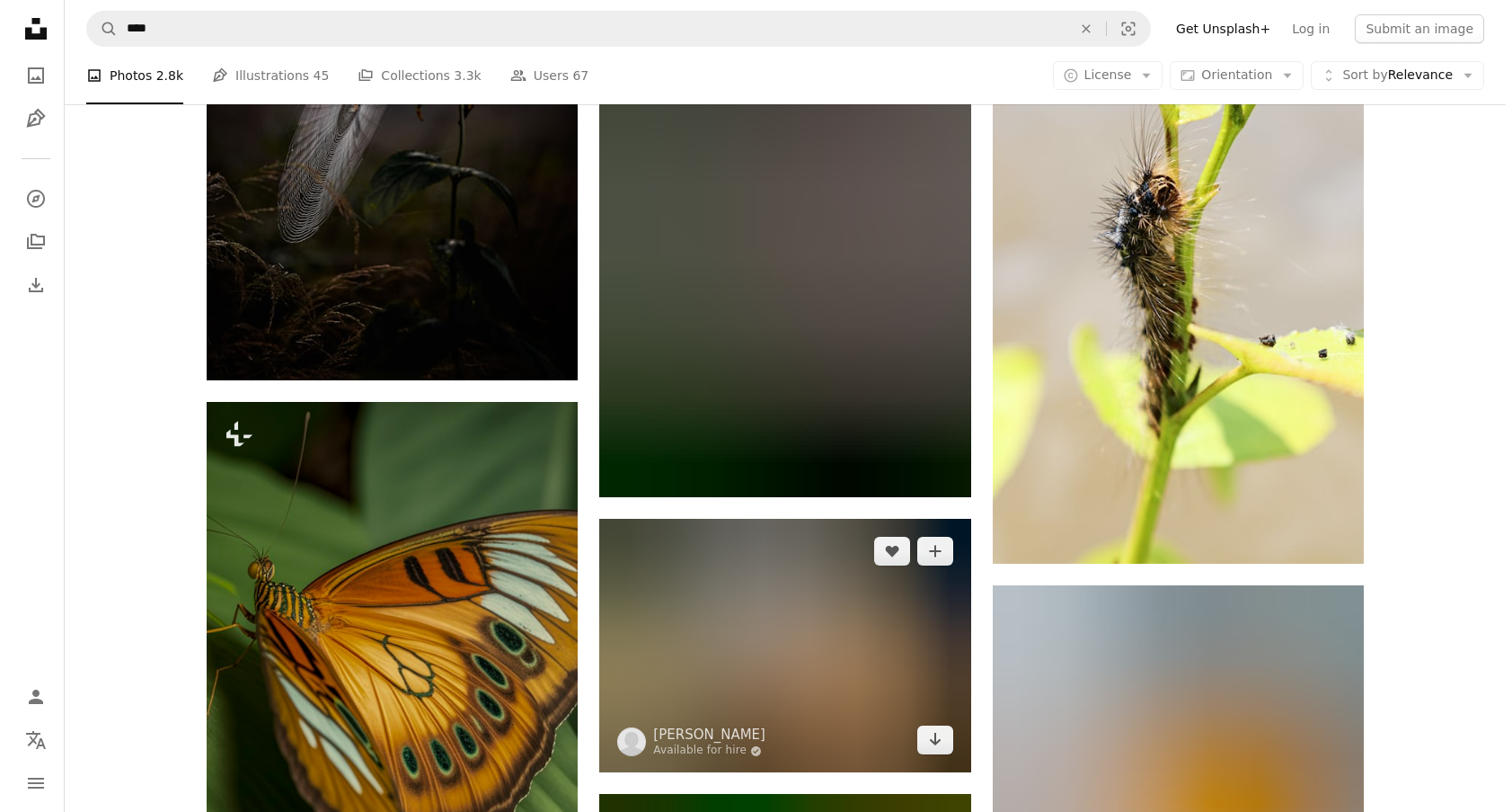
scroll to position [18995, 0]
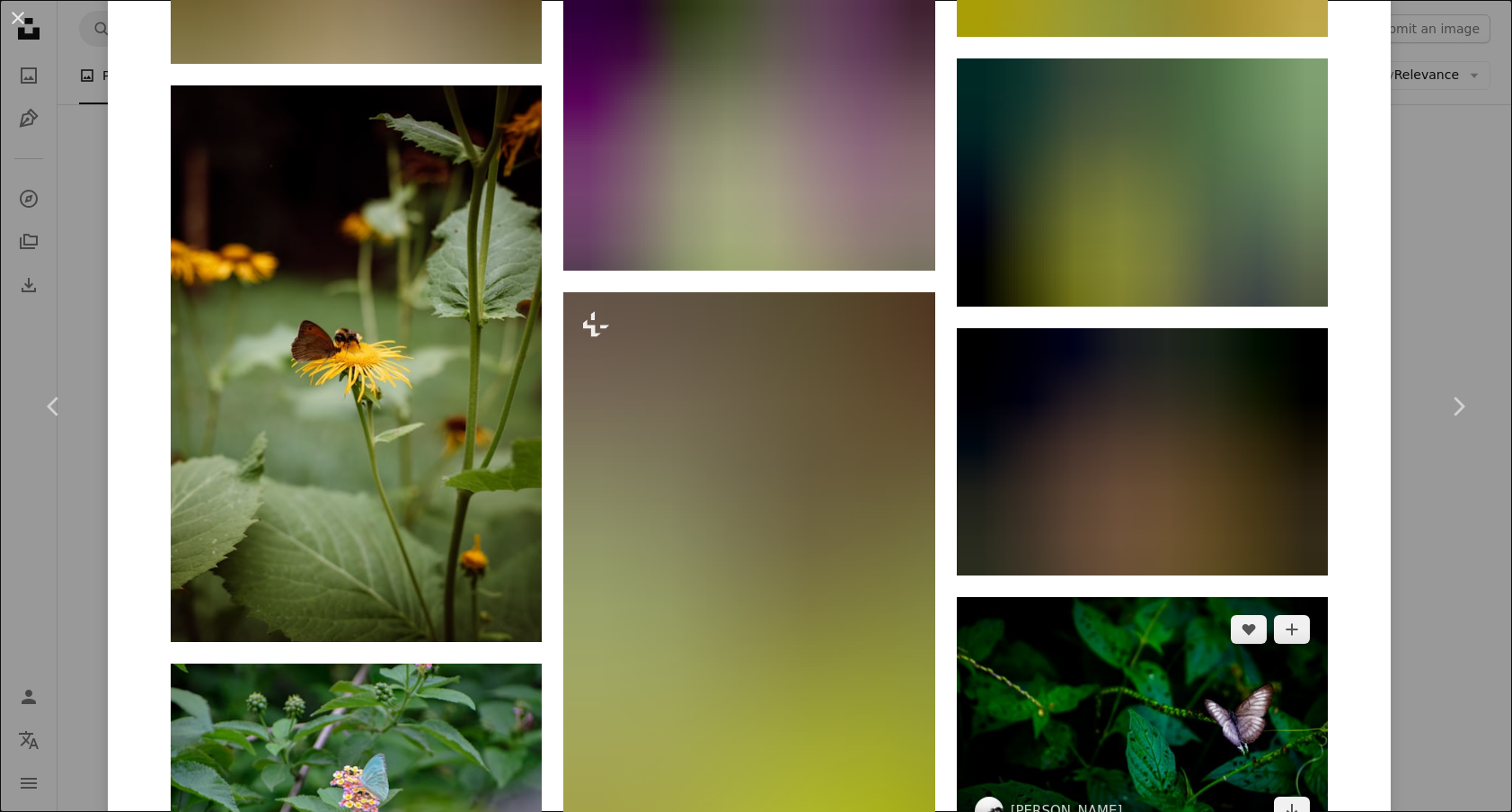
scroll to position [2158, 0]
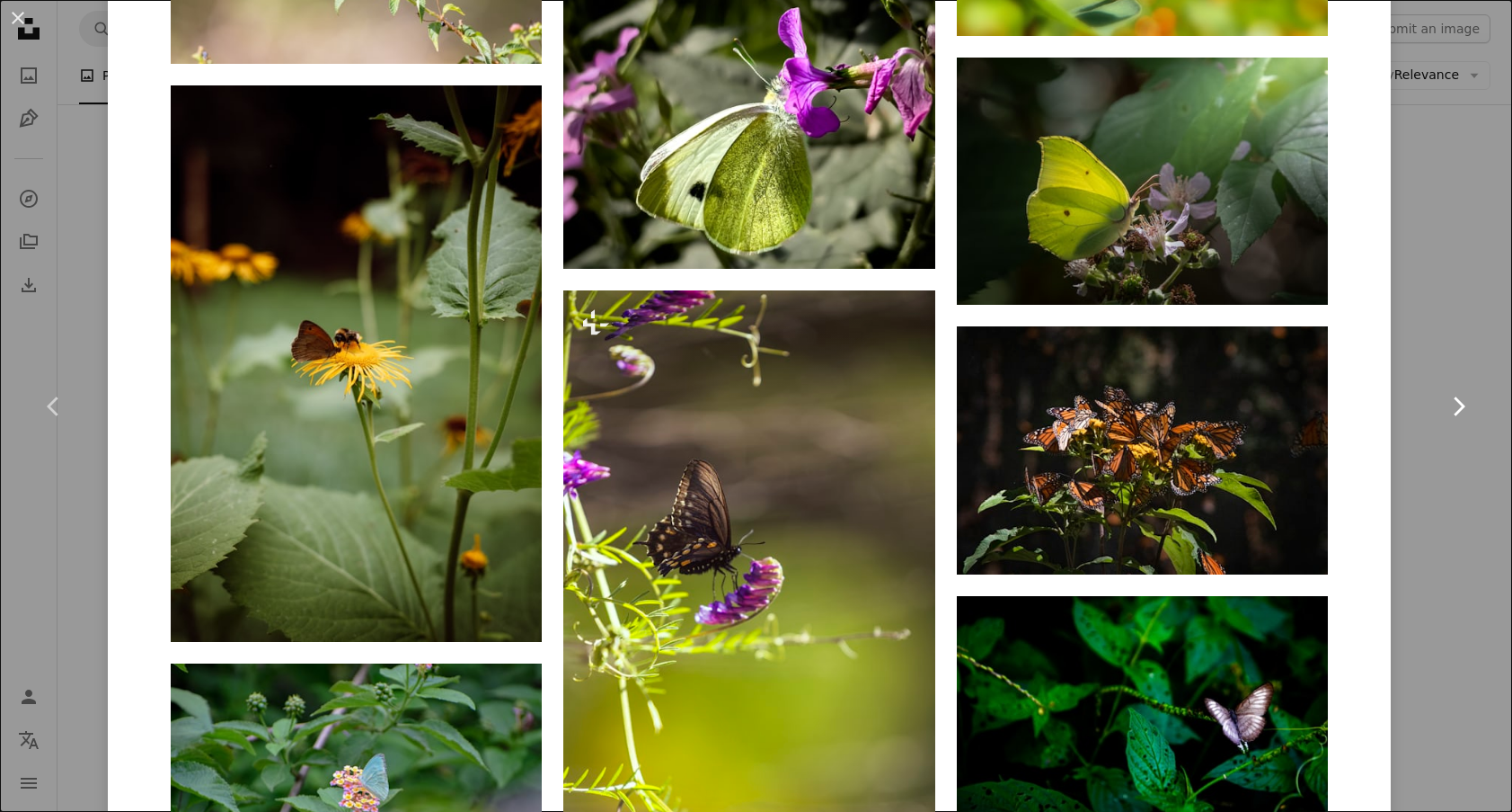
click at [1420, 395] on link "Chevron right" at bounding box center [1459, 407] width 108 height 173
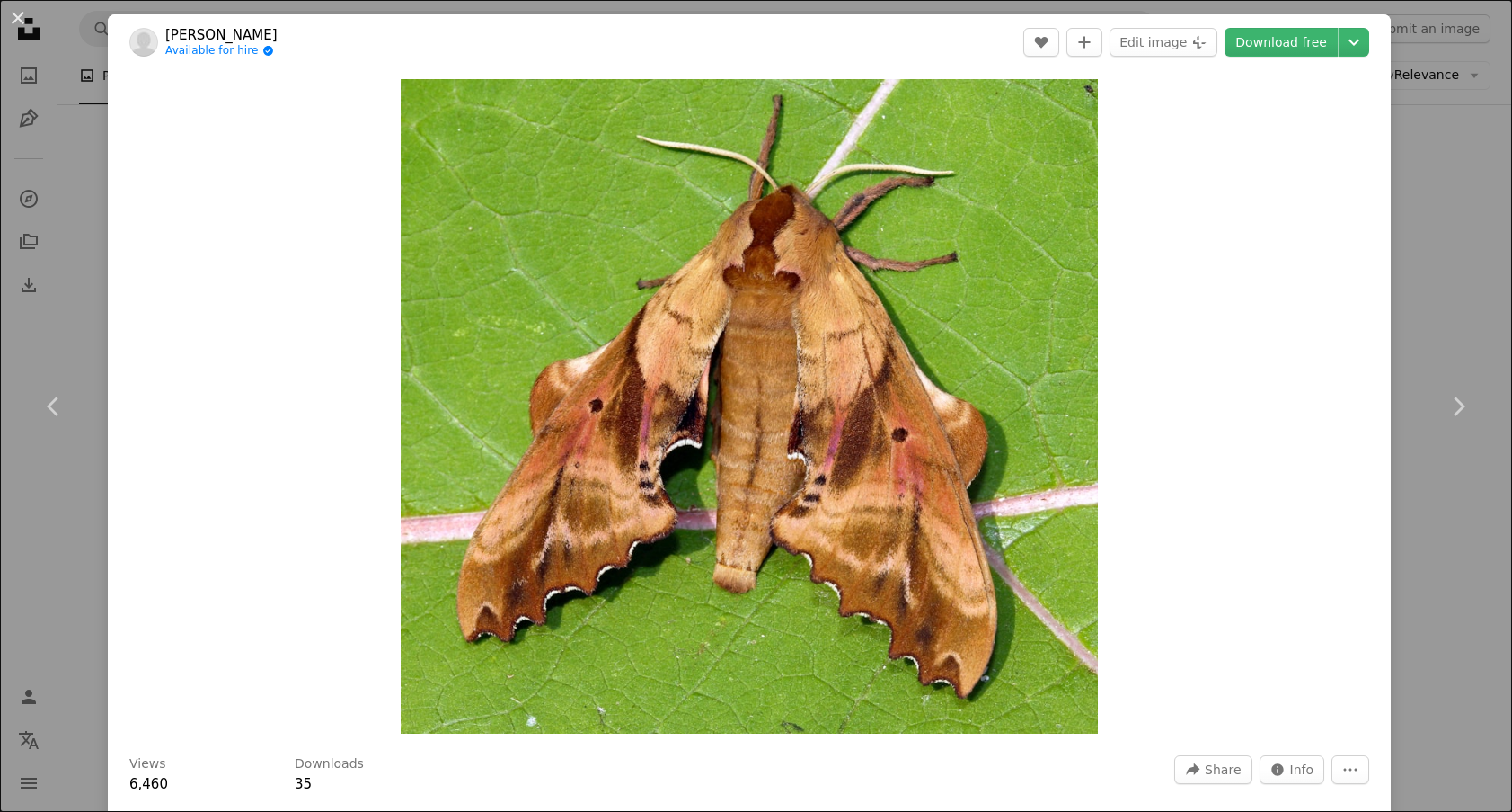
drag, startPoint x: 1397, startPoint y: 273, endPoint x: 1409, endPoint y: 284, distance: 16.3
click at [1400, 276] on div "An X shape Chevron left Chevron right [PERSON_NAME] Available for hire A checkm…" at bounding box center [756, 406] width 1512 height 812
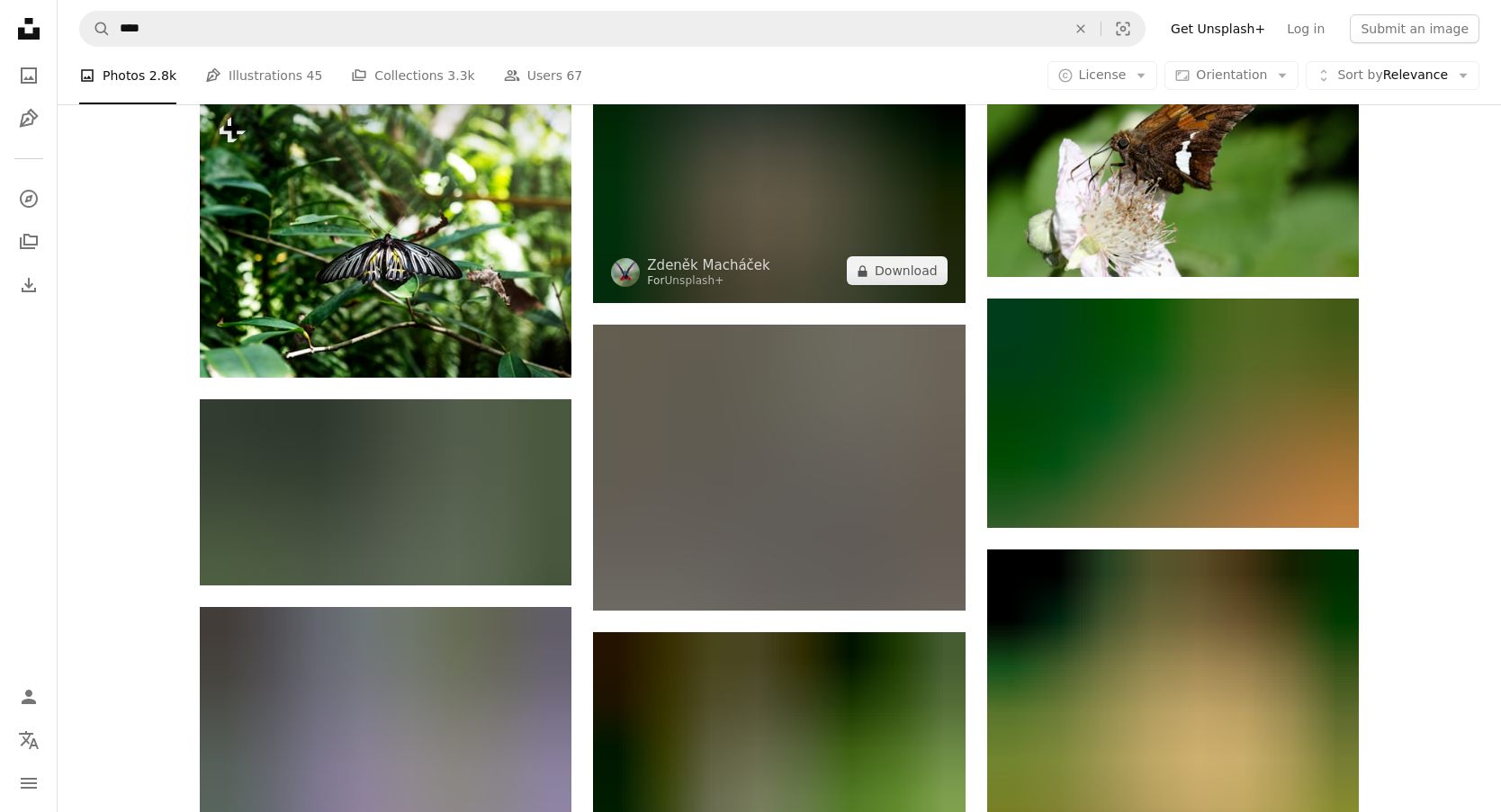
scroll to position [21693, 0]
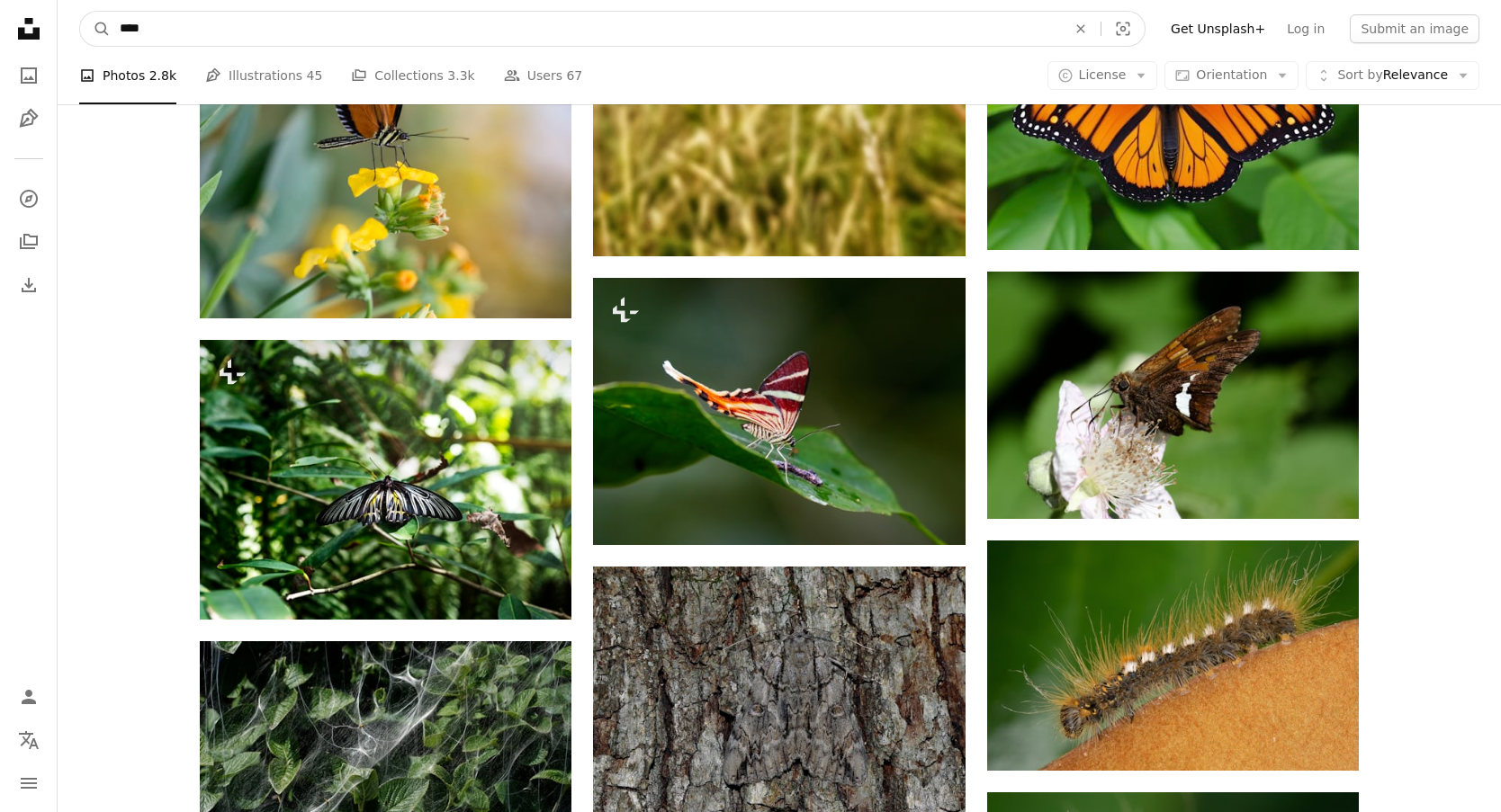
click at [270, 34] on input "****" at bounding box center [586, 29] width 950 height 34
type input "**********"
click button "A magnifying glass" at bounding box center [94, 29] width 30 height 34
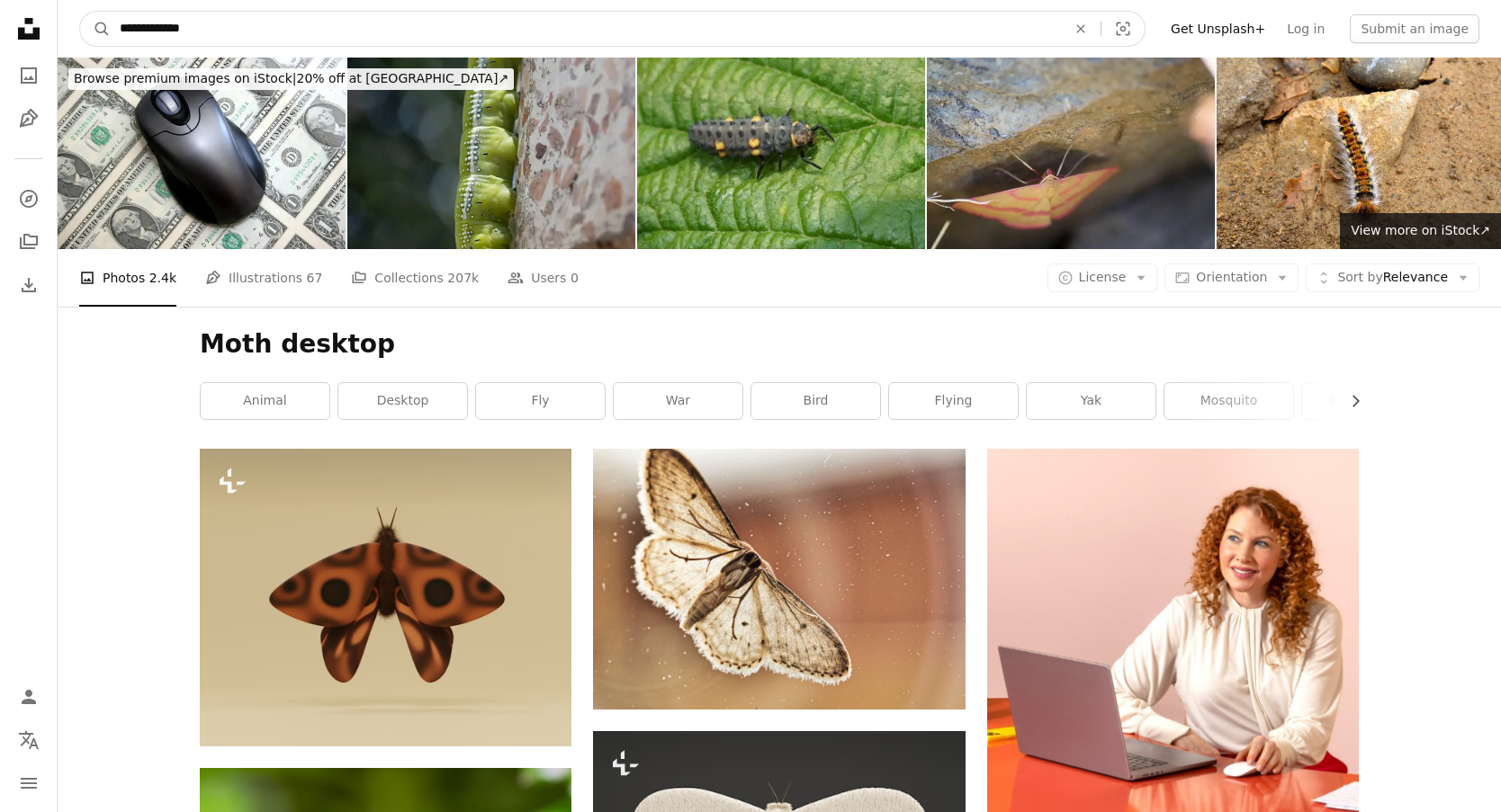
click at [162, 33] on input "**********" at bounding box center [586, 29] width 950 height 34
click at [152, 26] on input "**********" at bounding box center [586, 29] width 950 height 34
type input "**********"
click button "A magnifying glass" at bounding box center [94, 29] width 30 height 34
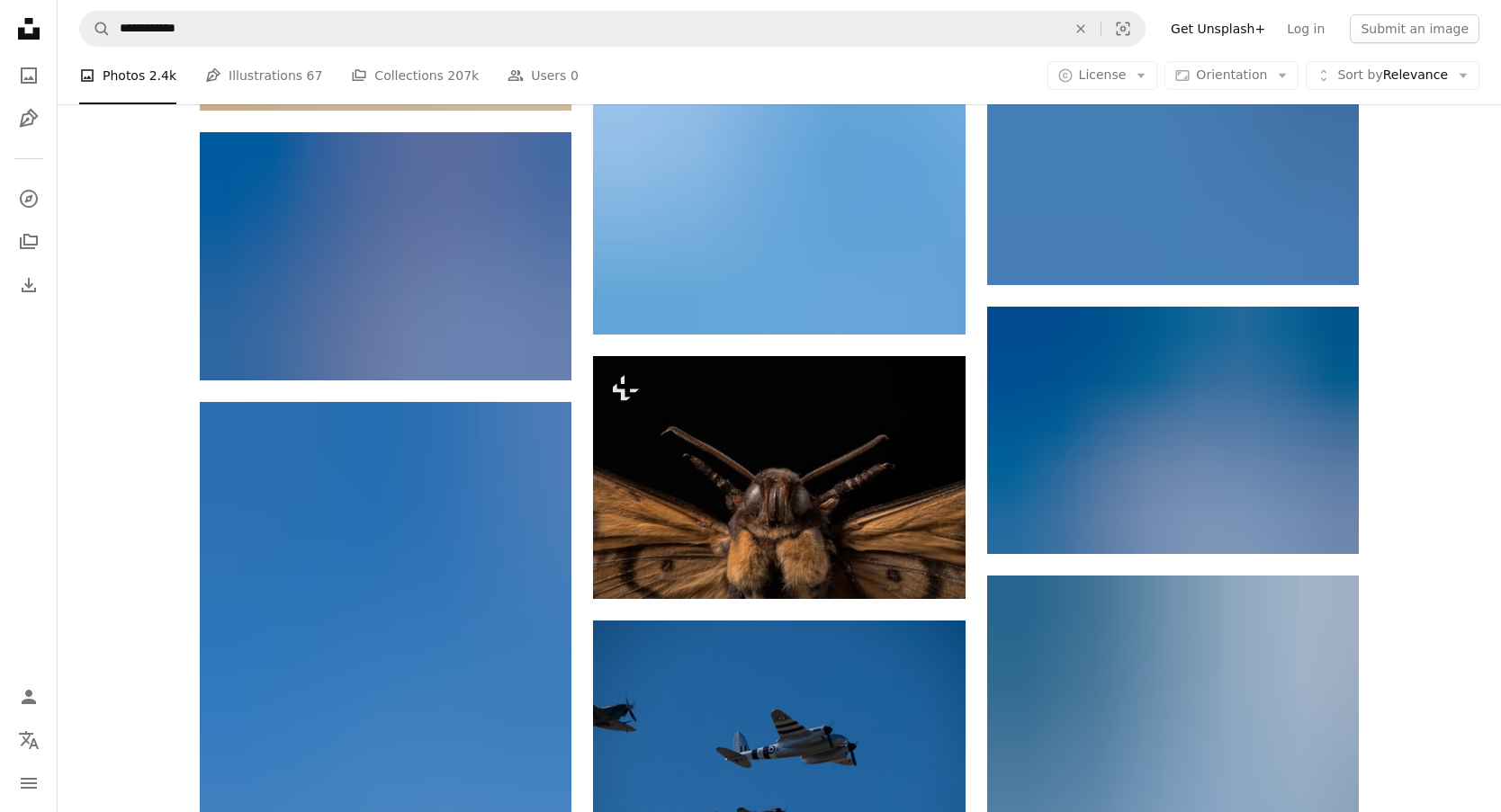
scroll to position [2338, 0]
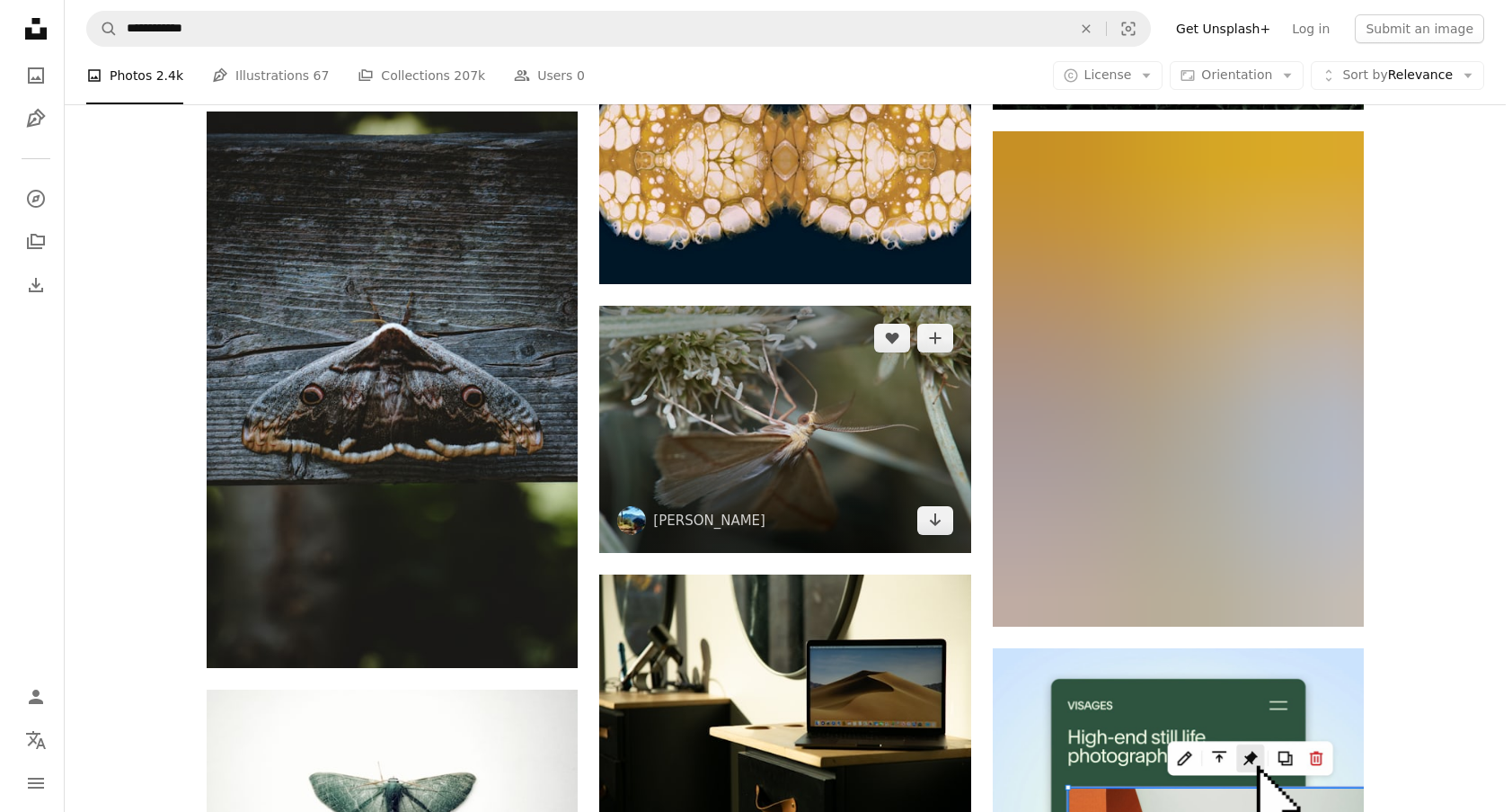
scroll to position [7463, 0]
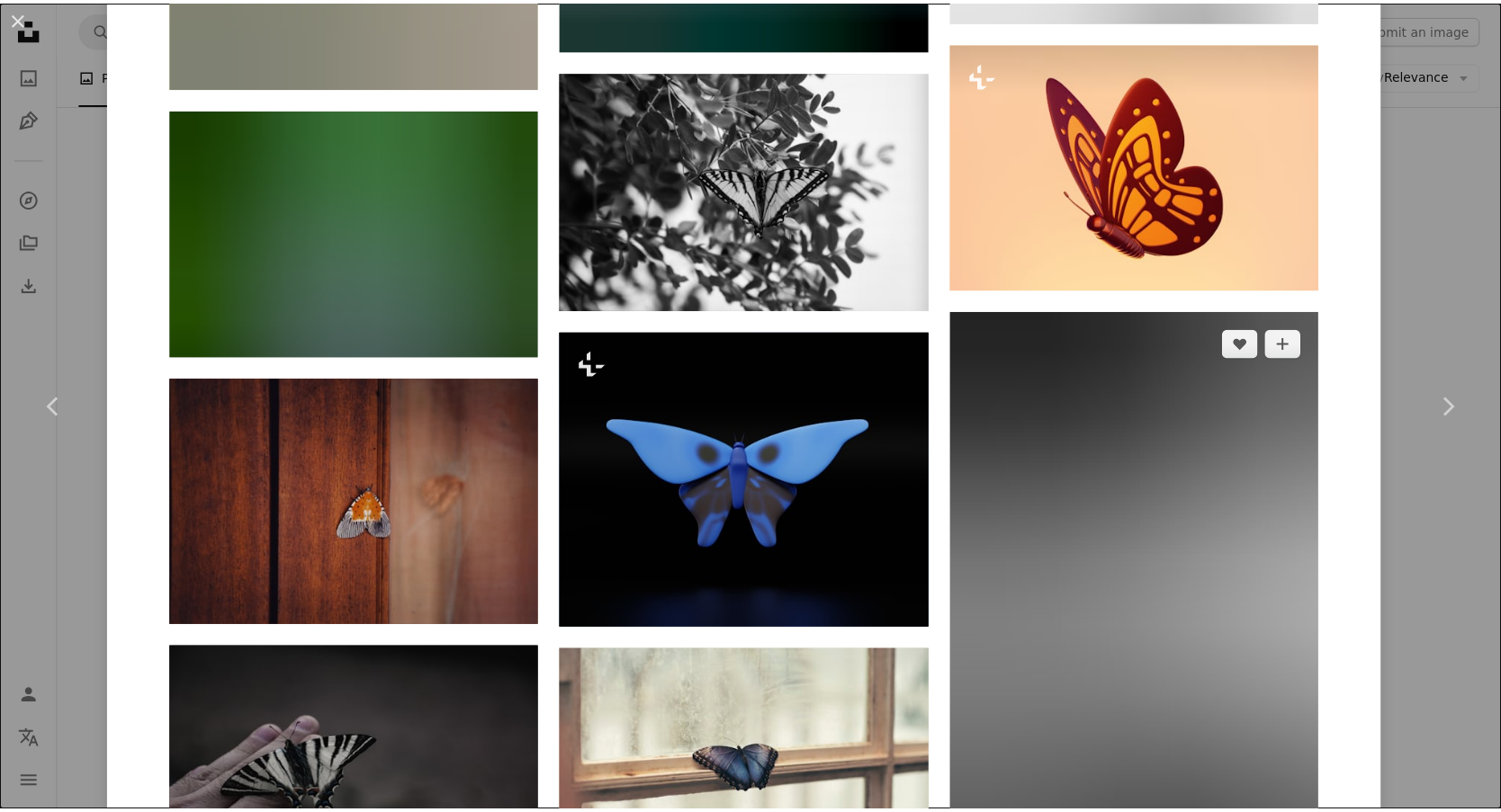
scroll to position [4046, 0]
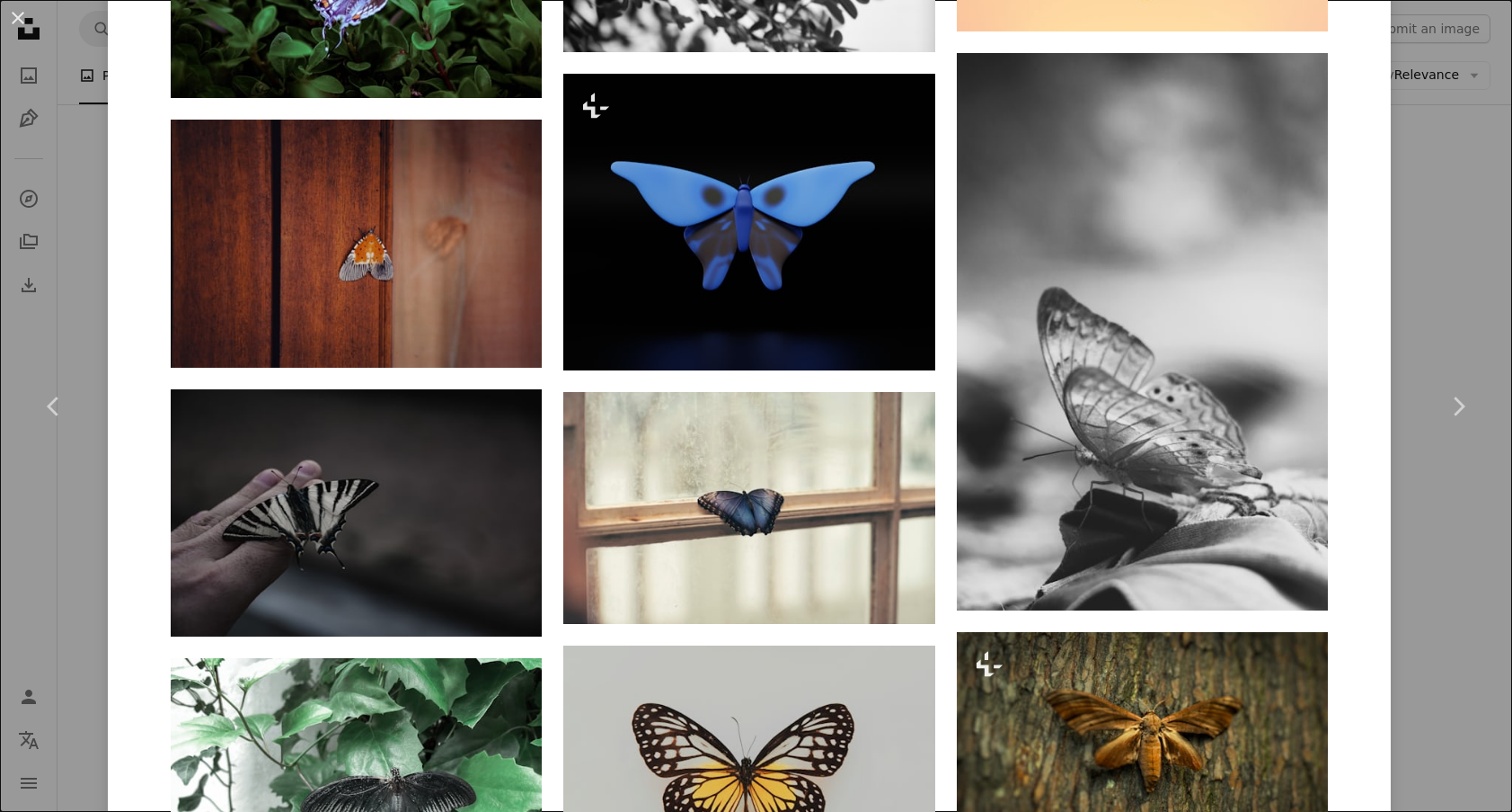
click at [1413, 195] on div "An X shape Chevron left Chevron right [PERSON_NAME] matzebob A heart A plus sig…" at bounding box center [756, 406] width 1512 height 812
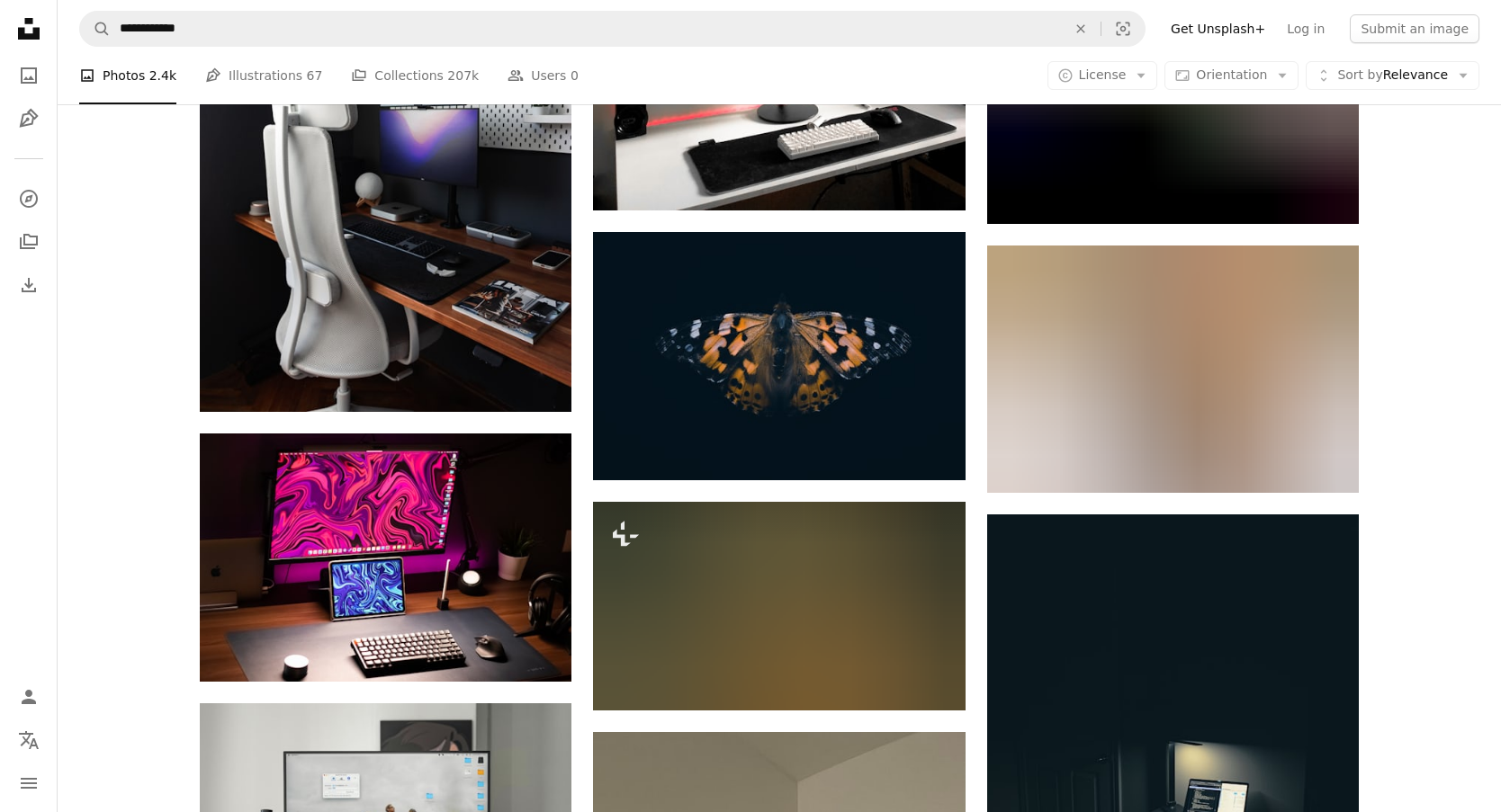
scroll to position [12229, 0]
